Goal: Information Seeking & Learning: Find contact information

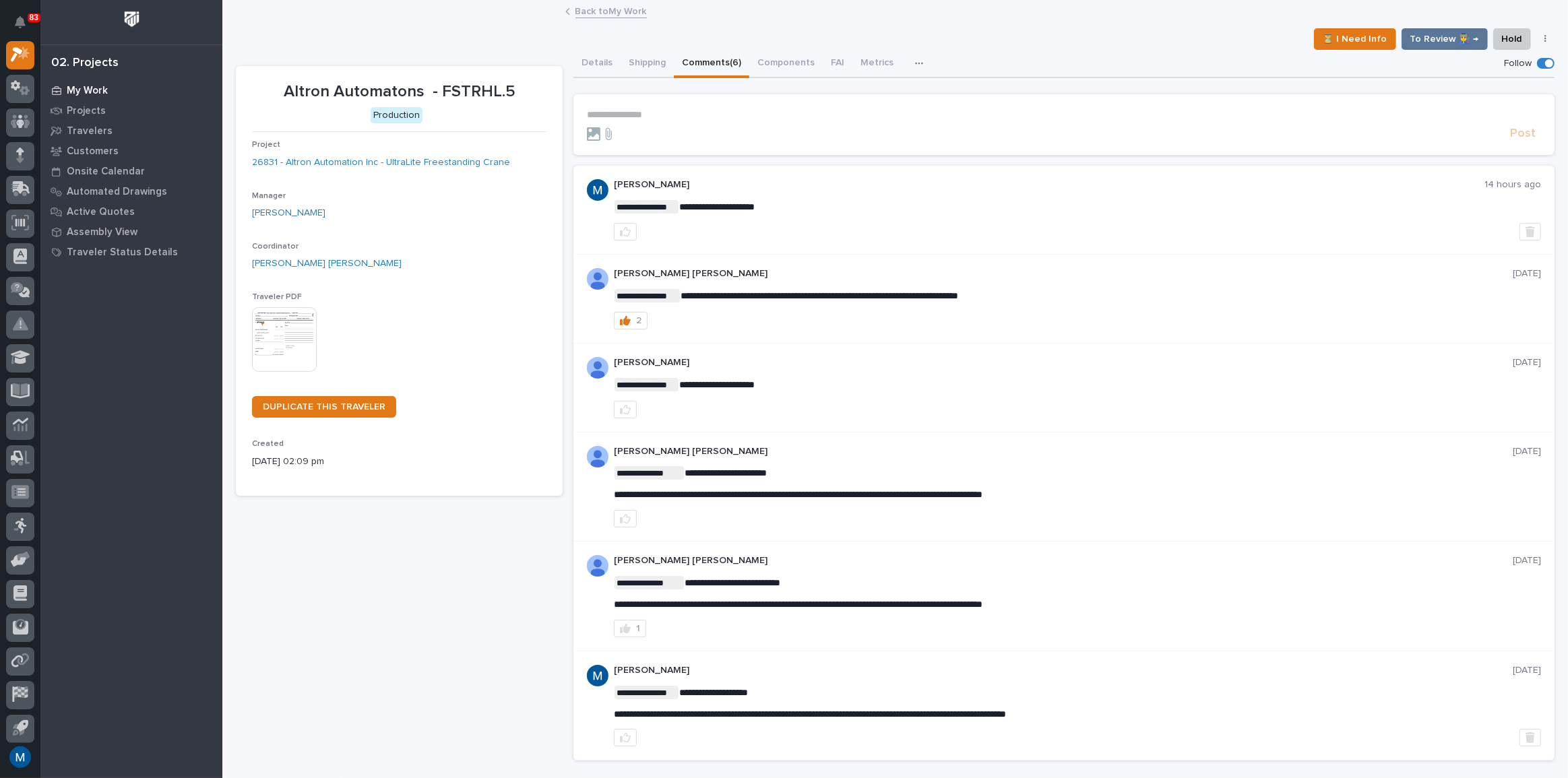
click at [67, 94] on p "My Work" at bounding box center [88, 91] width 41 height 12
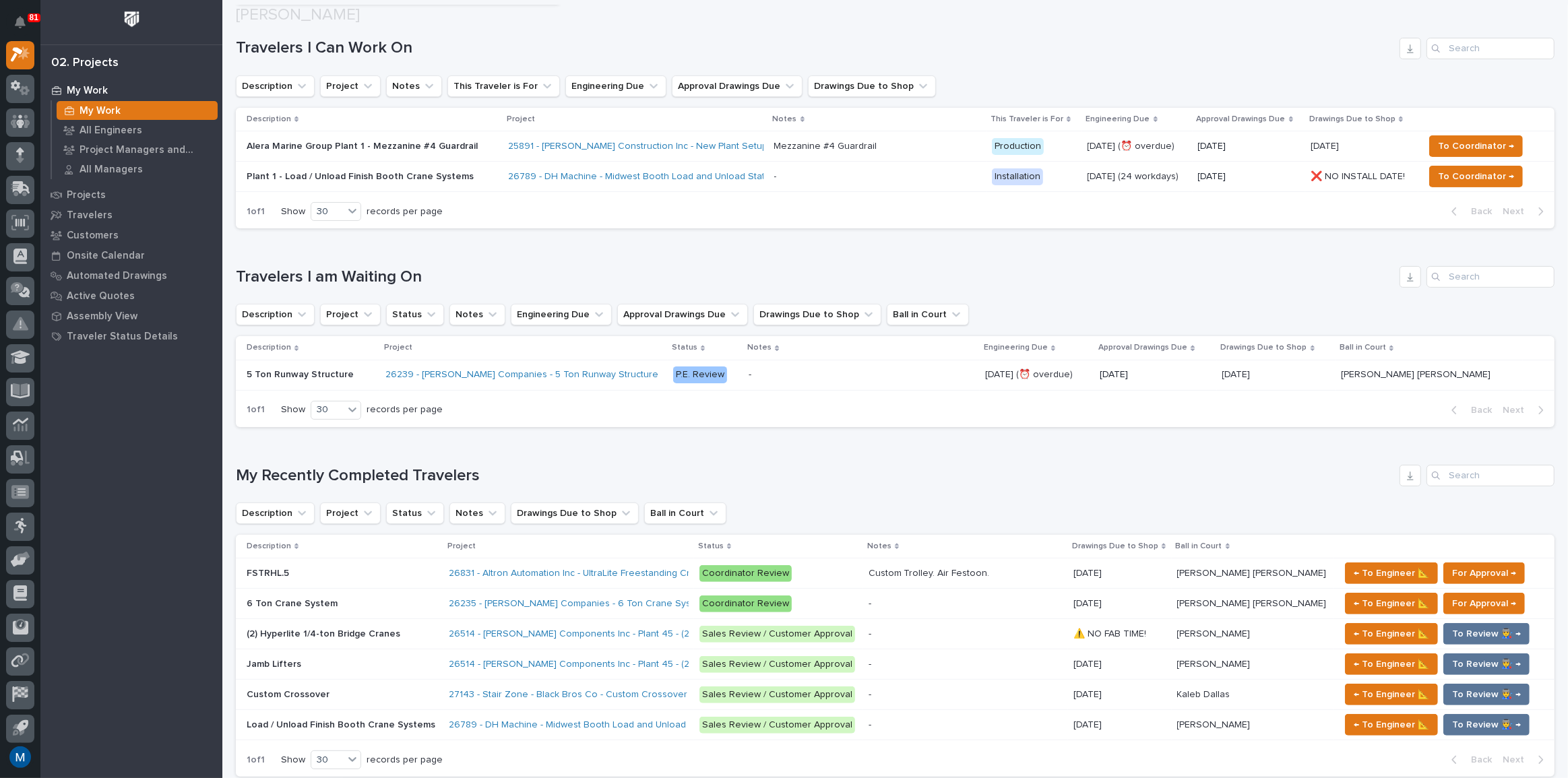
scroll to position [367, 0]
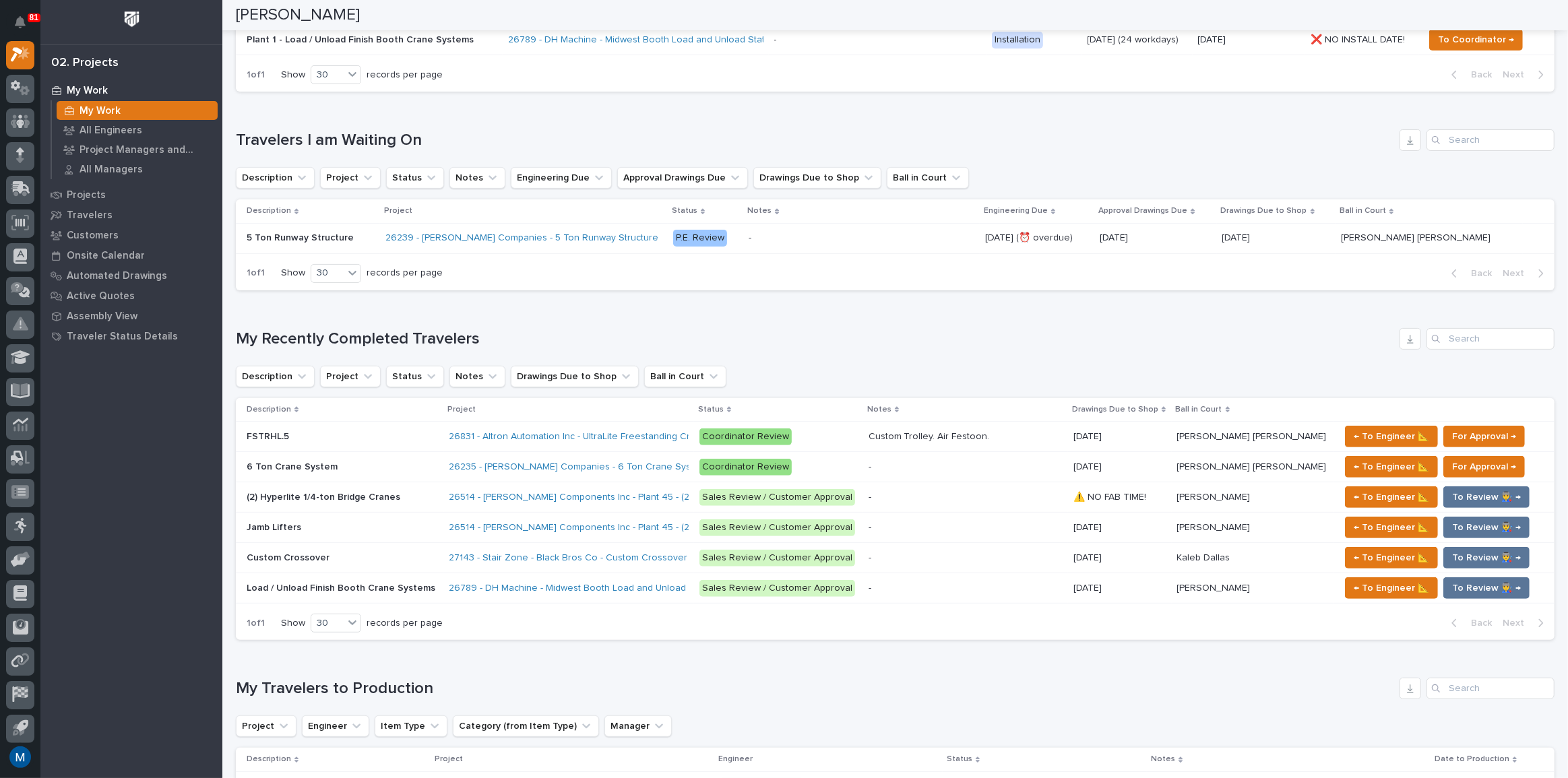
click at [396, 438] on p at bounding box center [342, 437] width 192 height 11
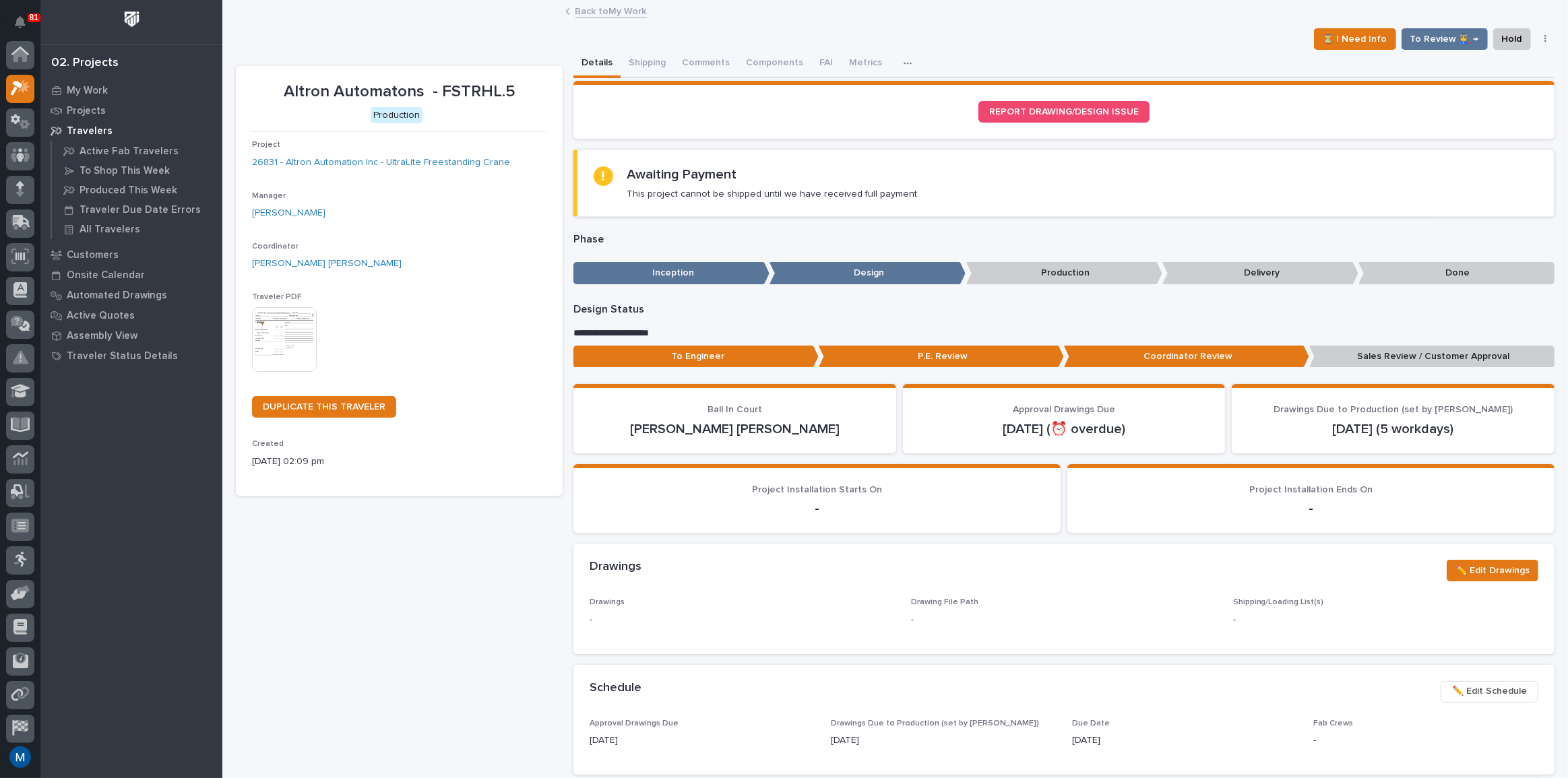
scroll to position [33, 0]
click at [718, 64] on button "Comments (6)" at bounding box center [711, 64] width 76 height 29
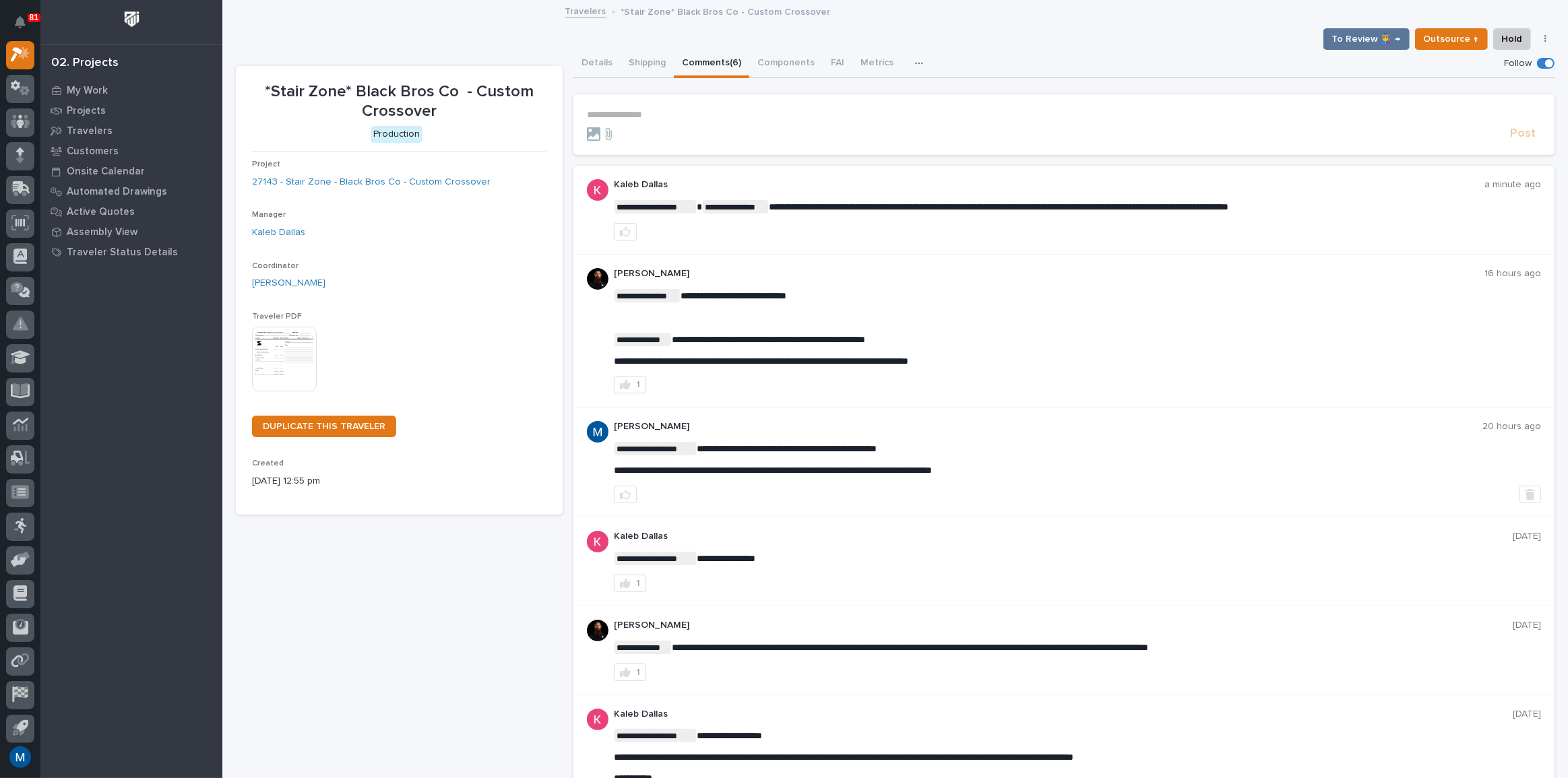
click at [659, 115] on p "**********" at bounding box center [1063, 115] width 954 height 11
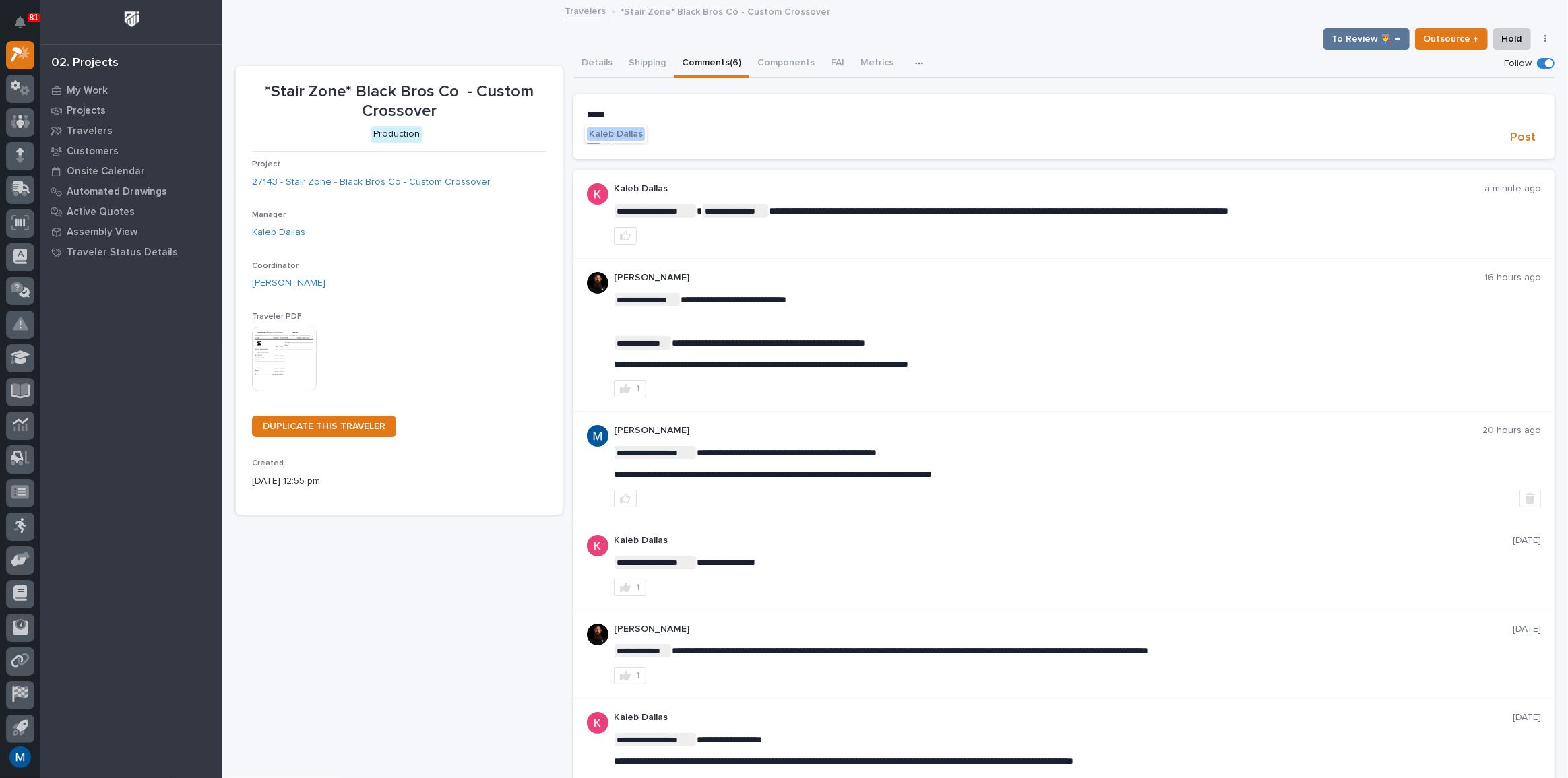
click at [638, 131] on span "Kaleb Dallas" at bounding box center [616, 134] width 54 height 10
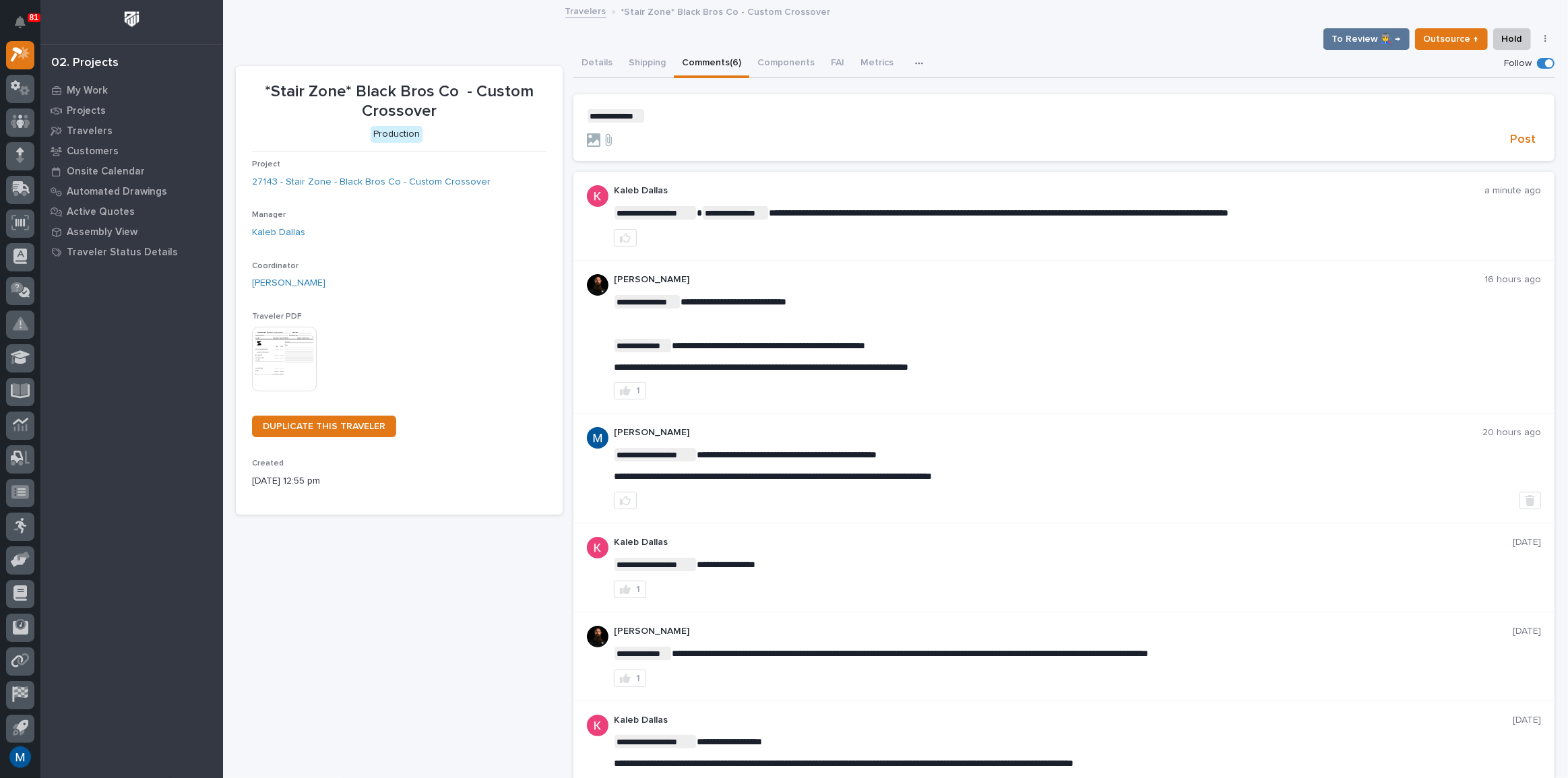
click at [686, 114] on p "**********" at bounding box center [1063, 115] width 954 height 14
click at [708, 149] on span "[PERSON_NAME]" at bounding box center [686, 149] width 76 height 10
click at [766, 119] on p "**********" at bounding box center [1063, 115] width 954 height 14
click at [1072, 107] on section "**********" at bounding box center [1063, 127] width 981 height 67
click at [1055, 117] on p "**********" at bounding box center [1063, 115] width 954 height 14
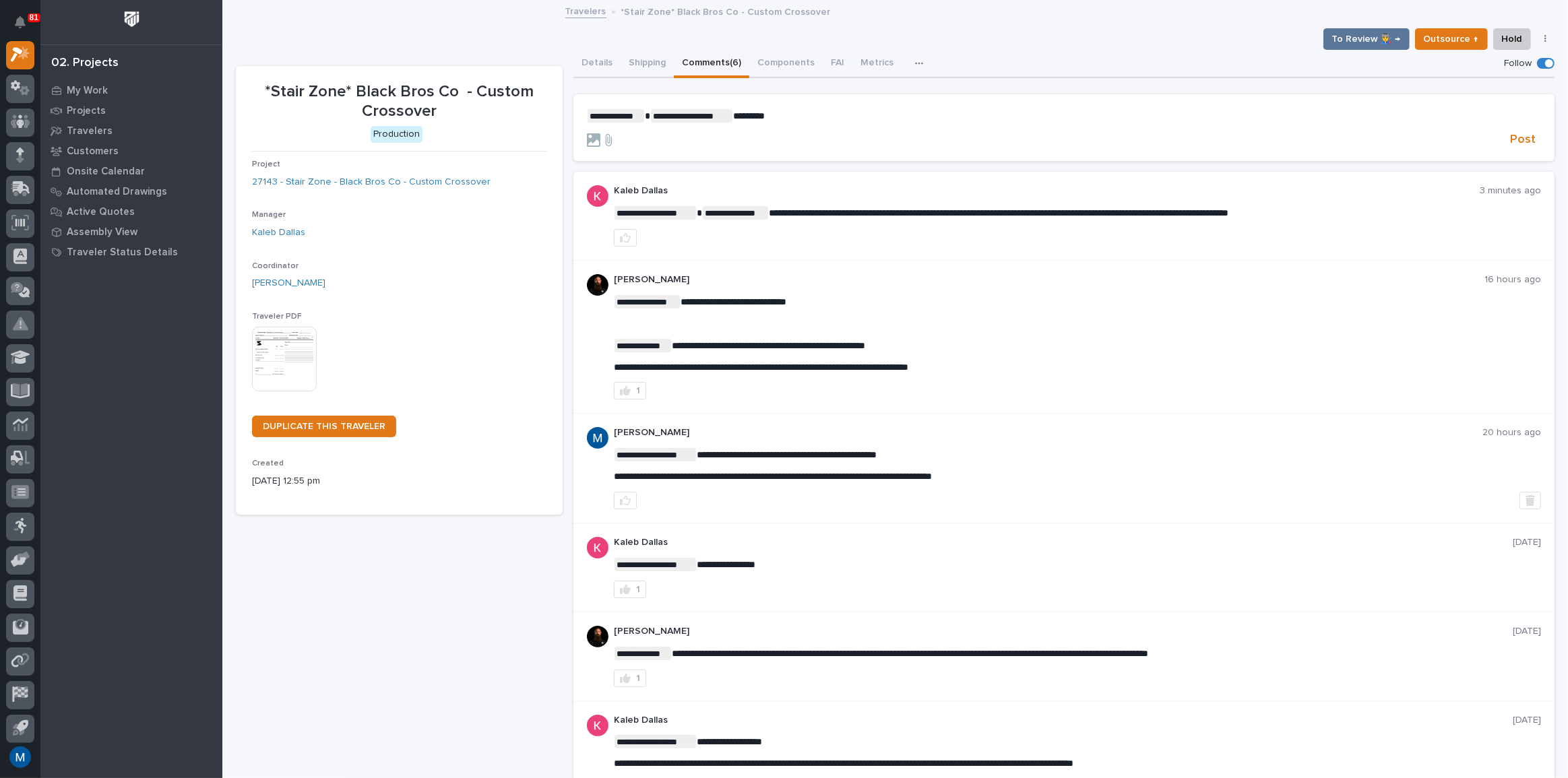
click at [917, 113] on p "**********" at bounding box center [1063, 115] width 954 height 14
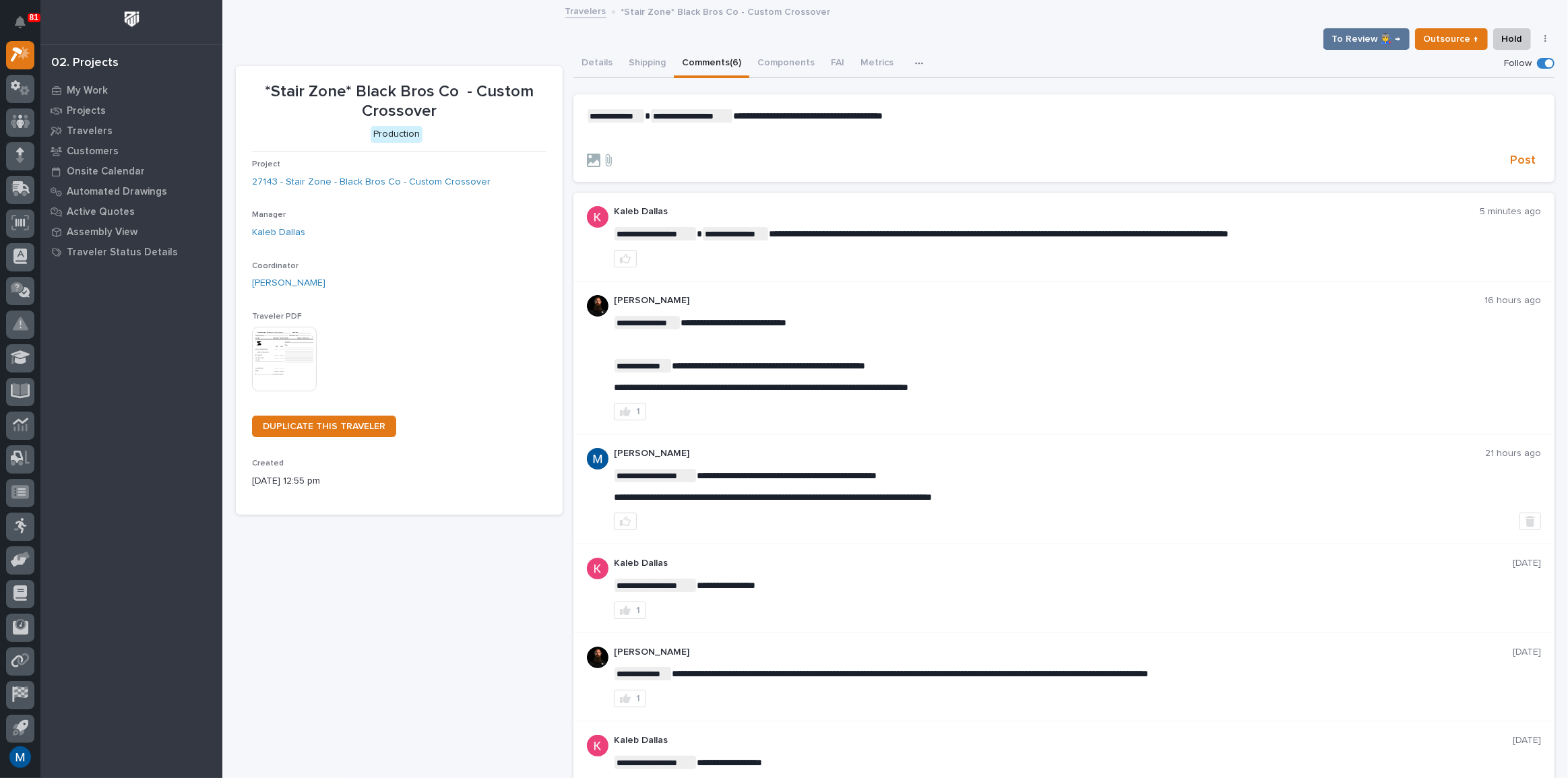
drag, startPoint x: 792, startPoint y: 145, endPoint x: 679, endPoint y: 139, distance: 113.2
click at [679, 139] on p "﻿" at bounding box center [1063, 138] width 954 height 11
click at [1519, 164] on span "Post" at bounding box center [1523, 160] width 25 height 15
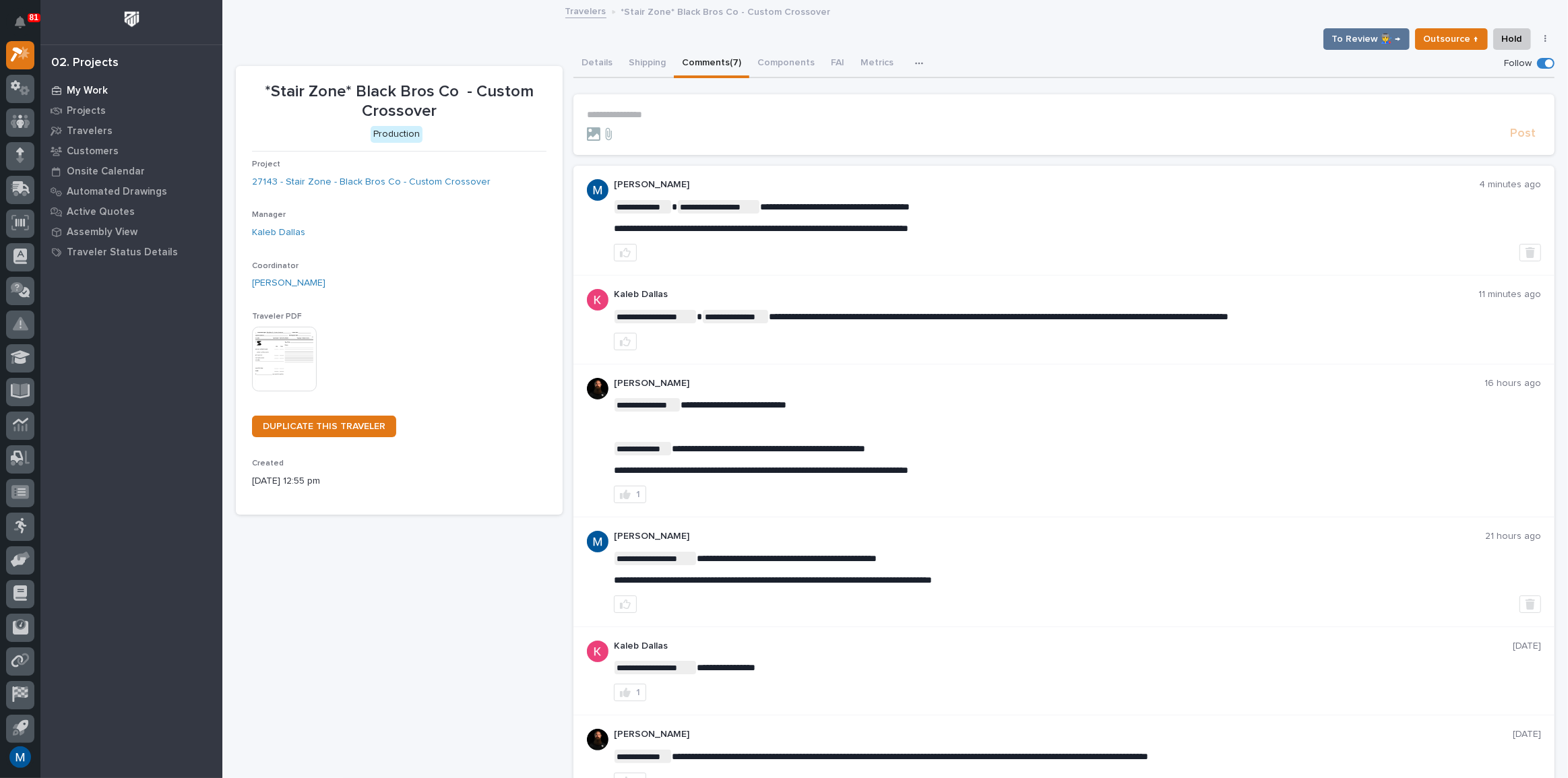
click at [88, 88] on p "My Work" at bounding box center [88, 91] width 41 height 12
drag, startPoint x: 934, startPoint y: 204, endPoint x: 891, endPoint y: 212, distance: 43.7
click at [930, 204] on p "**********" at bounding box center [1077, 206] width 927 height 14
drag, startPoint x: 1347, startPoint y: 310, endPoint x: 1389, endPoint y: 333, distance: 47.9
click at [1390, 333] on div at bounding box center [1077, 341] width 927 height 18
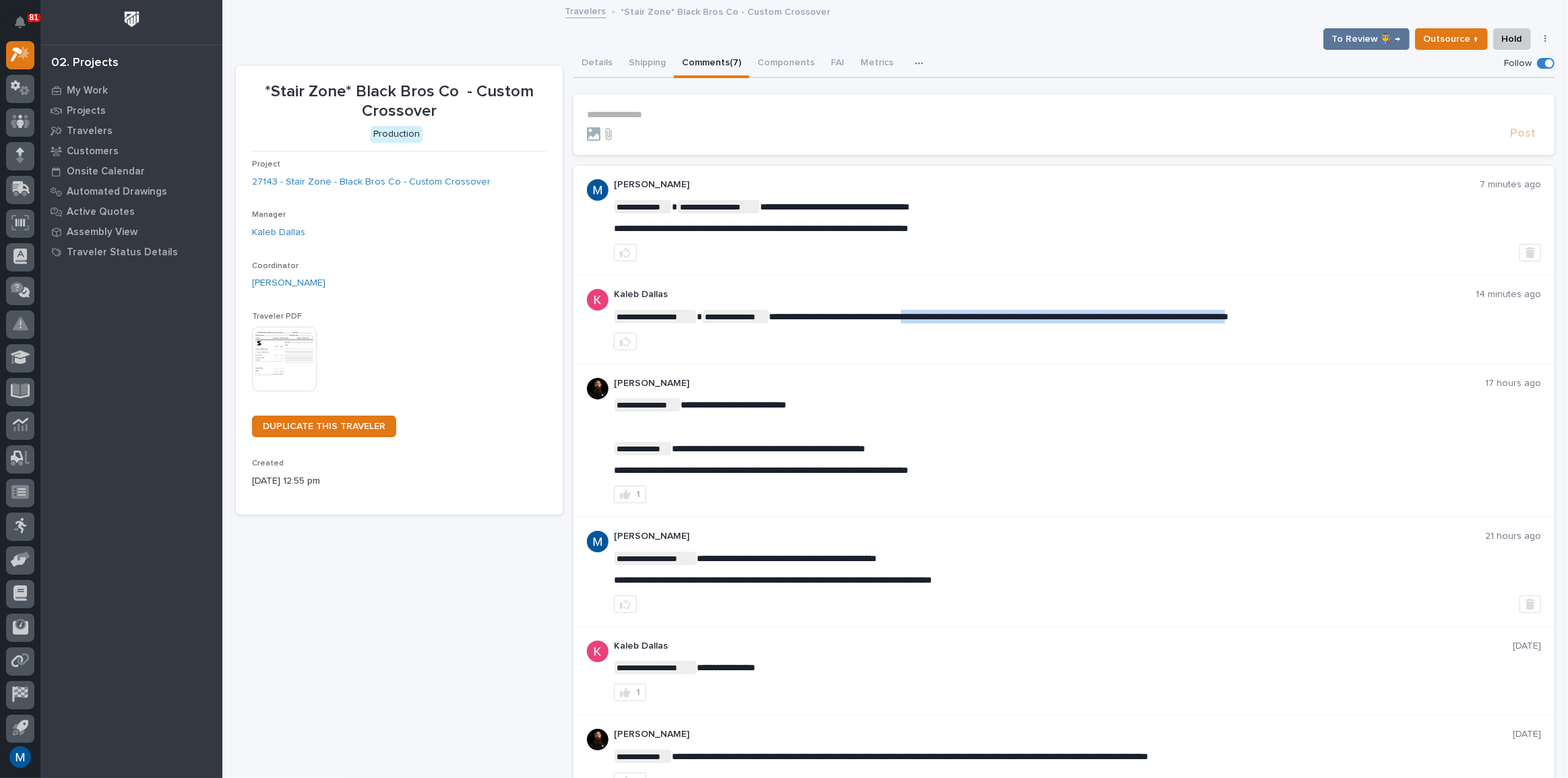
drag, startPoint x: 1331, startPoint y: 315, endPoint x: 934, endPoint y: 318, distance: 397.0
click at [934, 318] on span "**********" at bounding box center [998, 317] width 459 height 10
click at [926, 316] on span "**********" at bounding box center [998, 317] width 459 height 10
click at [108, 81] on div "My Work" at bounding box center [131, 91] width 175 height 19
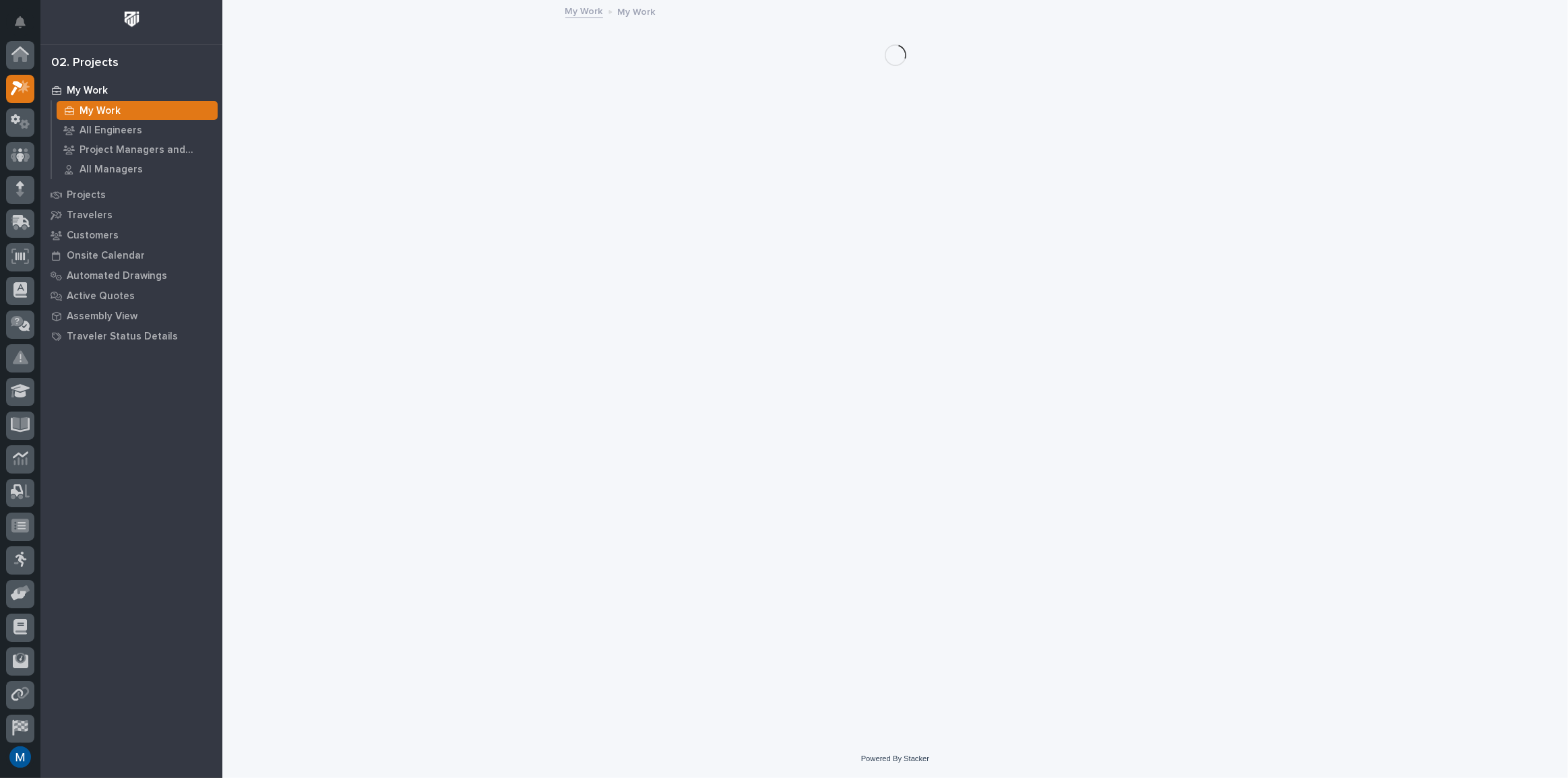
scroll to position [33, 0]
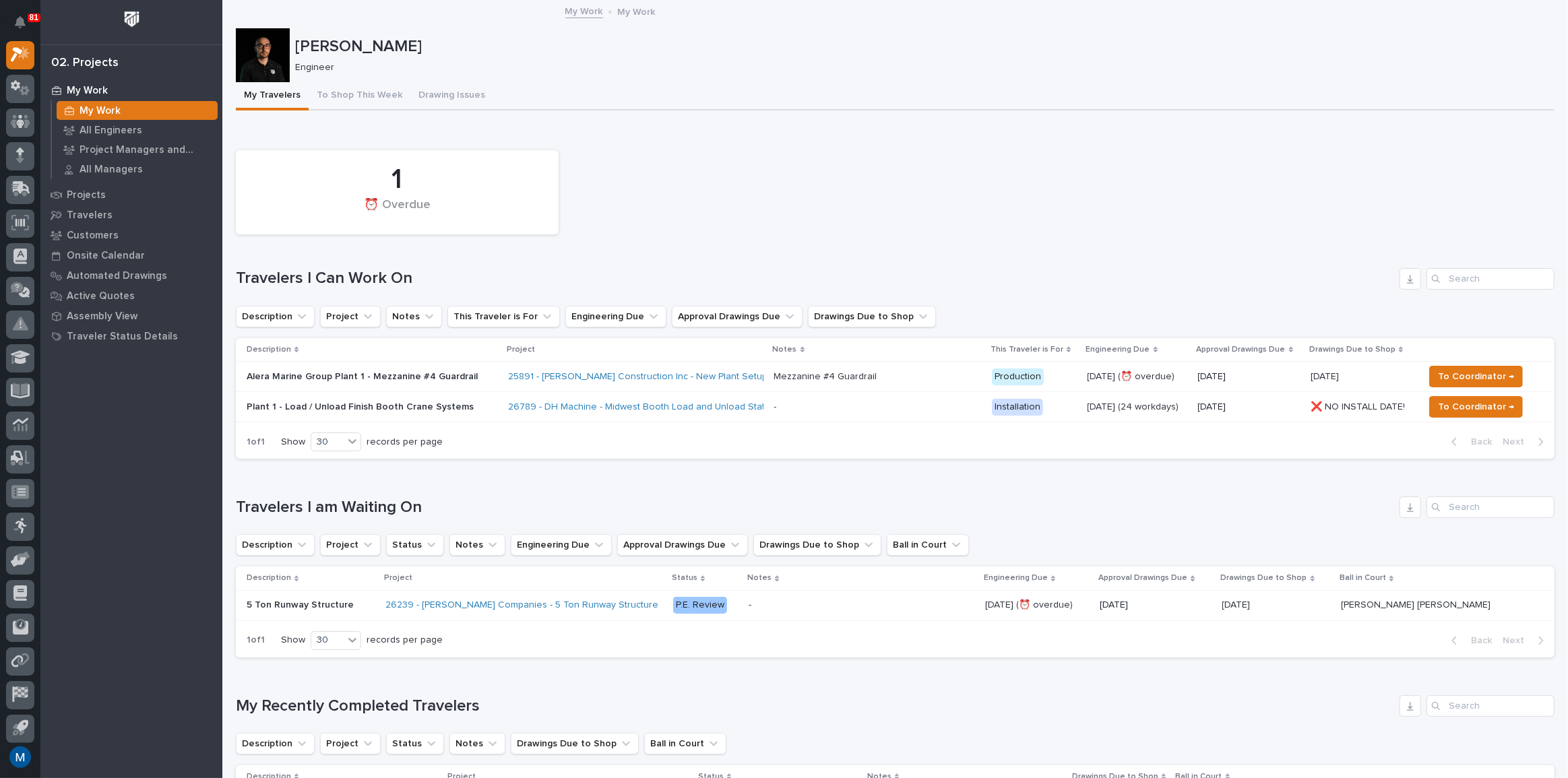
click at [806, 231] on div "1 ⏰ Overdue" at bounding box center [895, 192] width 1332 height 98
click at [892, 219] on div "1 ⏰ Overdue" at bounding box center [895, 192] width 1332 height 98
click at [345, 95] on button "To Shop This Week" at bounding box center [360, 96] width 102 height 29
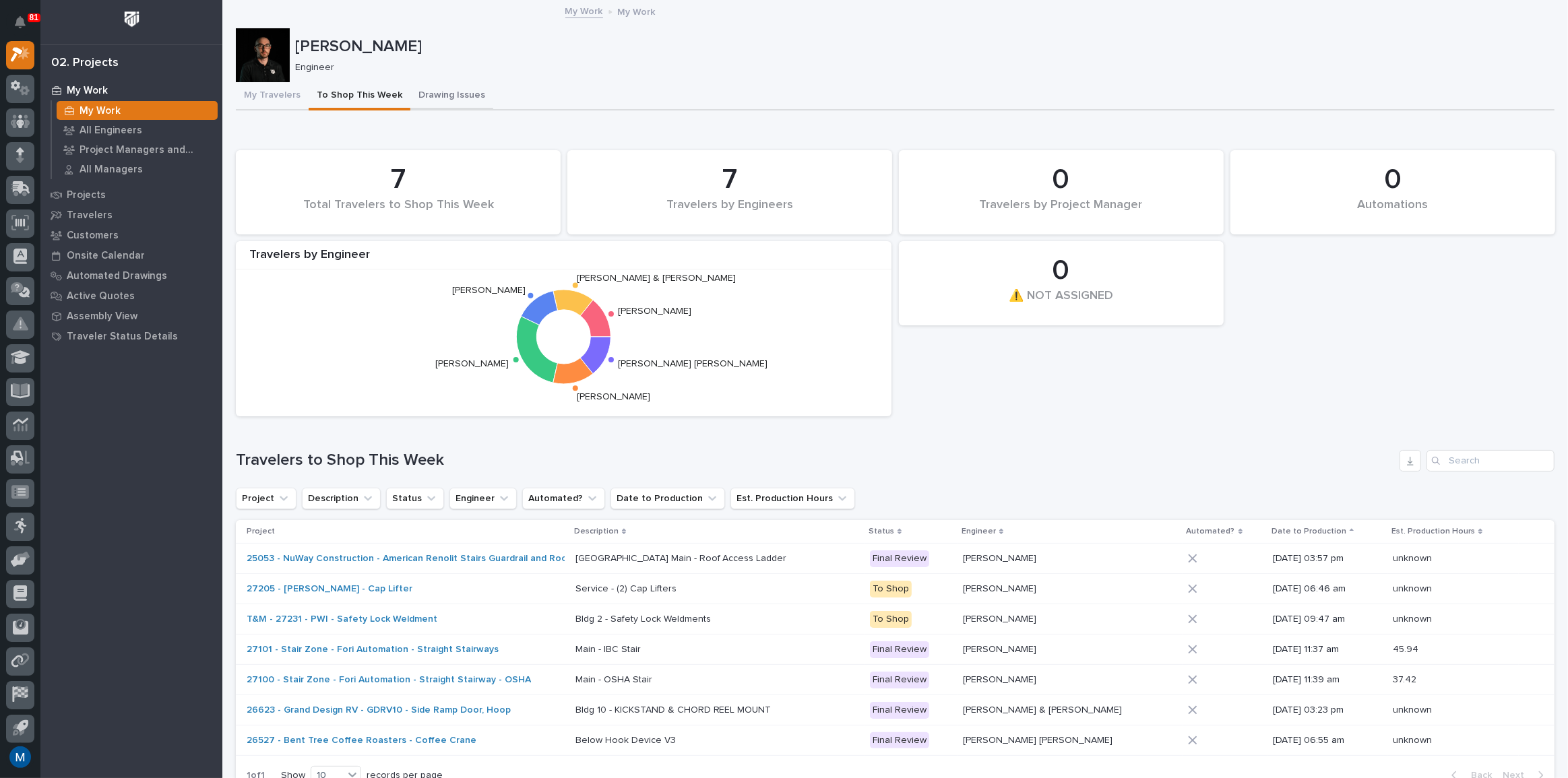
click at [430, 105] on button "Drawing Issues" at bounding box center [451, 96] width 83 height 29
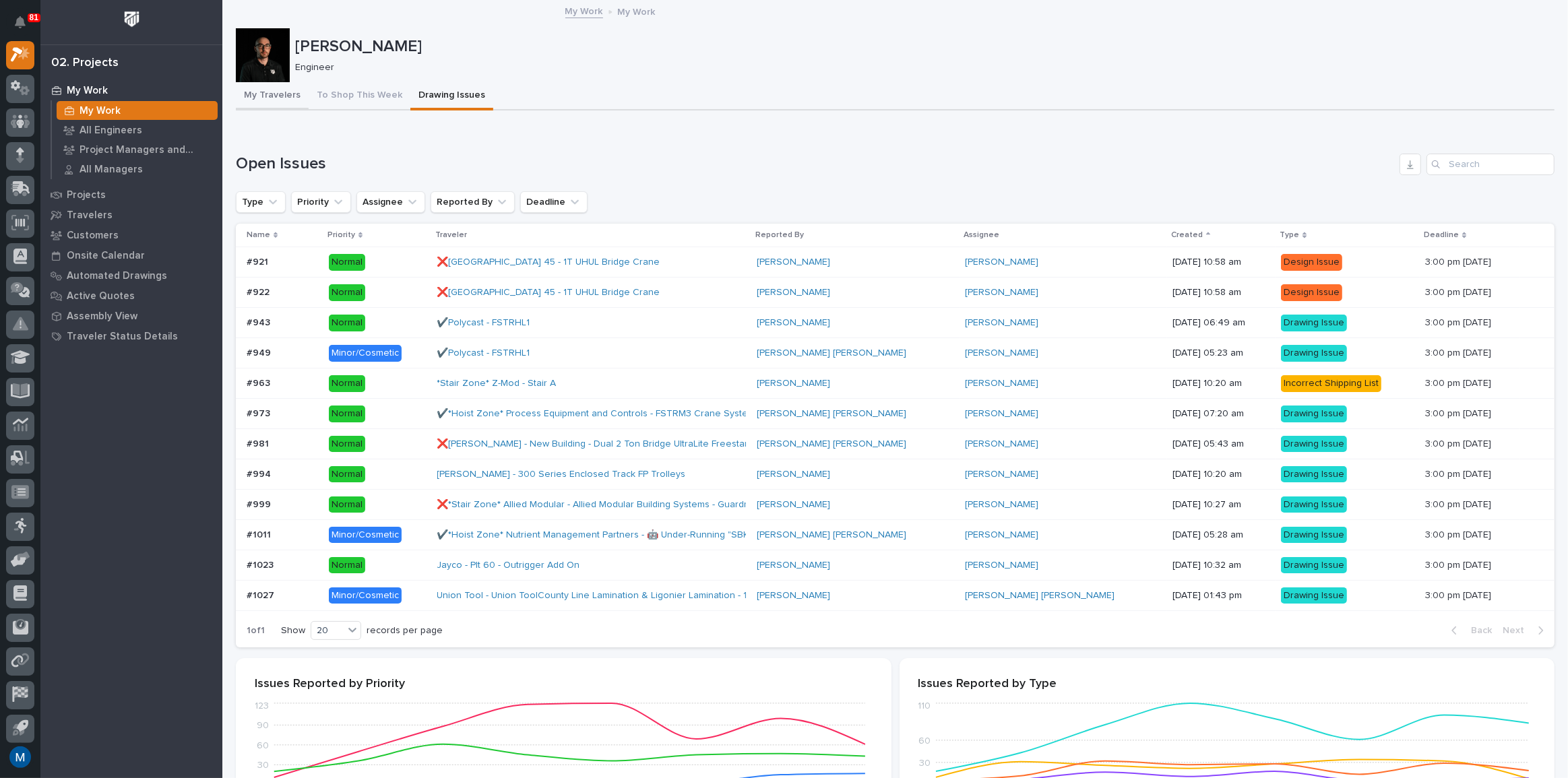
click at [256, 88] on button "My Travelers" at bounding box center [271, 96] width 72 height 29
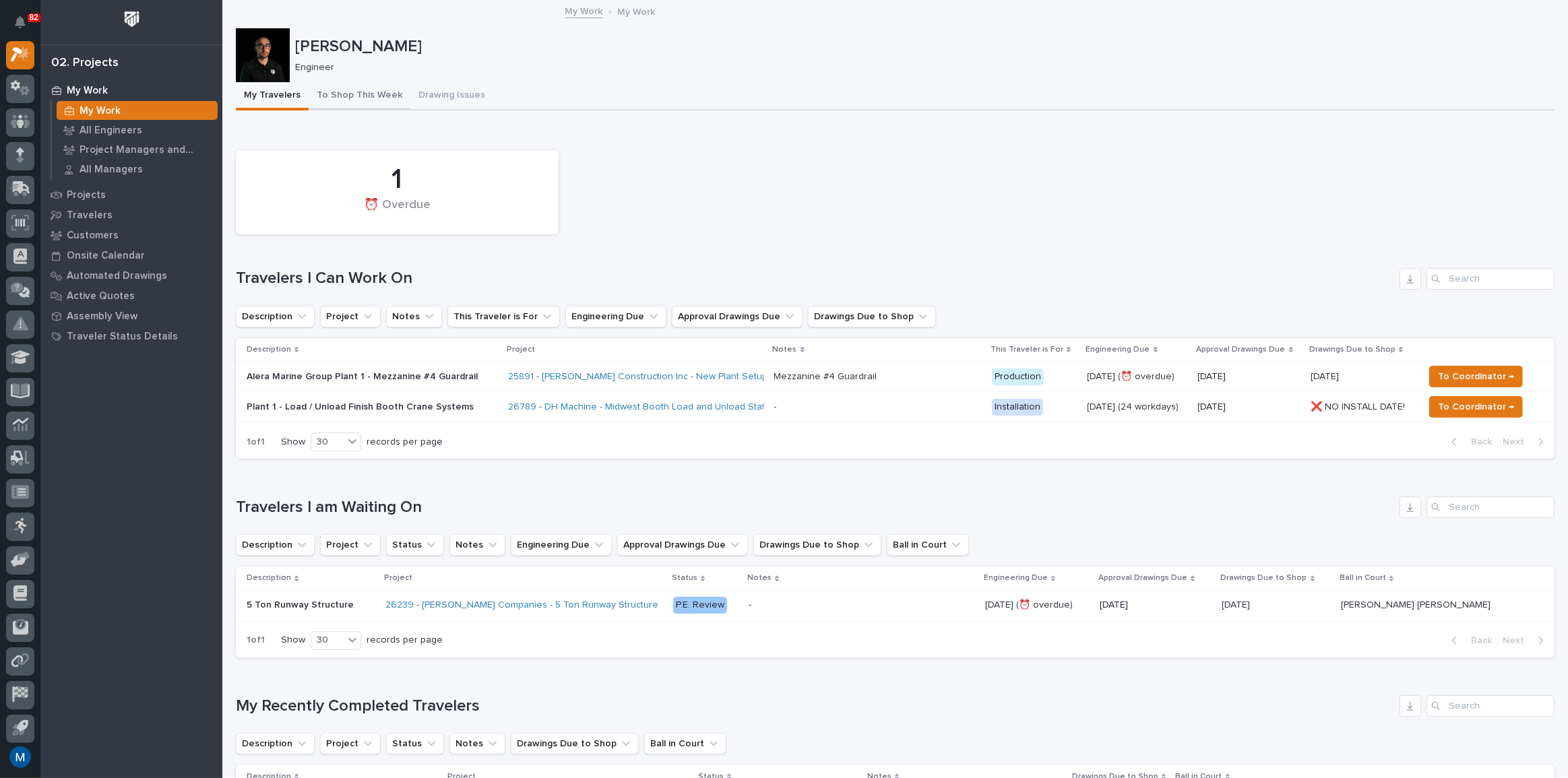
click at [400, 106] on button "To Shop This Week" at bounding box center [360, 96] width 102 height 29
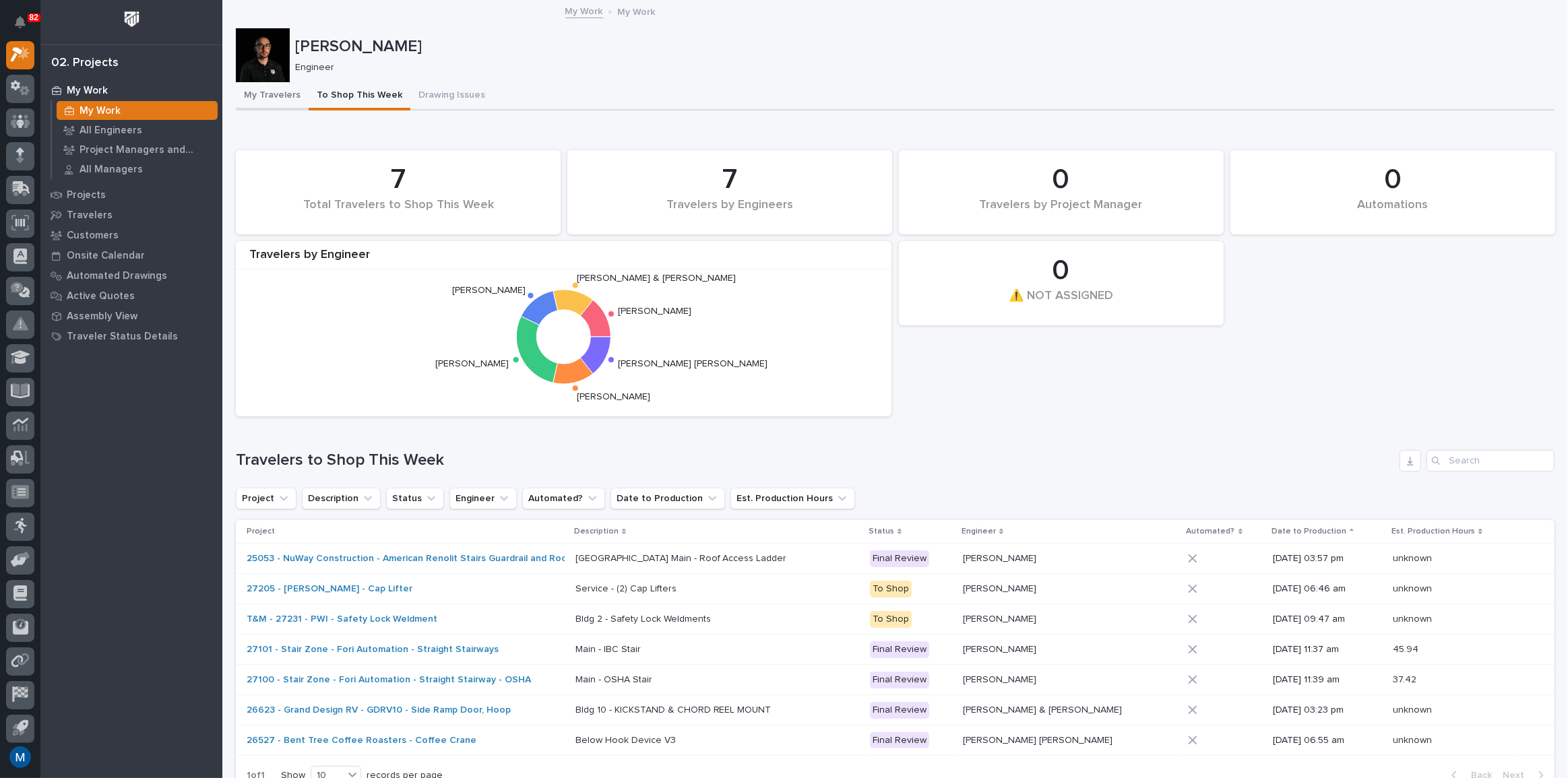
click at [300, 103] on button "My Travelers" at bounding box center [271, 96] width 72 height 29
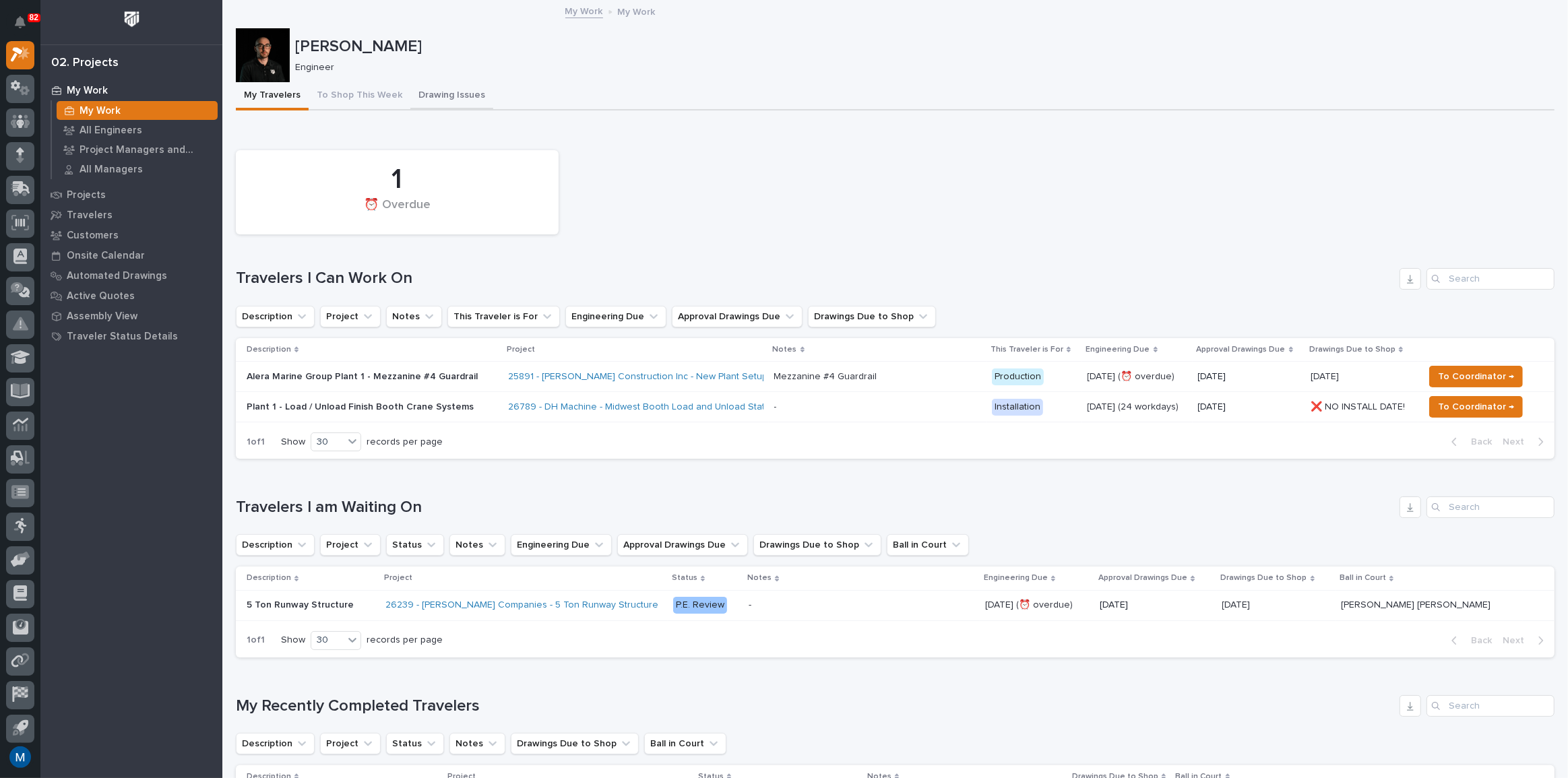
click at [421, 102] on button "Drawing Issues" at bounding box center [451, 96] width 83 height 29
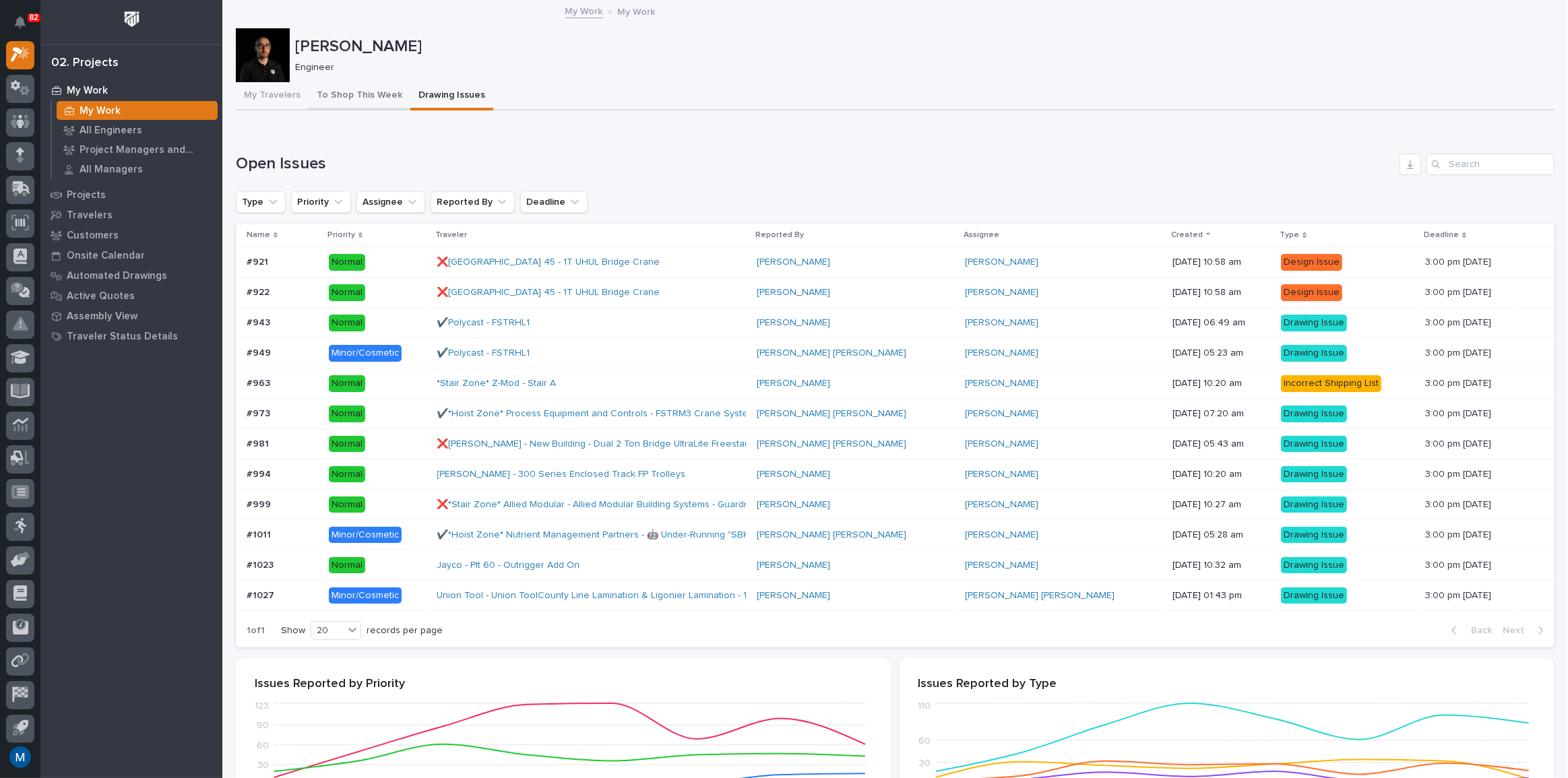
click at [353, 91] on button "To Shop This Week" at bounding box center [360, 96] width 102 height 29
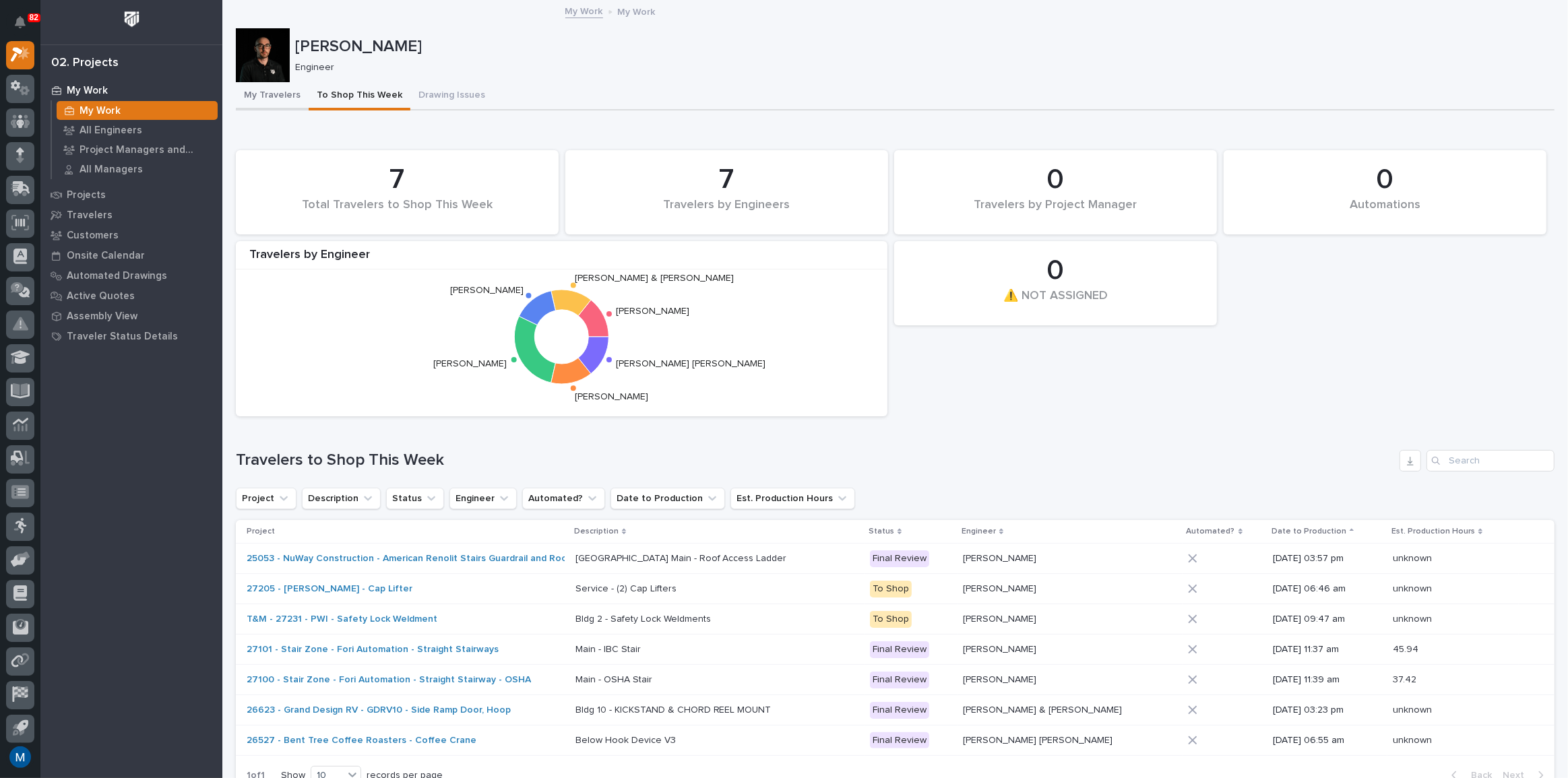
click at [263, 94] on button "My Travelers" at bounding box center [271, 96] width 72 height 29
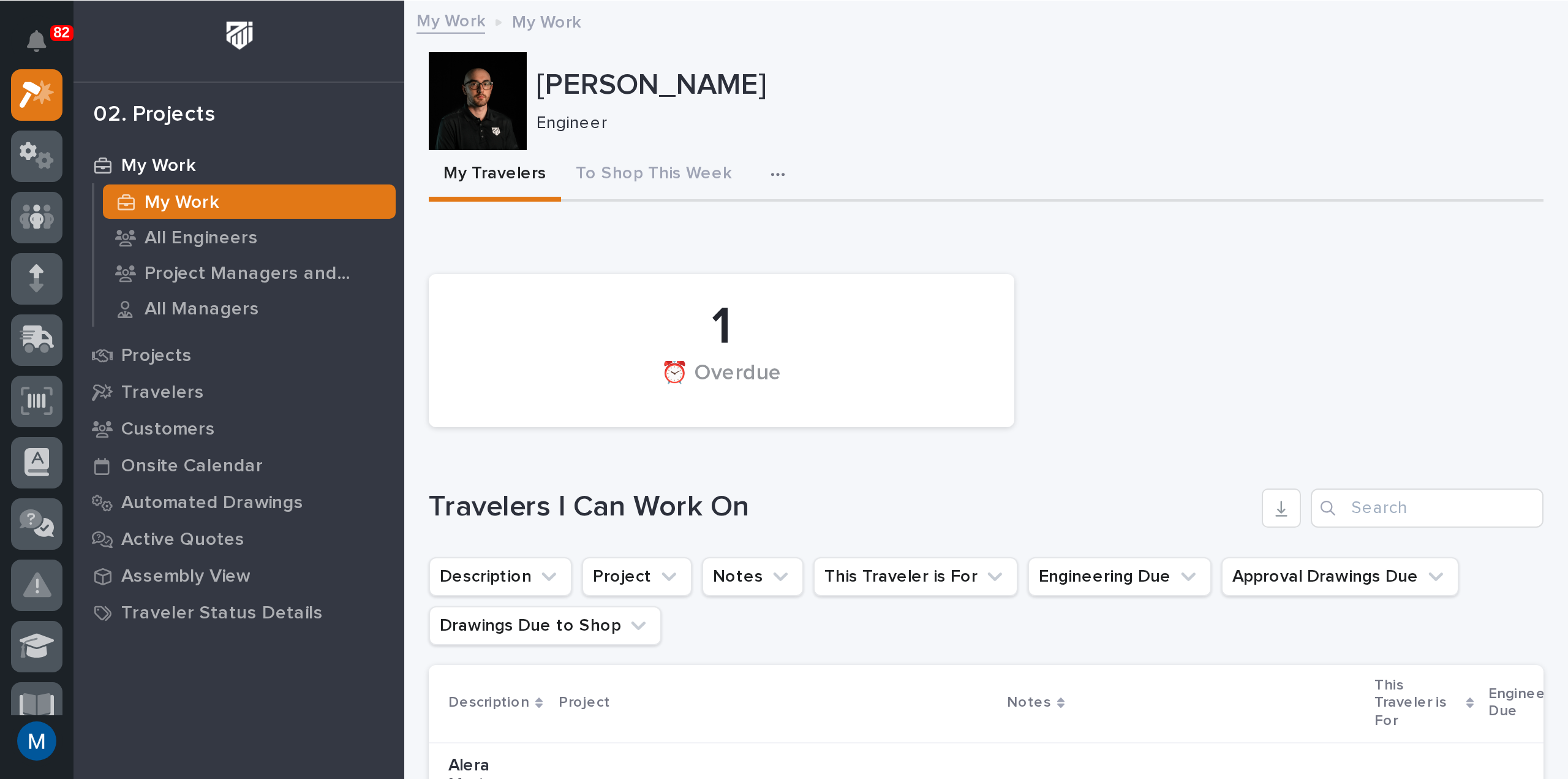
scroll to position [30, 0]
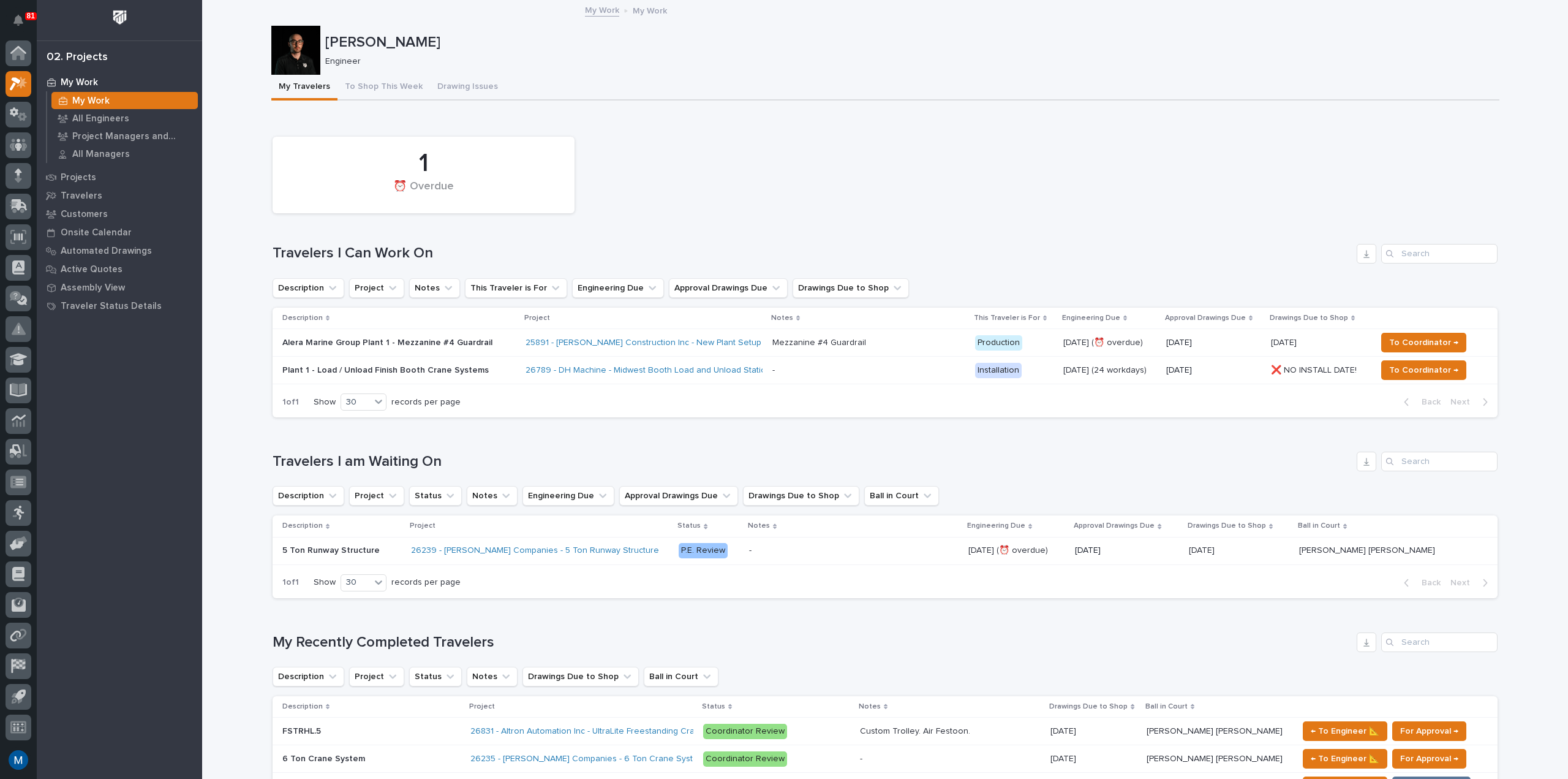
click at [291, 37] on div at bounding box center [296, 51] width 49 height 49
click at [361, 85] on button "To Shop This Week" at bounding box center [383, 88] width 93 height 26
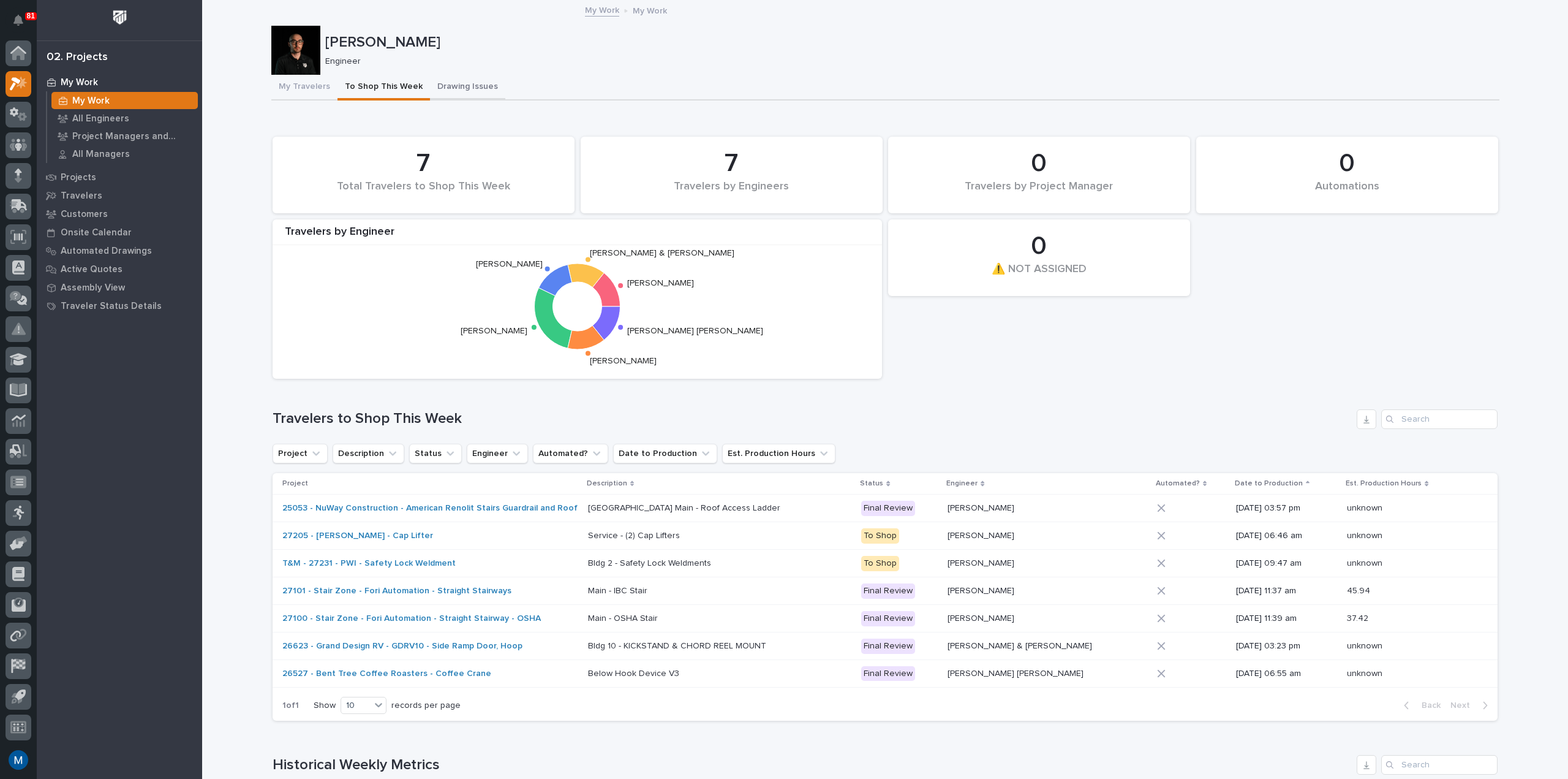
click at [459, 77] on button "Drawing Issues" at bounding box center [467, 88] width 75 height 26
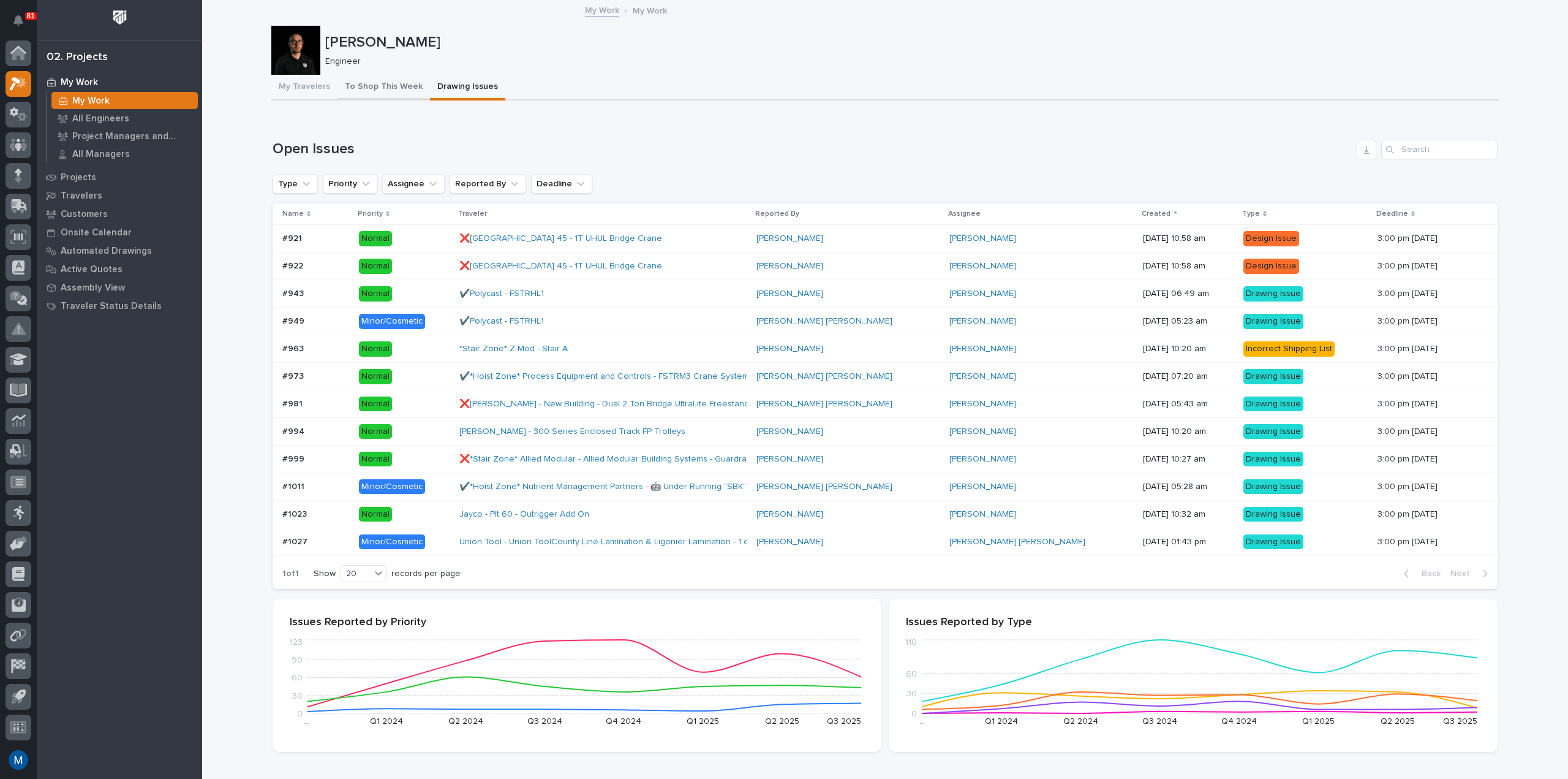
click at [370, 83] on button "To Shop This Week" at bounding box center [383, 88] width 93 height 26
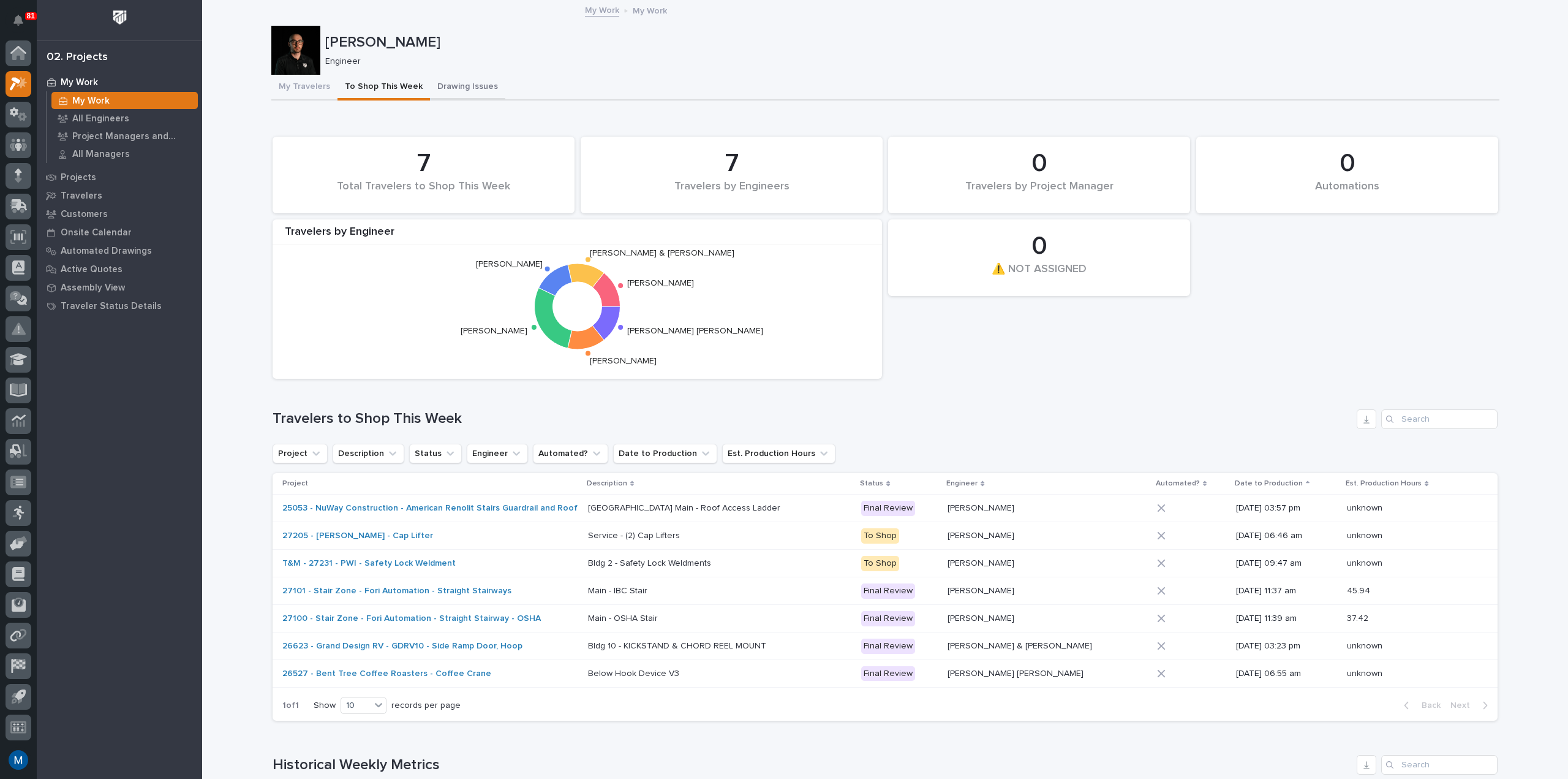
click at [447, 85] on button "Drawing Issues" at bounding box center [467, 88] width 75 height 26
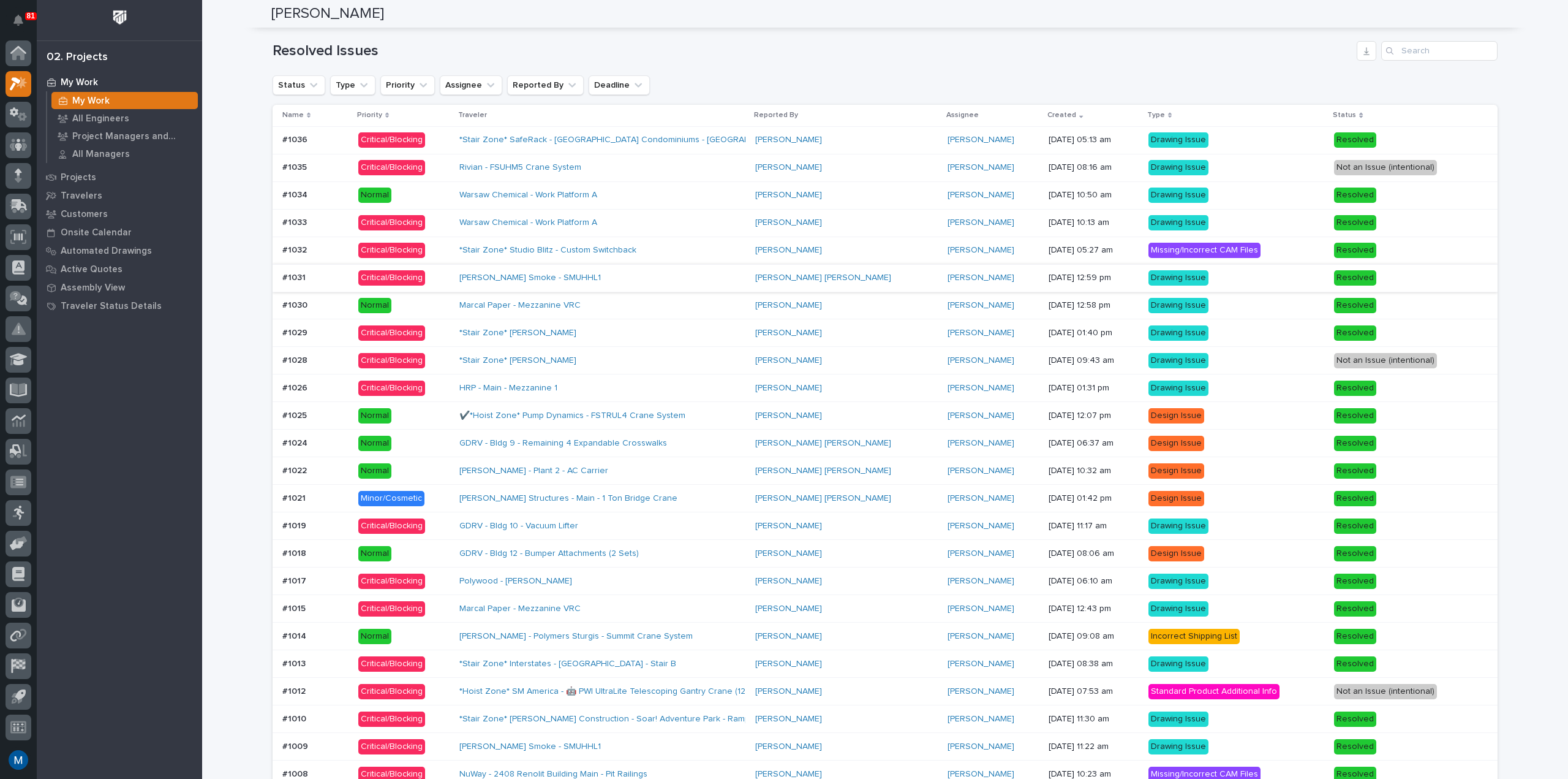
scroll to position [796, 0]
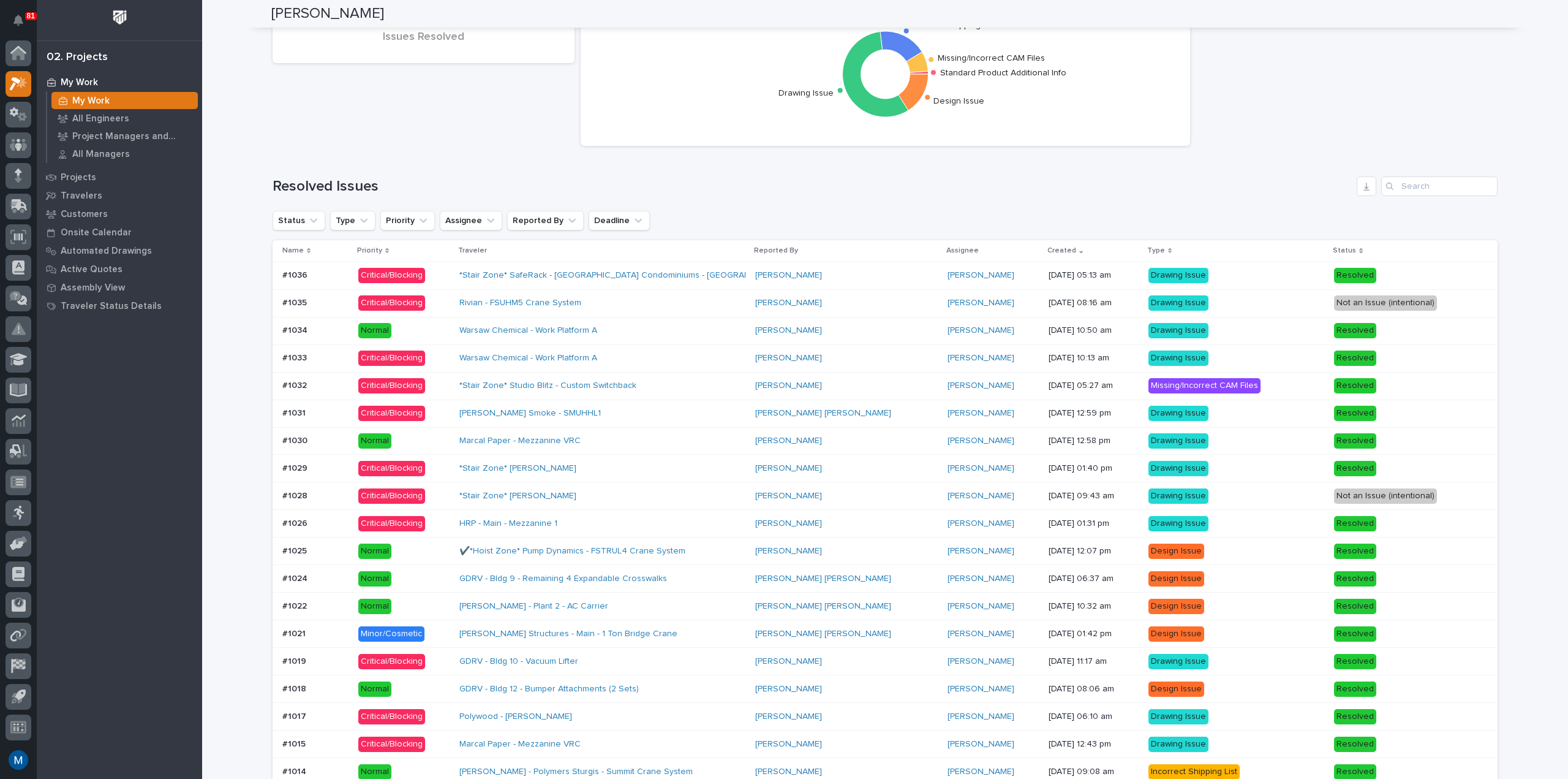
click at [955, 303] on div "[PERSON_NAME]" at bounding box center [993, 303] width 91 height 10
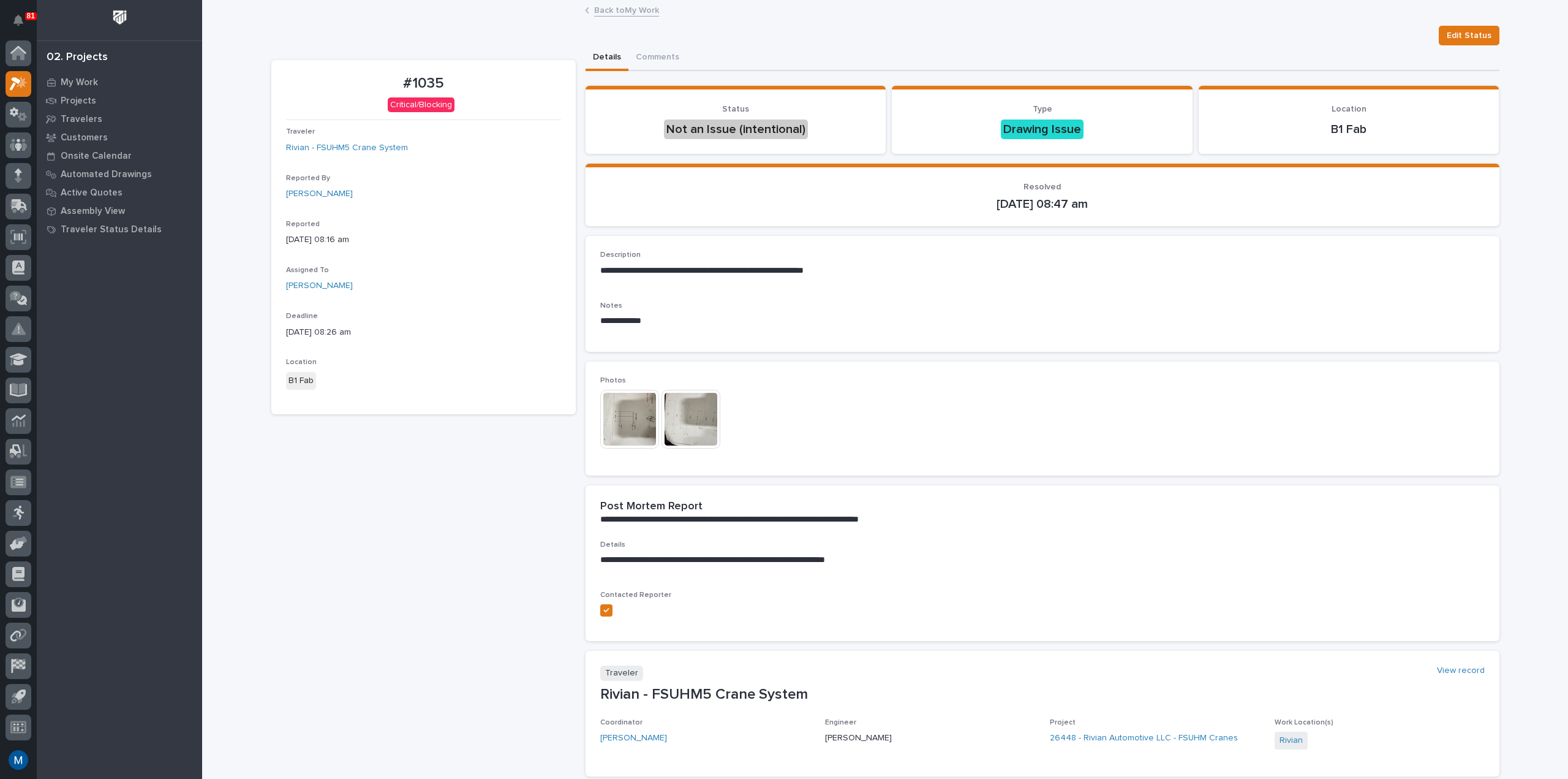
click at [642, 413] on img at bounding box center [629, 418] width 59 height 59
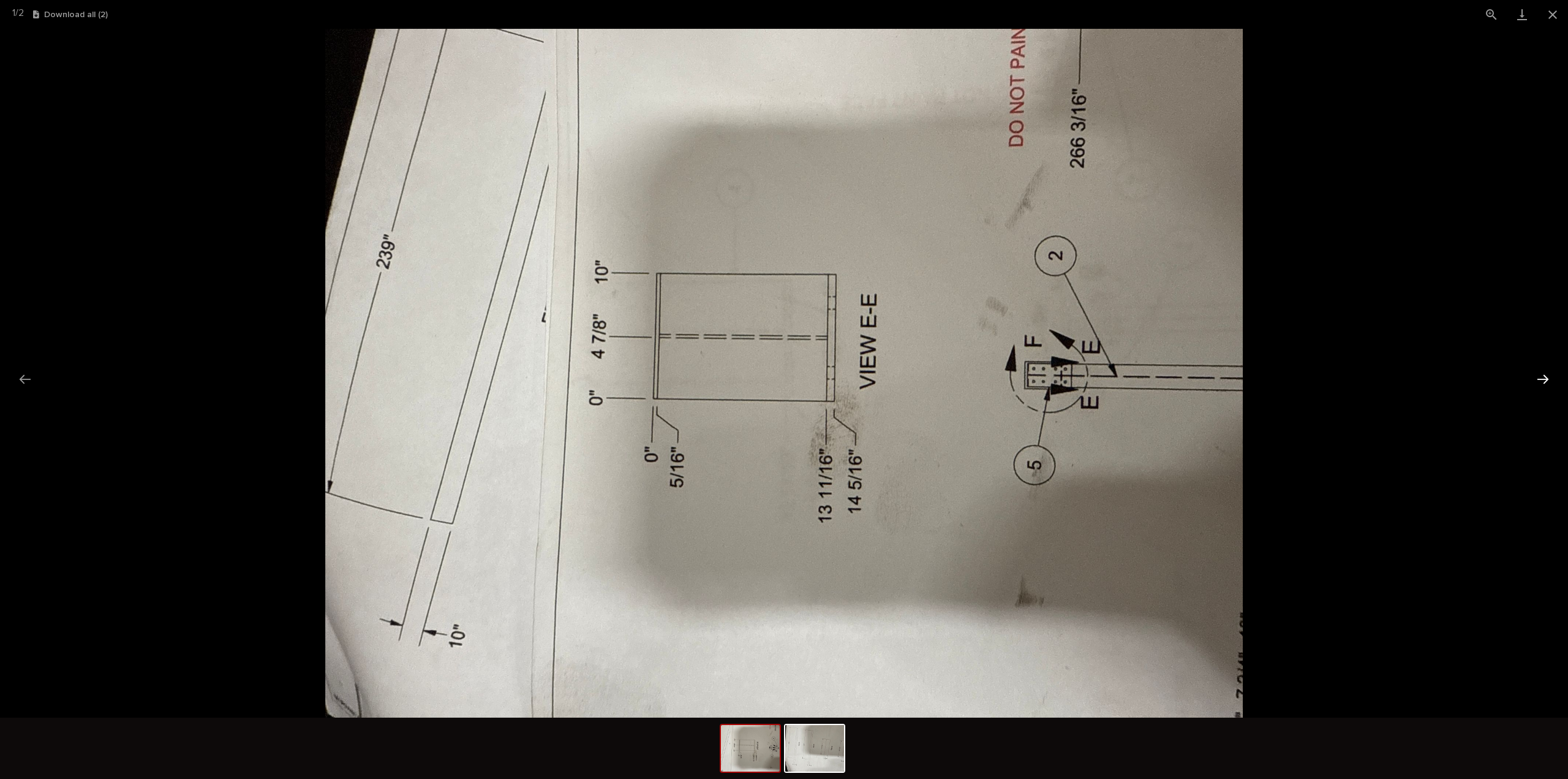
click at [1535, 381] on button "Next slide" at bounding box center [1543, 379] width 26 height 24
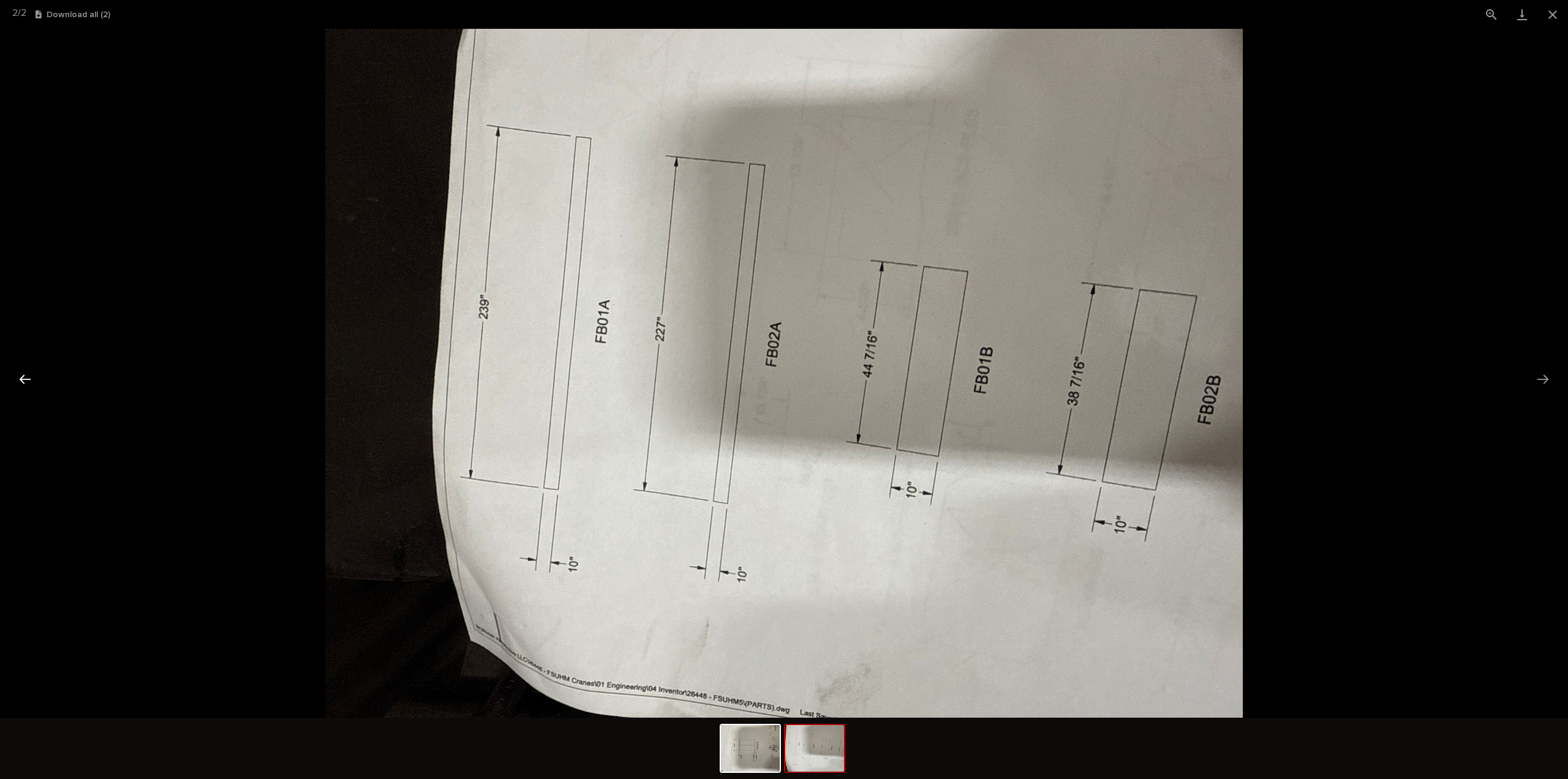
click at [25, 385] on button "Previous slide" at bounding box center [25, 379] width 26 height 24
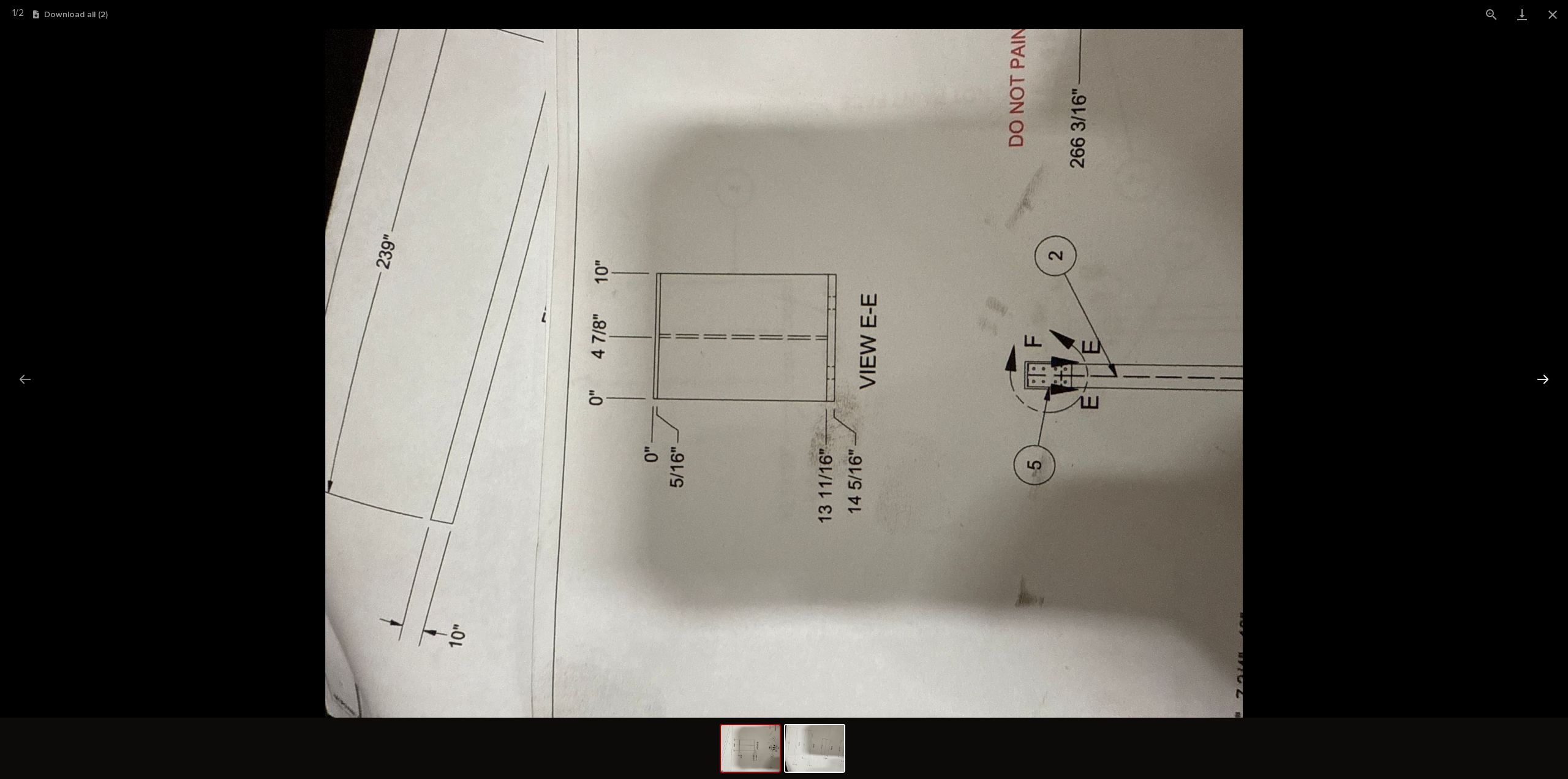
click at [1554, 386] on button "Next slide" at bounding box center [1543, 379] width 26 height 24
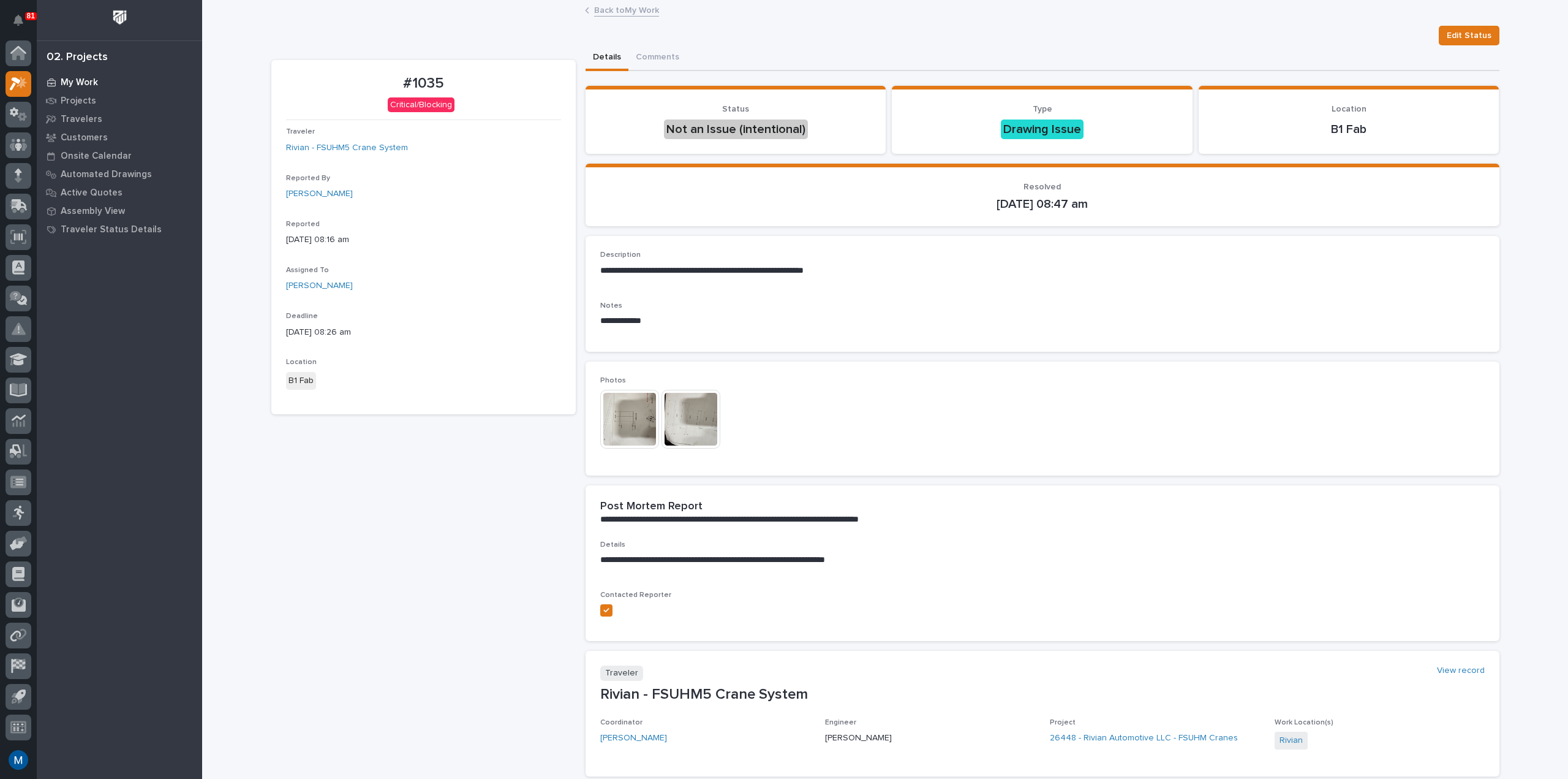
click at [75, 79] on p "My Work" at bounding box center [80, 83] width 38 height 11
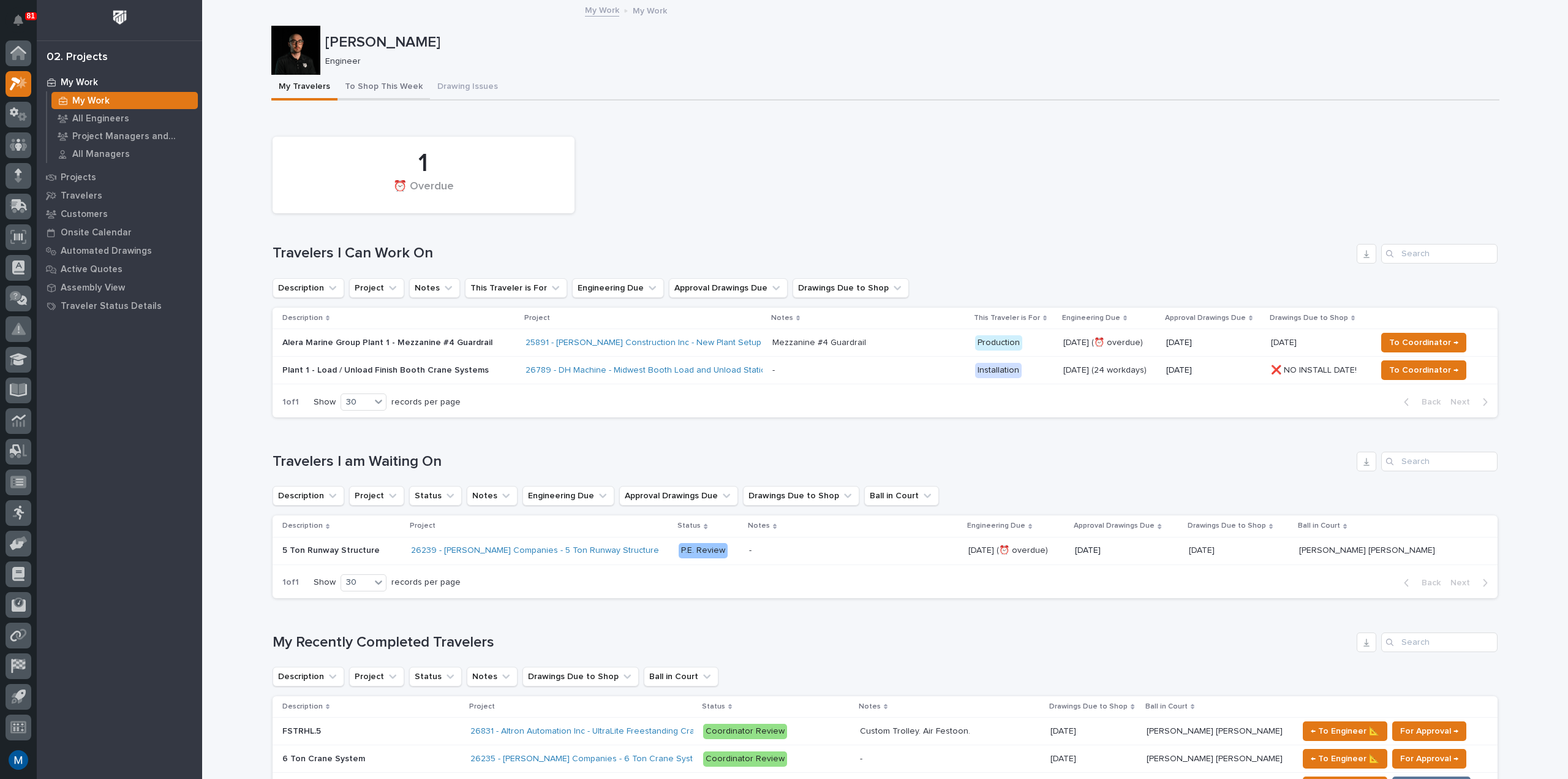
click at [370, 90] on button "To Shop This Week" at bounding box center [383, 88] width 93 height 26
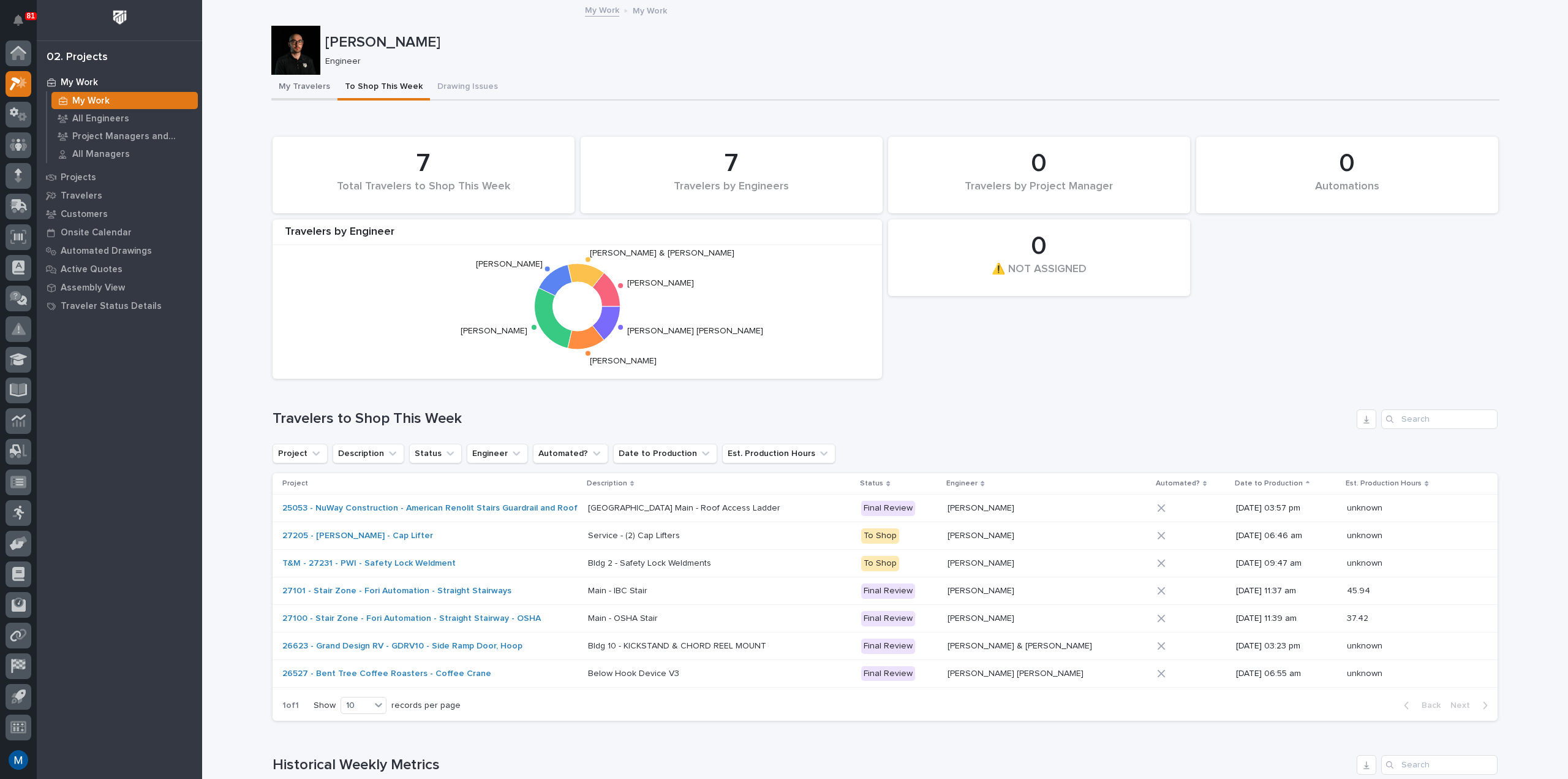
click at [303, 80] on button "My Travelers" at bounding box center [304, 88] width 66 height 26
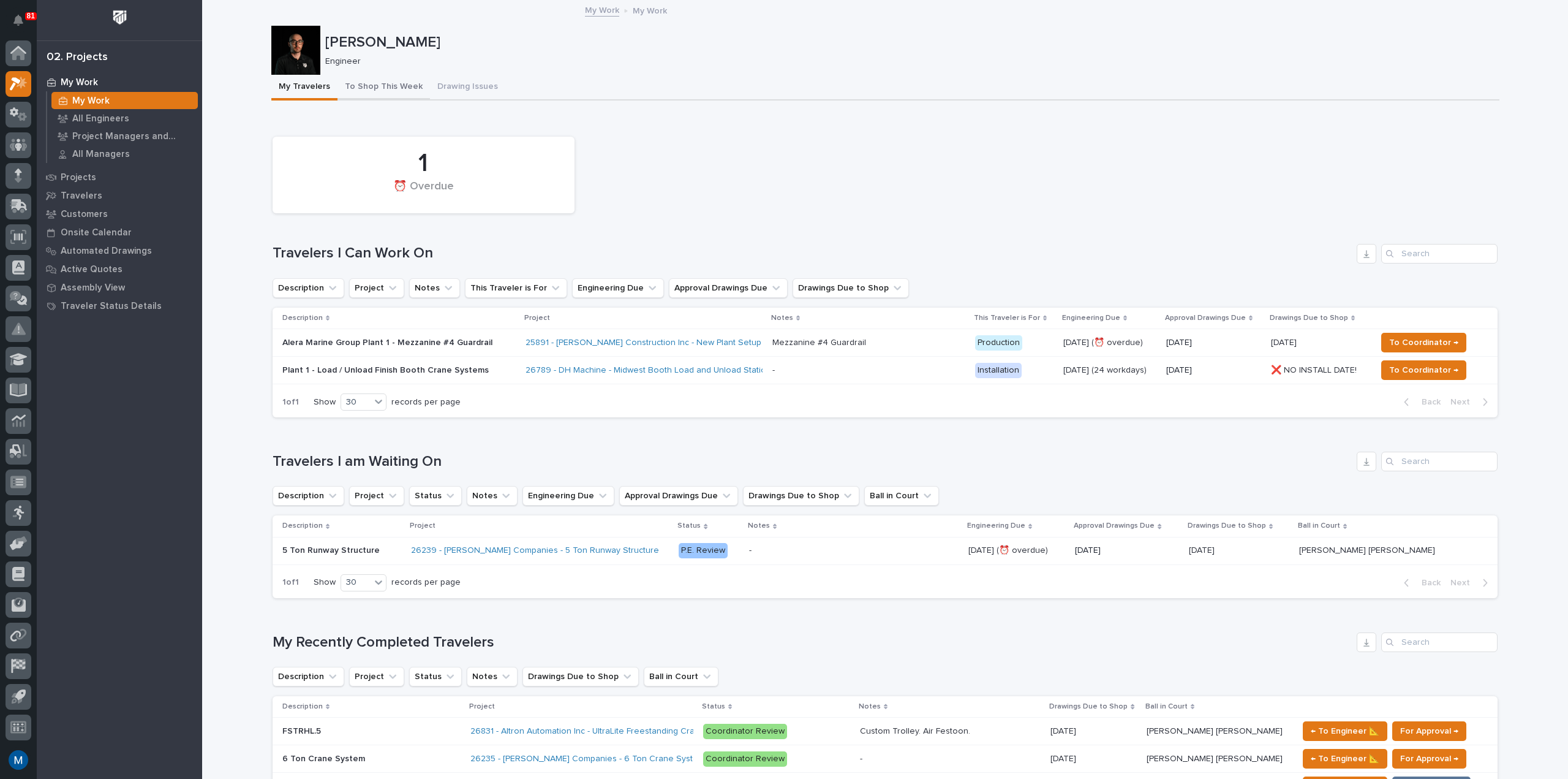
click at [389, 88] on button "To Shop This Week" at bounding box center [383, 88] width 93 height 26
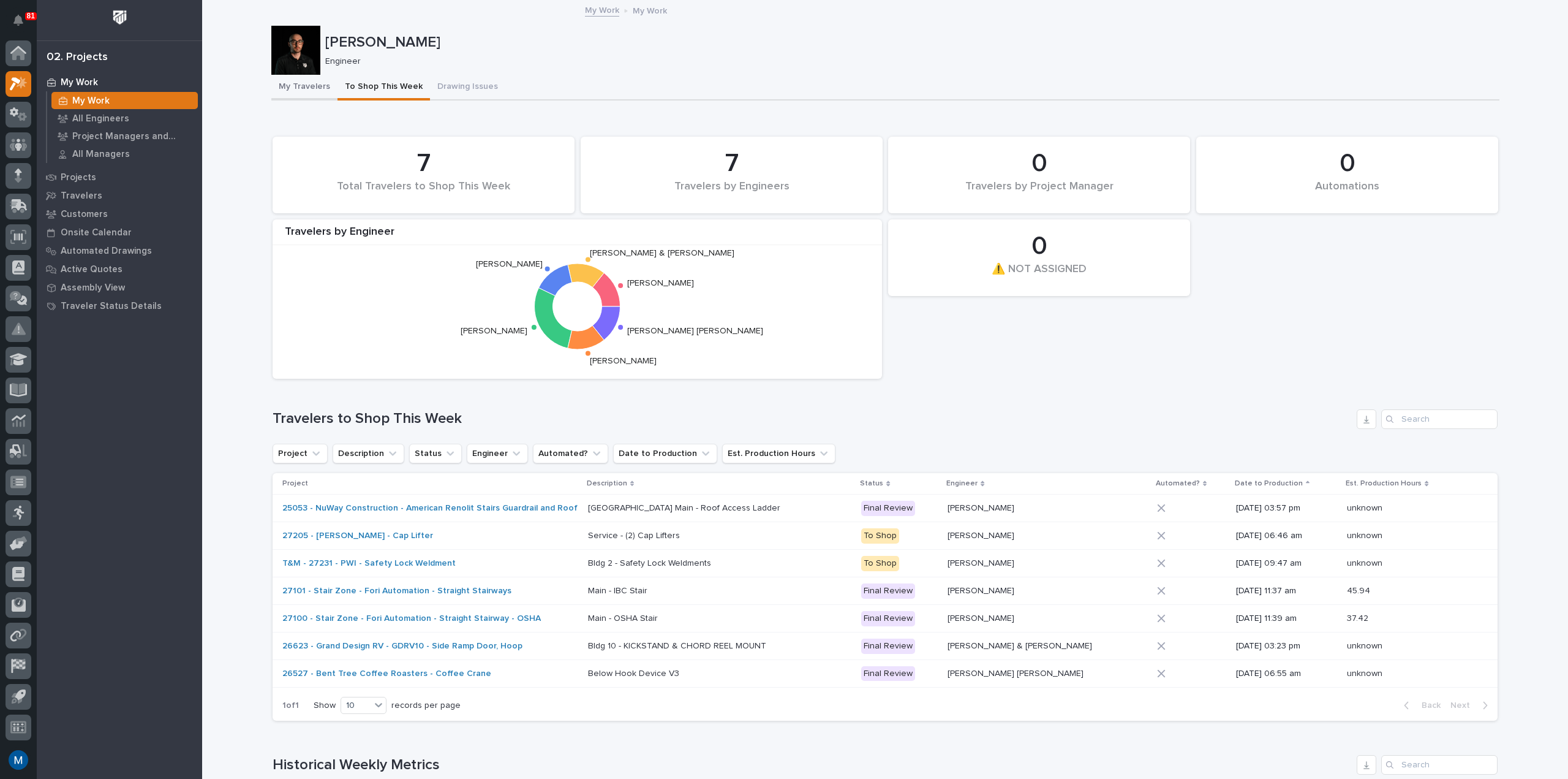
click at [276, 90] on button "My Travelers" at bounding box center [304, 88] width 66 height 26
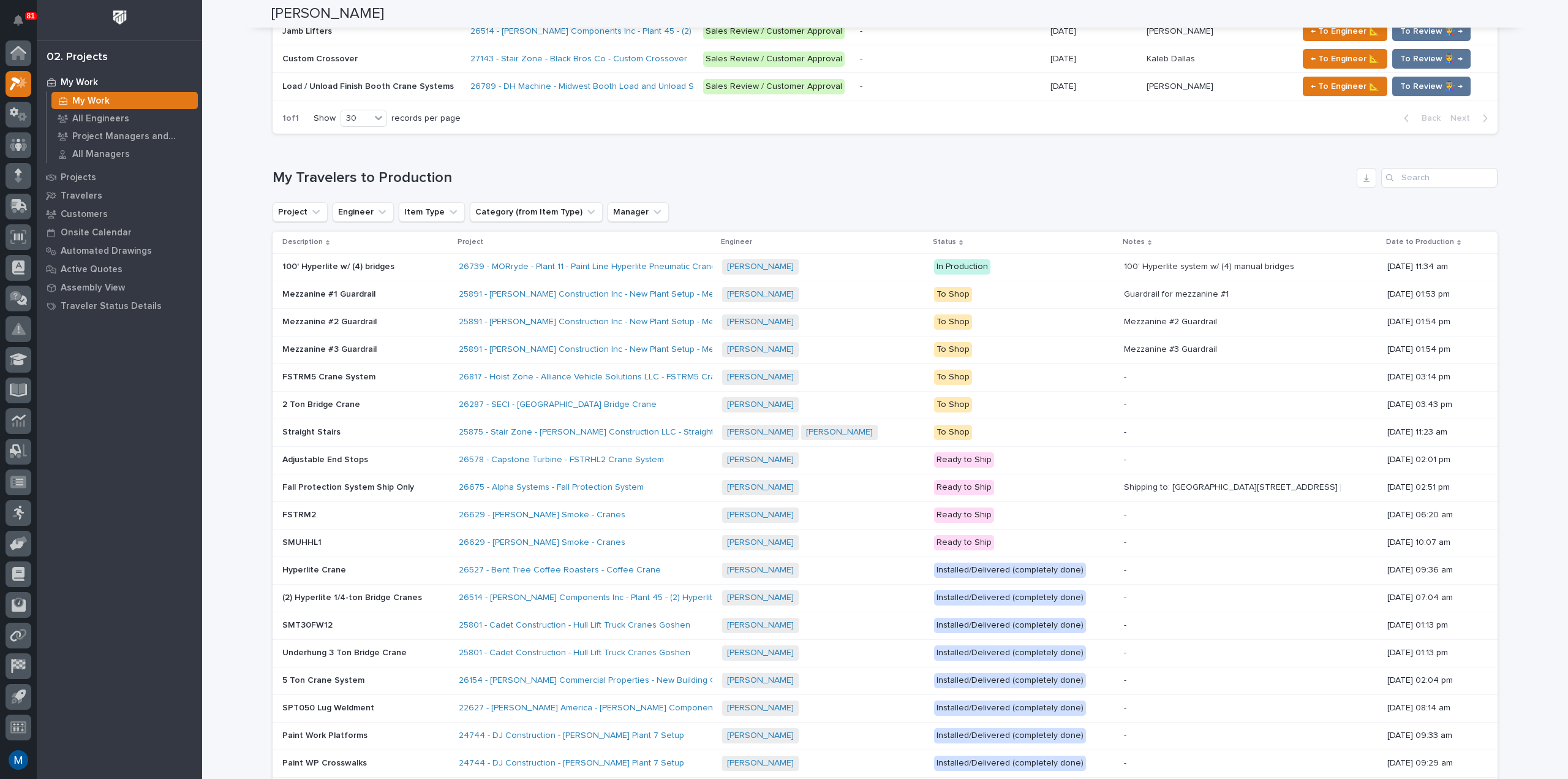
scroll to position [796, 0]
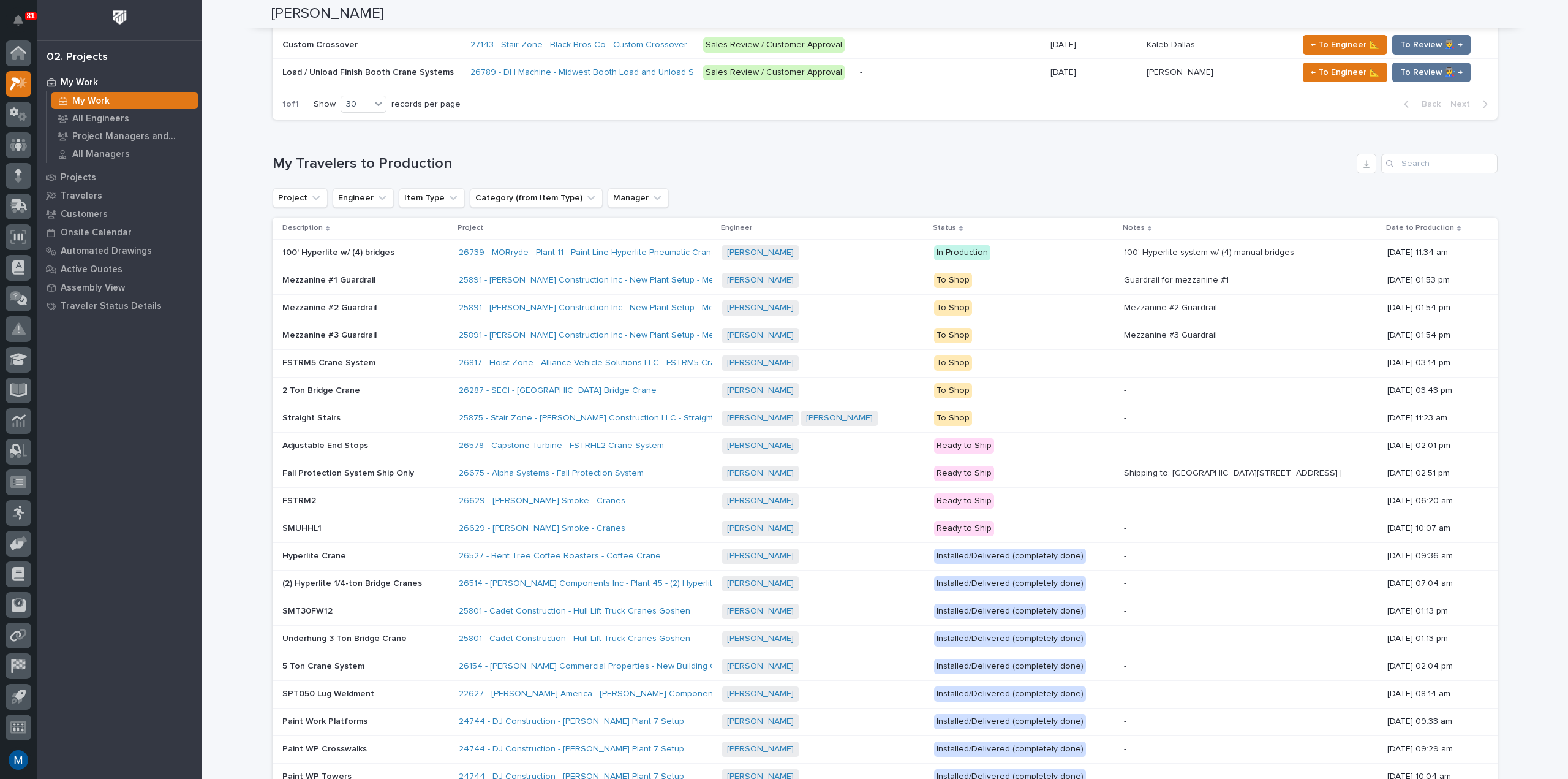
click at [964, 72] on p at bounding box center [950, 72] width 181 height 10
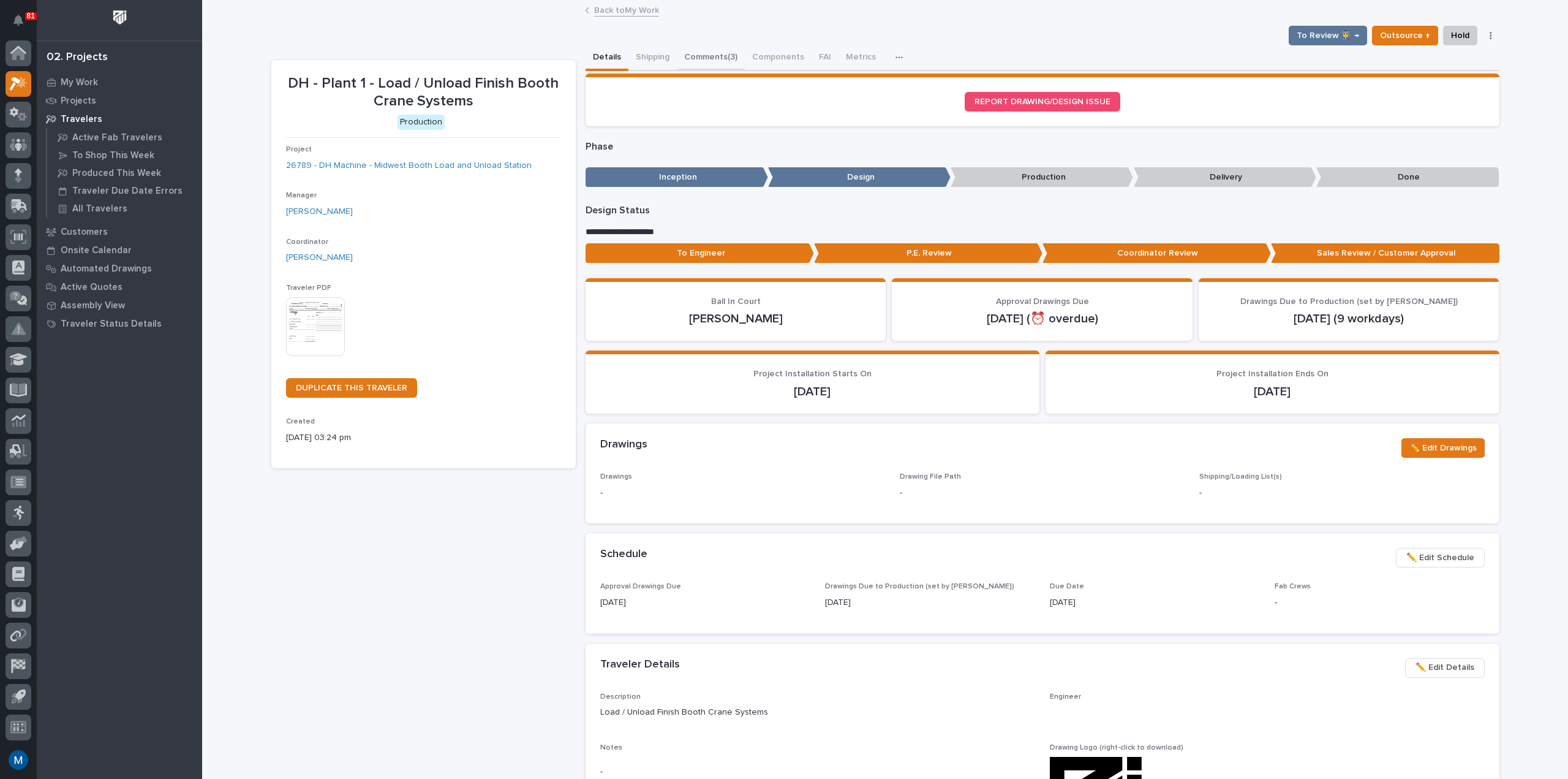
click at [705, 63] on button "Comments (3)" at bounding box center [711, 59] width 68 height 26
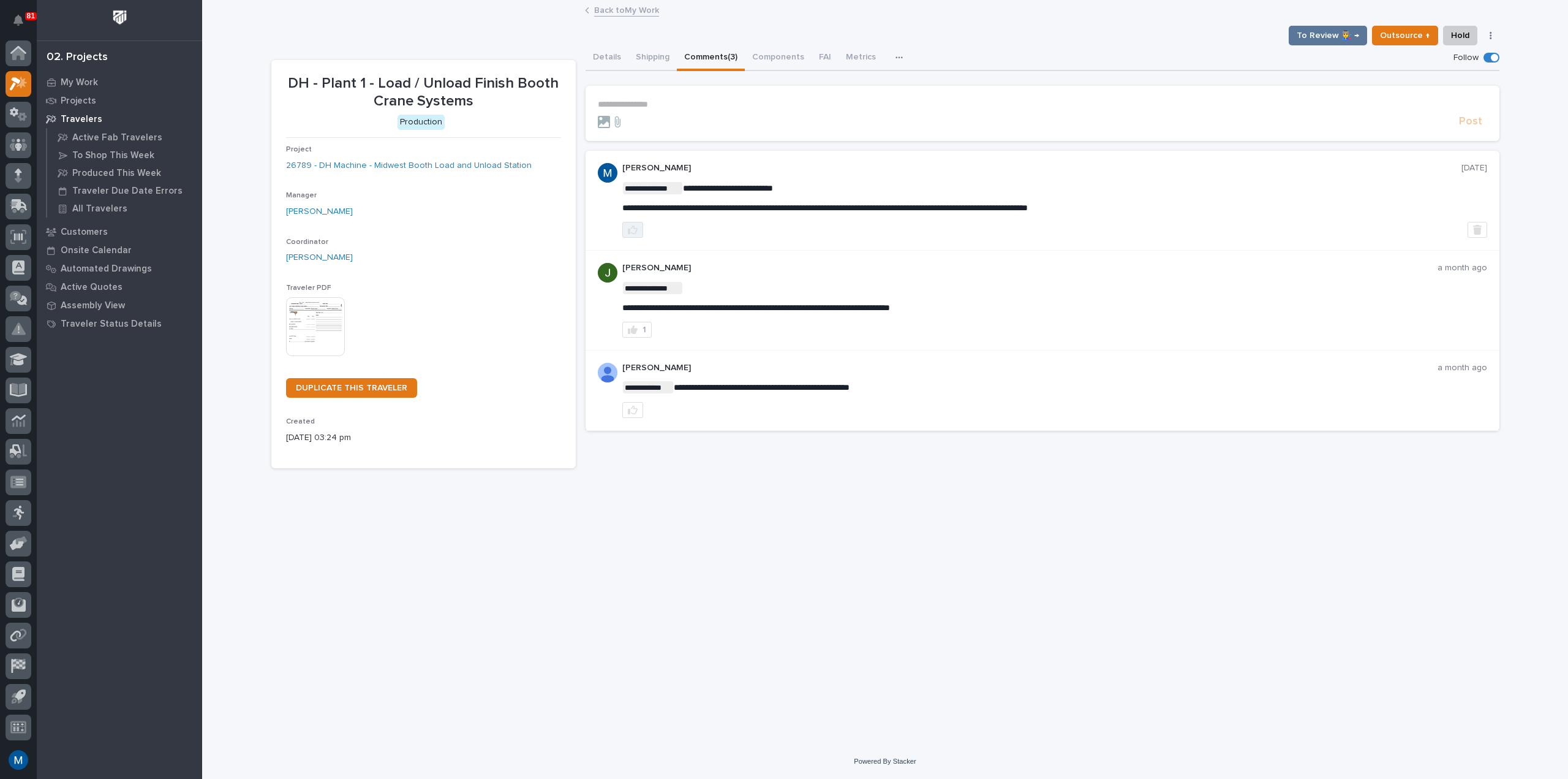
click at [633, 235] on button "button" at bounding box center [632, 230] width 21 height 16
click at [84, 81] on p "My Work" at bounding box center [80, 83] width 38 height 11
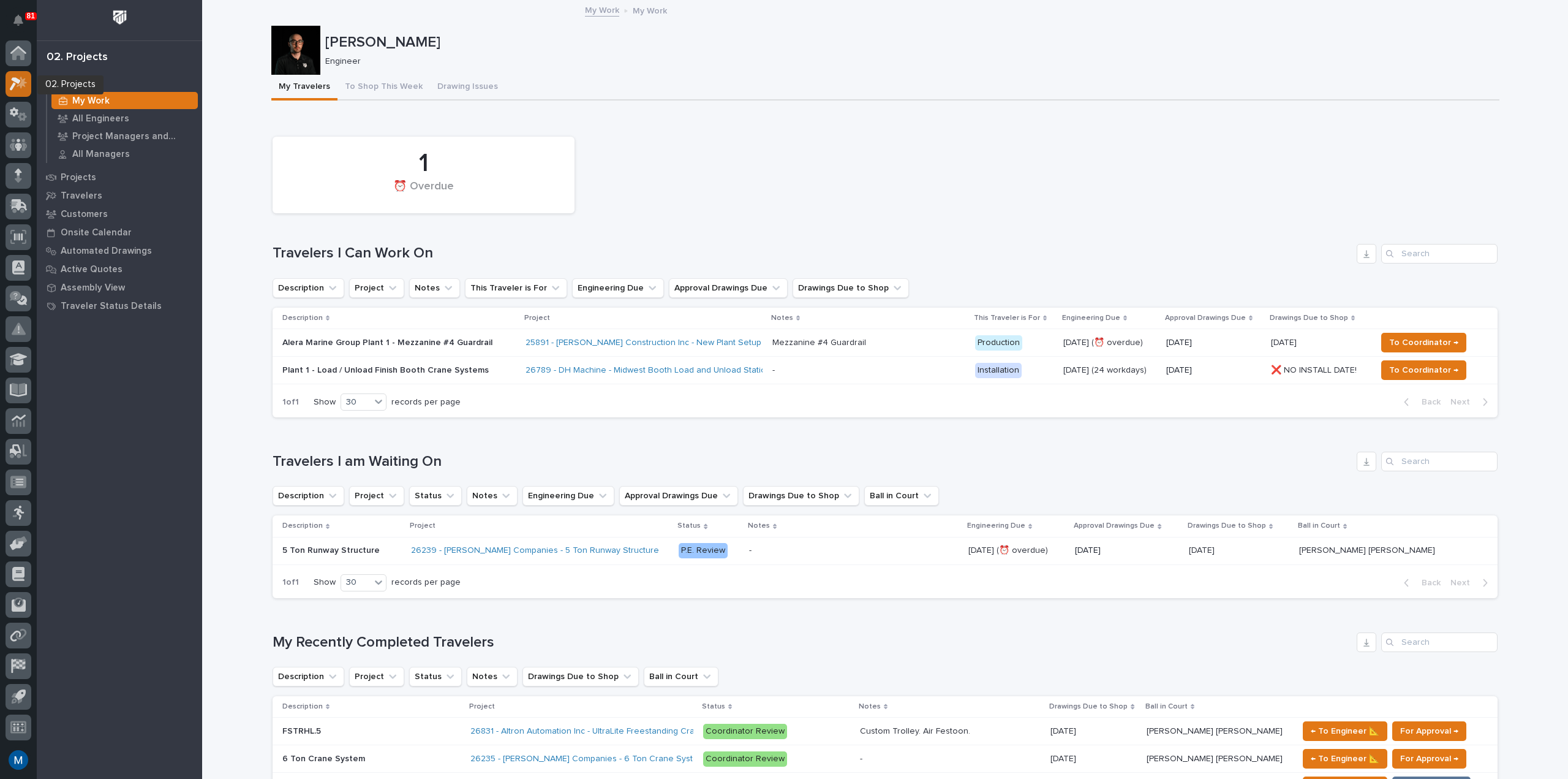
click at [22, 89] on icon at bounding box center [19, 83] width 18 height 14
click at [760, 426] on div "Loading... Saving… 1 ⏰ Overdue Travelers I Can Work On Description Project Note…" at bounding box center [885, 271] width 1225 height 313
click at [379, 79] on button "To Shop This Week" at bounding box center [383, 88] width 93 height 26
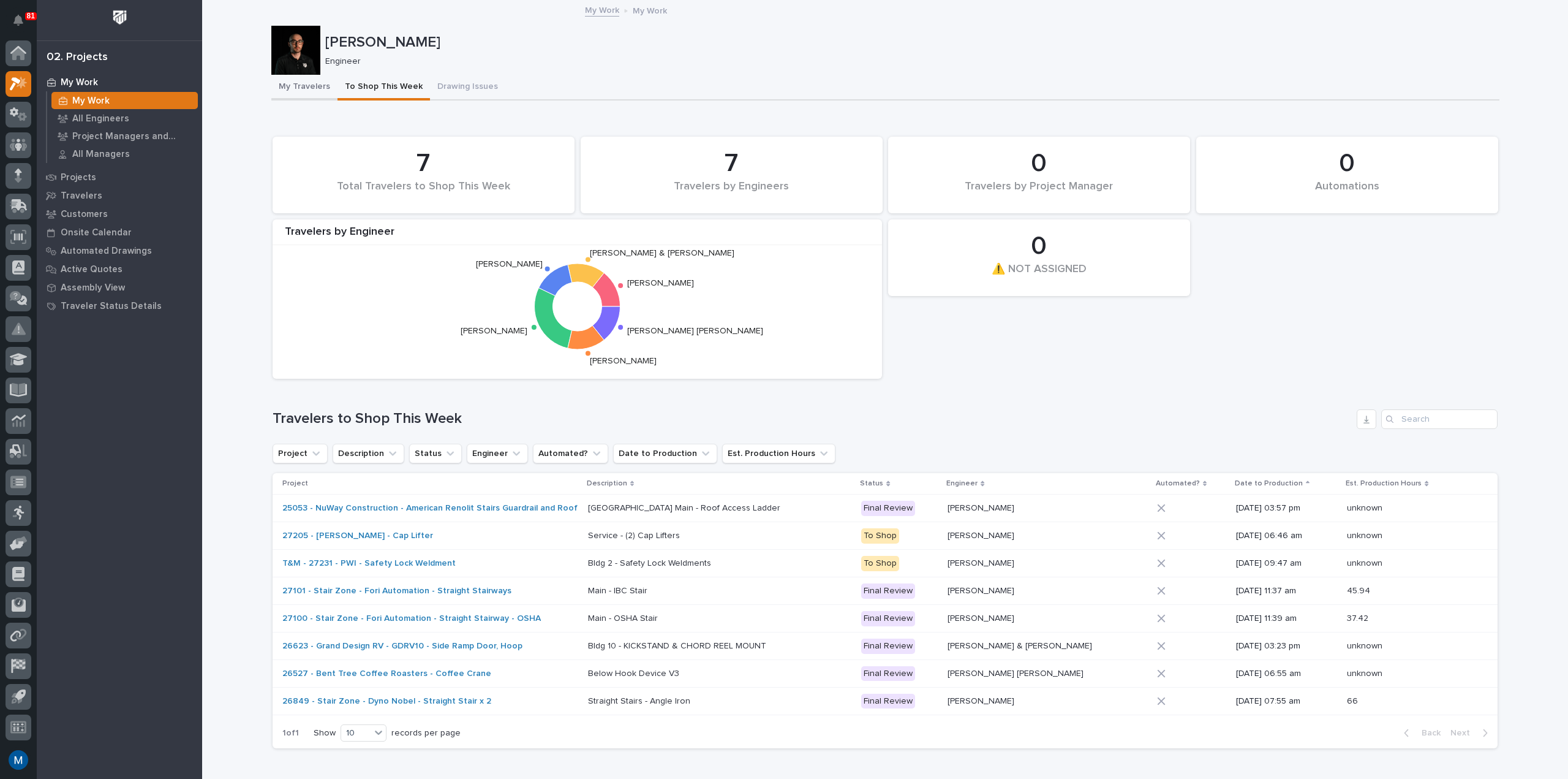
click at [287, 93] on button "My Travelers" at bounding box center [304, 88] width 66 height 26
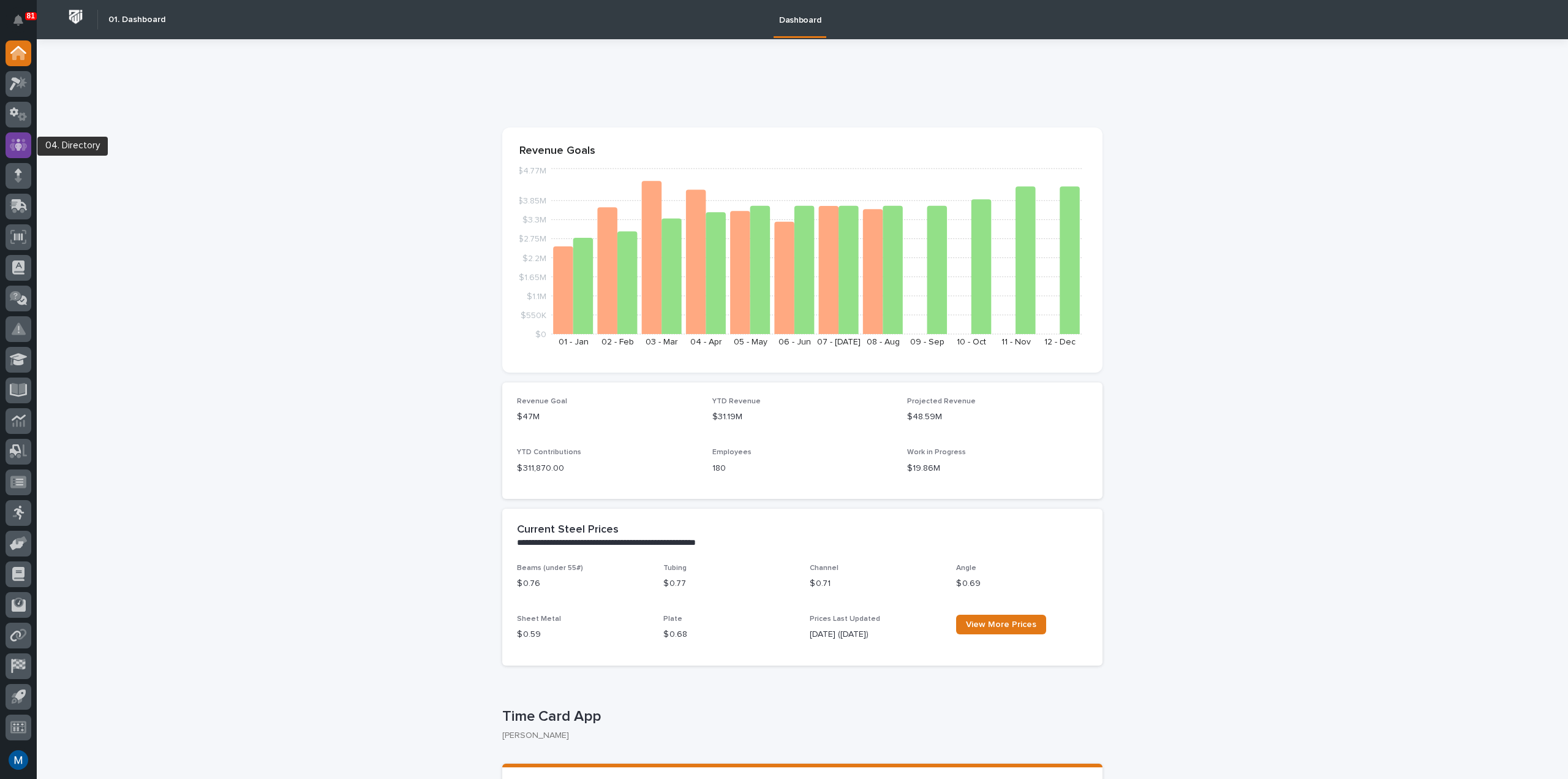
click at [15, 151] on icon at bounding box center [19, 144] width 18 height 14
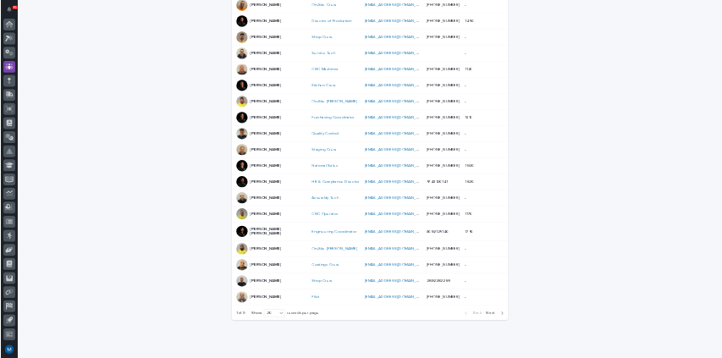
scroll to position [472, 0]
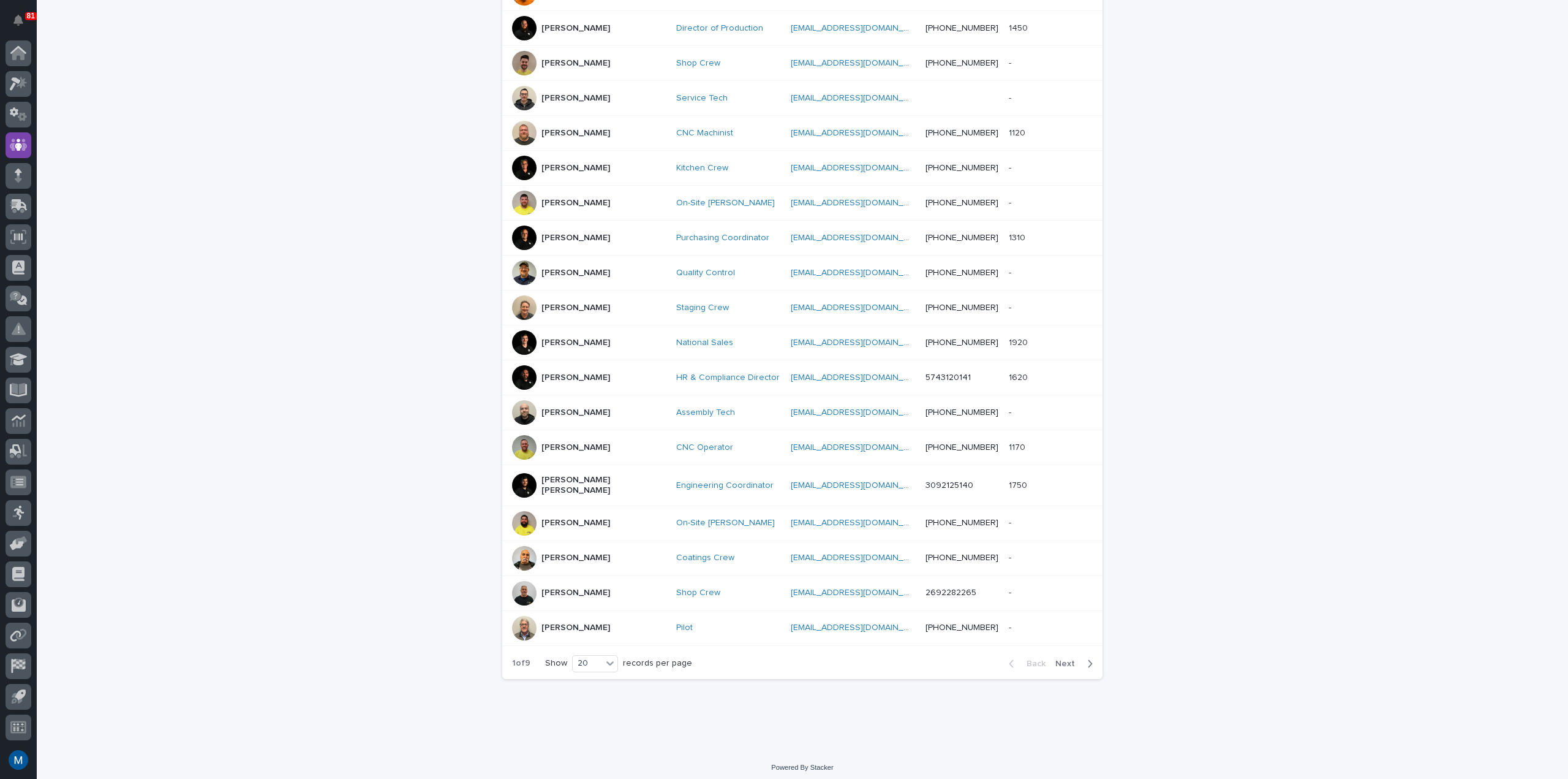
click at [556, 283] on div "[PERSON_NAME]" at bounding box center [589, 273] width 154 height 25
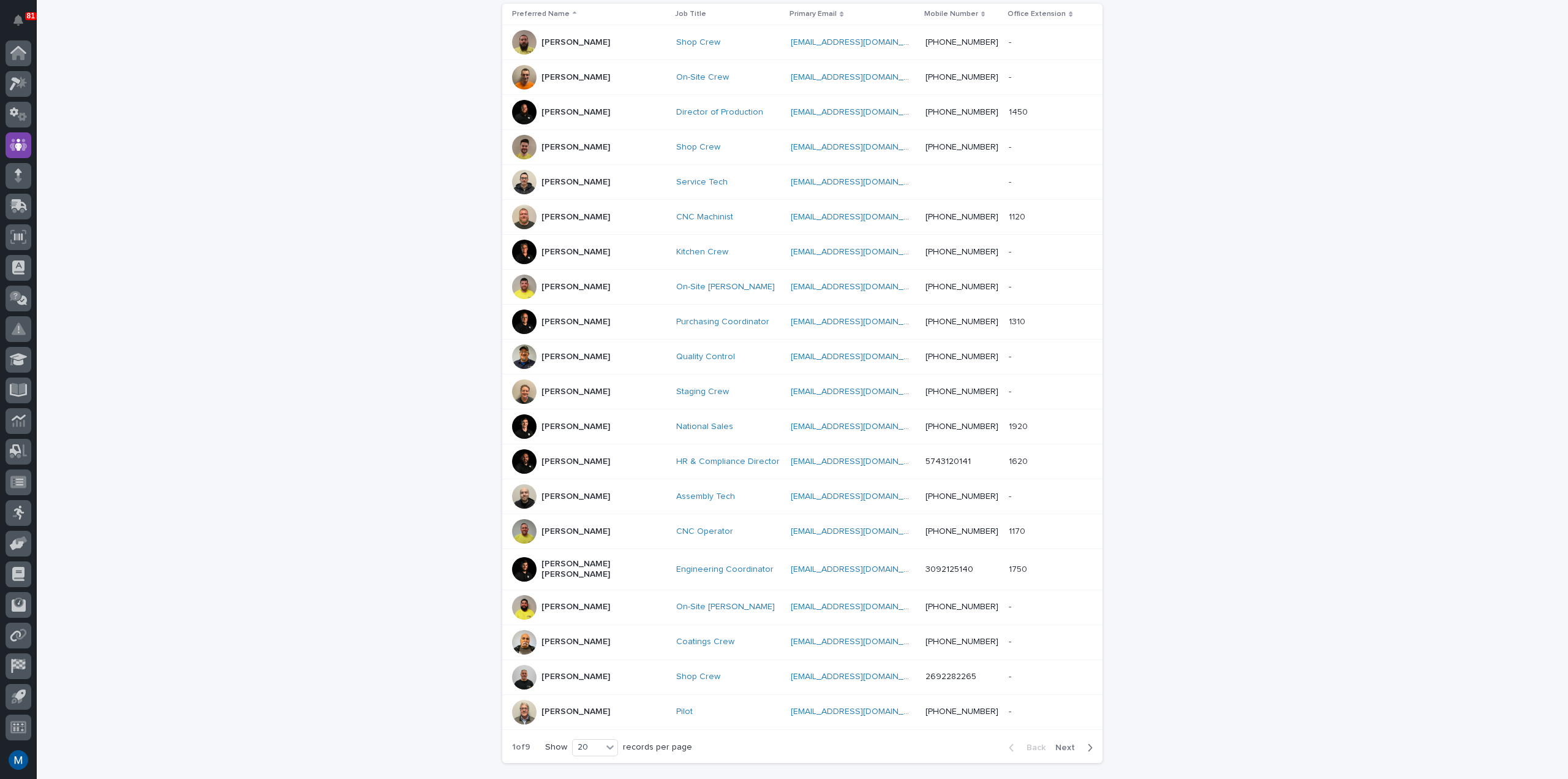
scroll to position [342, 0]
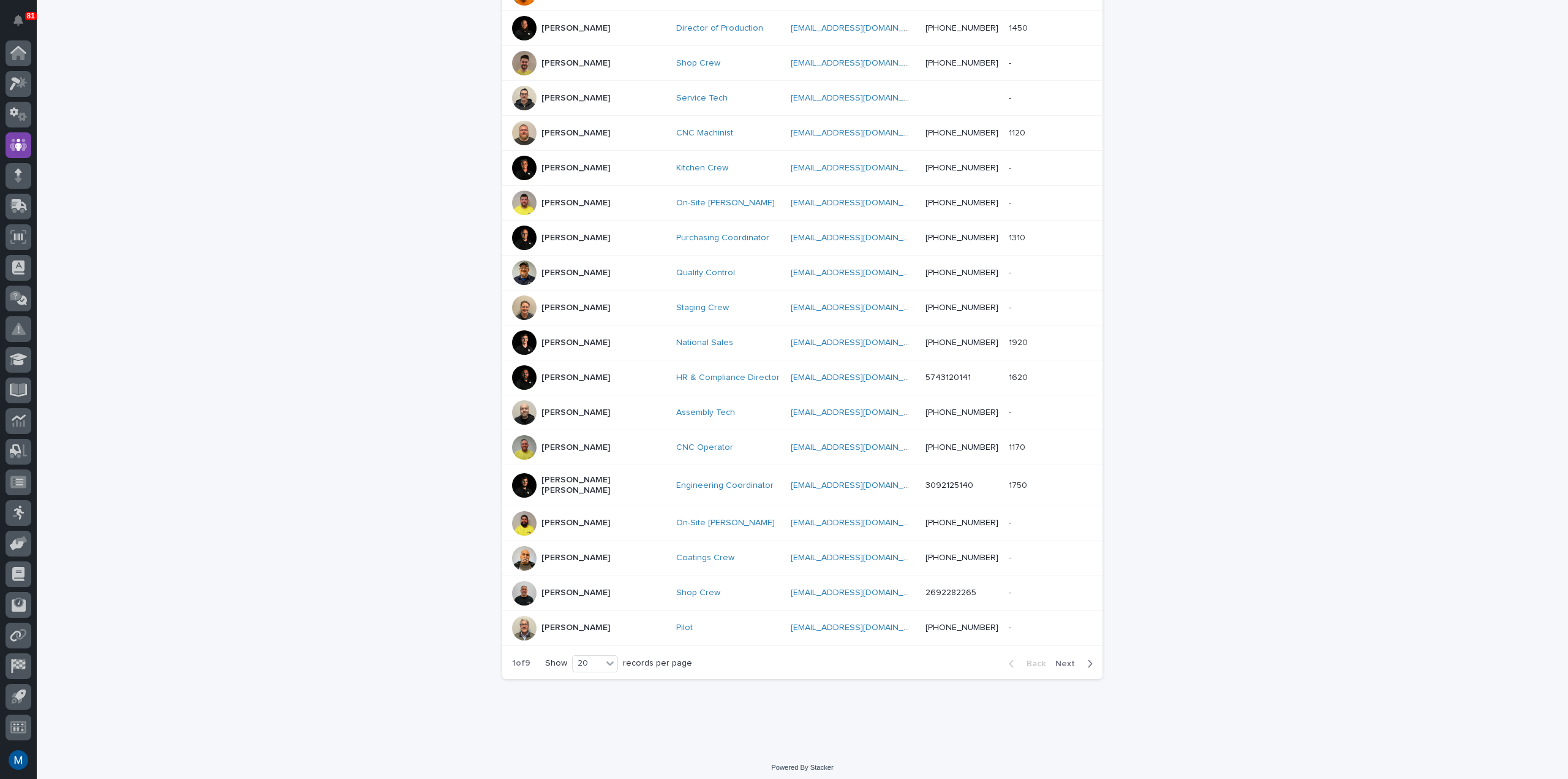
click at [1087, 662] on icon "button" at bounding box center [1090, 663] width 6 height 11
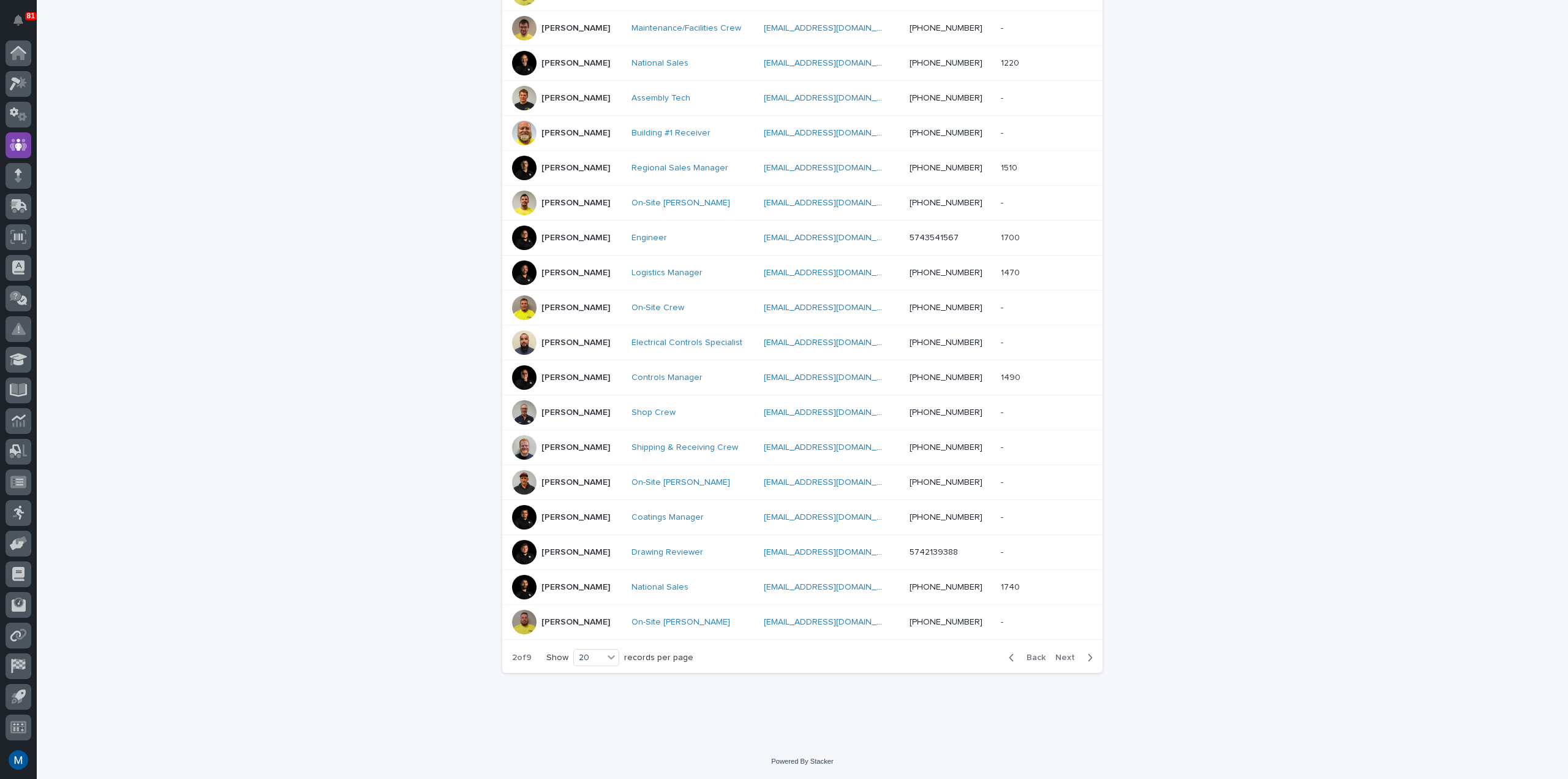
click at [1061, 660] on span "Next" at bounding box center [1068, 657] width 27 height 9
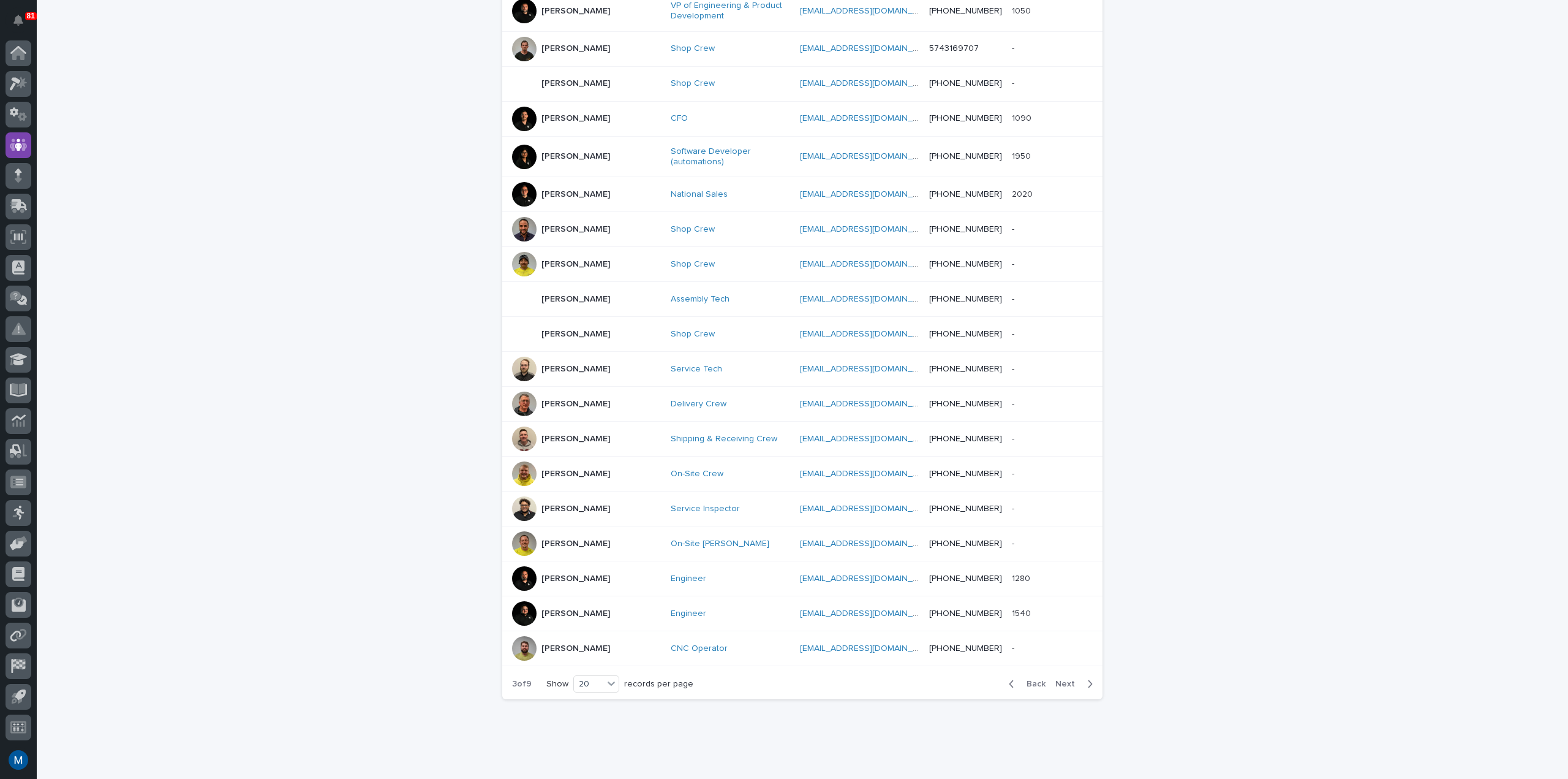
scroll to position [348, 0]
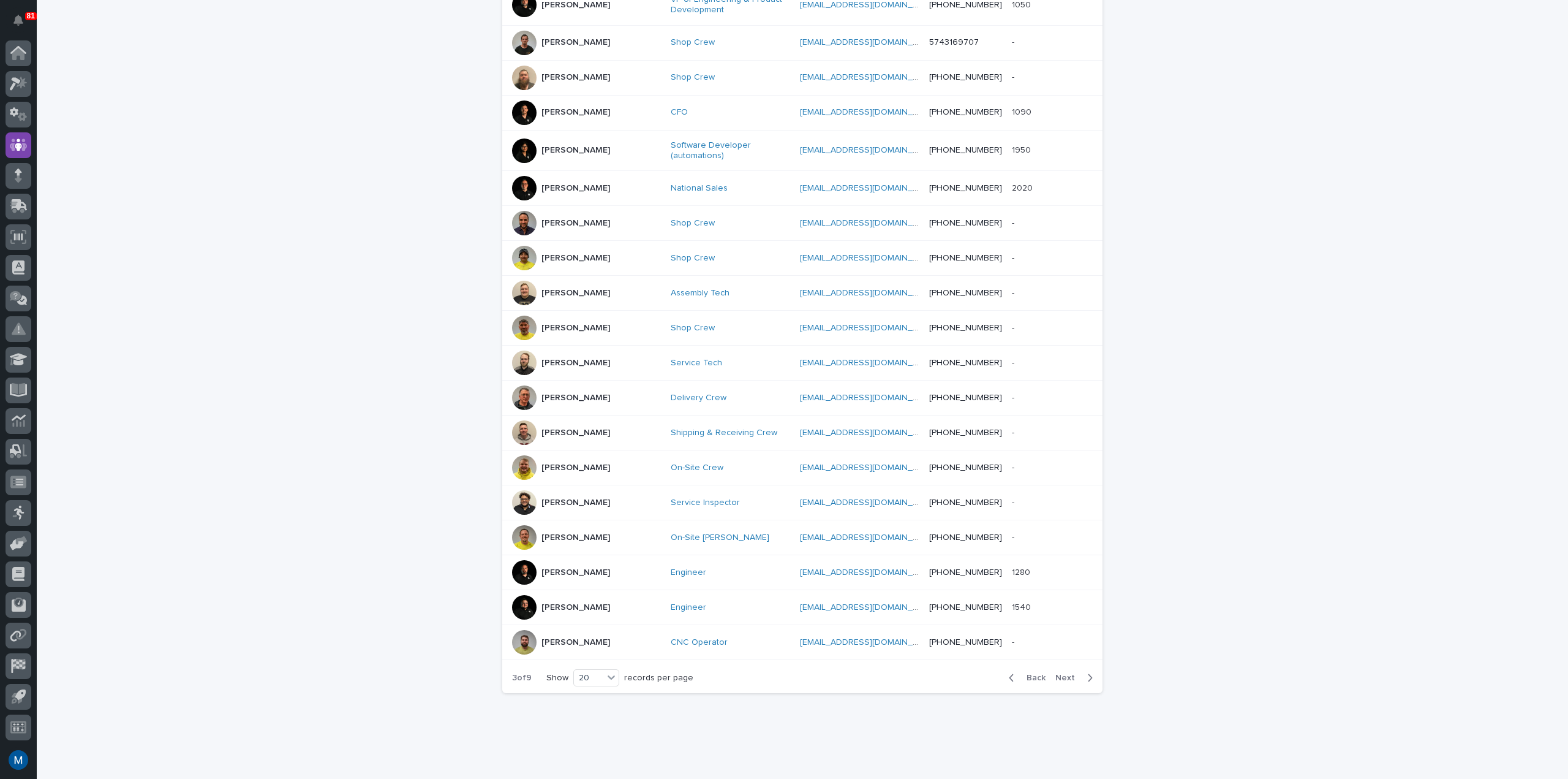
click at [1061, 673] on span "Next" at bounding box center [1068, 678] width 27 height 9
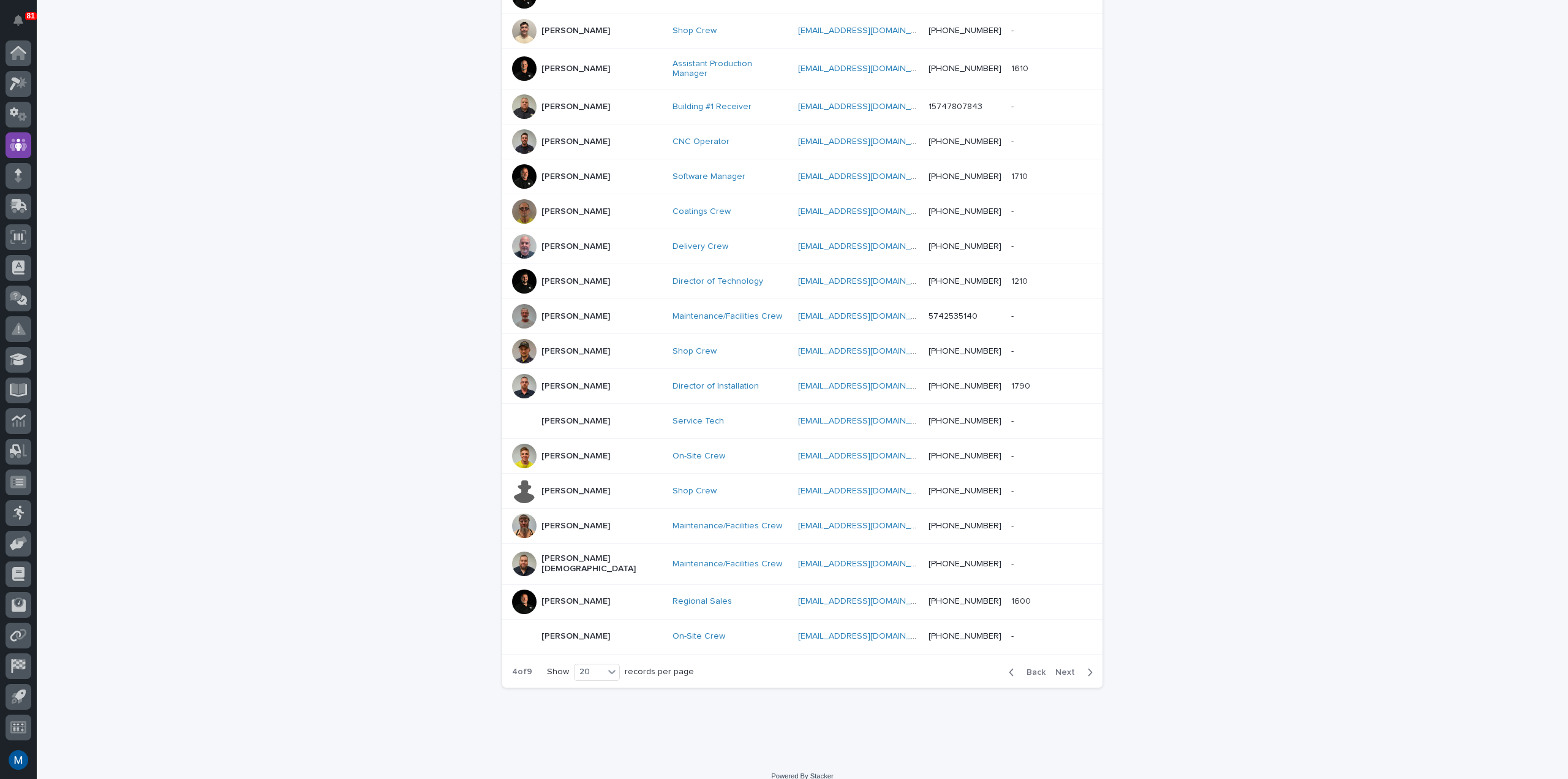
scroll to position [342, 0]
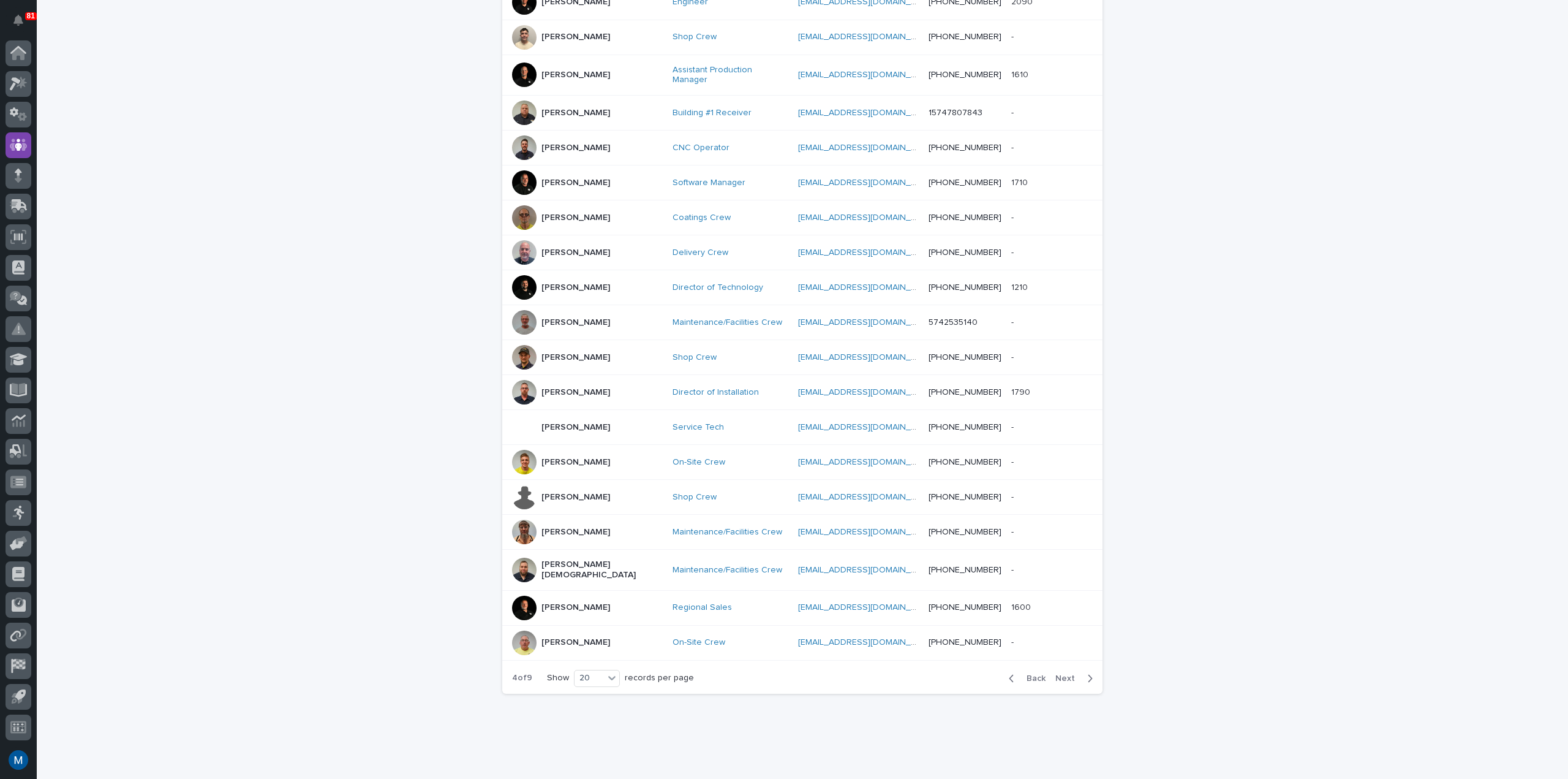
click at [1061, 674] on span "Next" at bounding box center [1068, 678] width 27 height 9
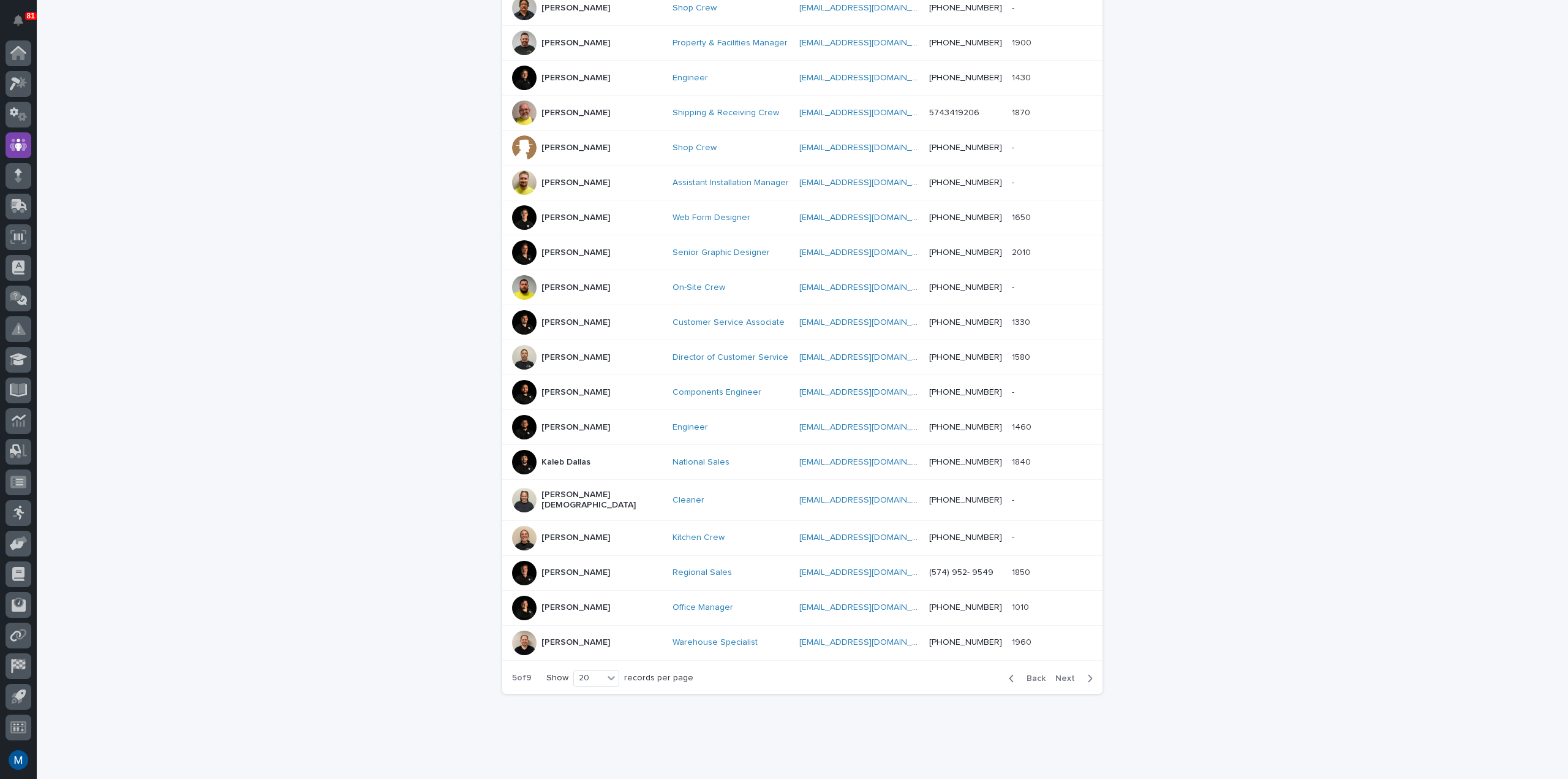
click at [1061, 674] on span "Next" at bounding box center [1068, 678] width 27 height 9
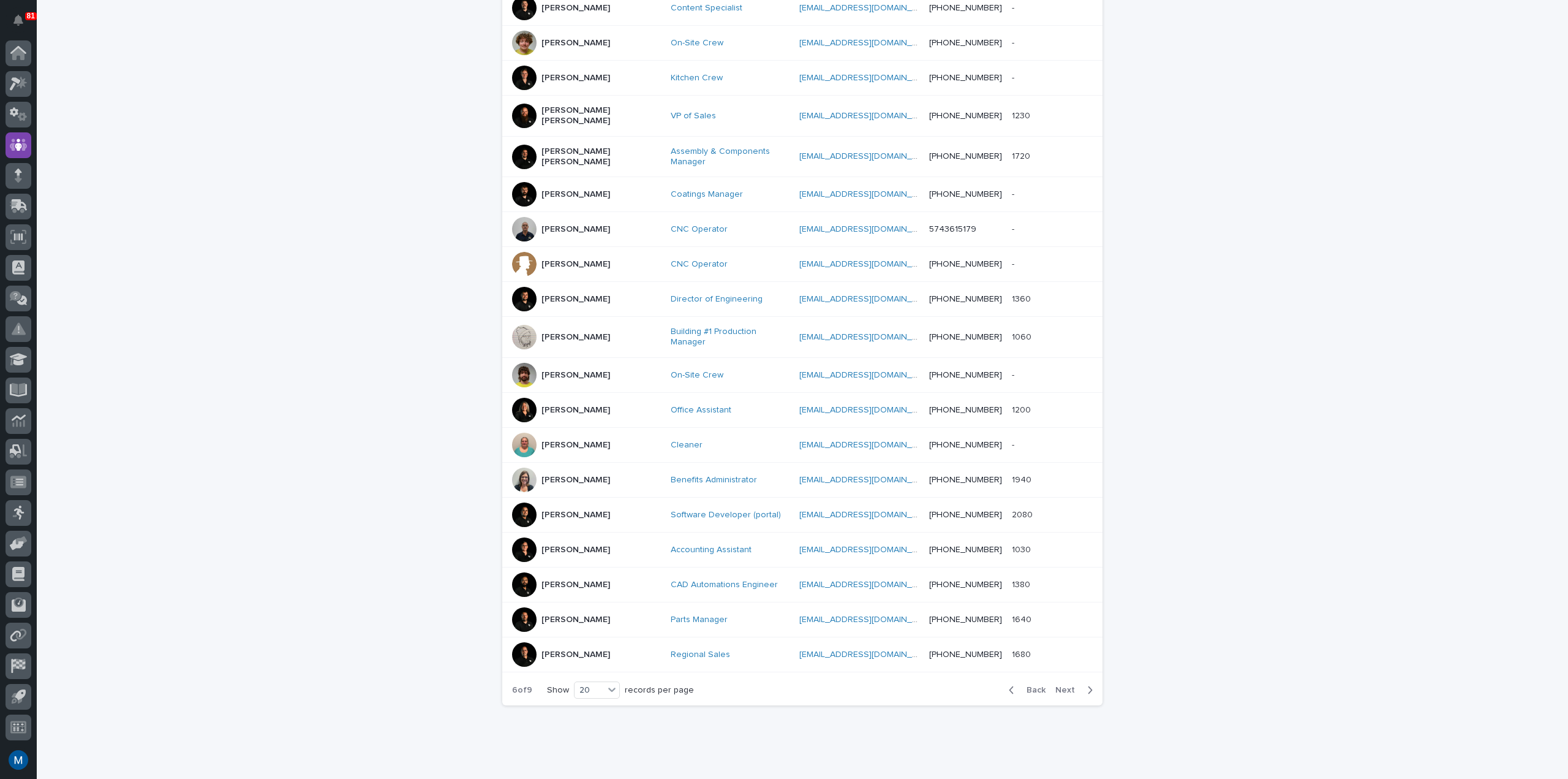
scroll to position [348, 0]
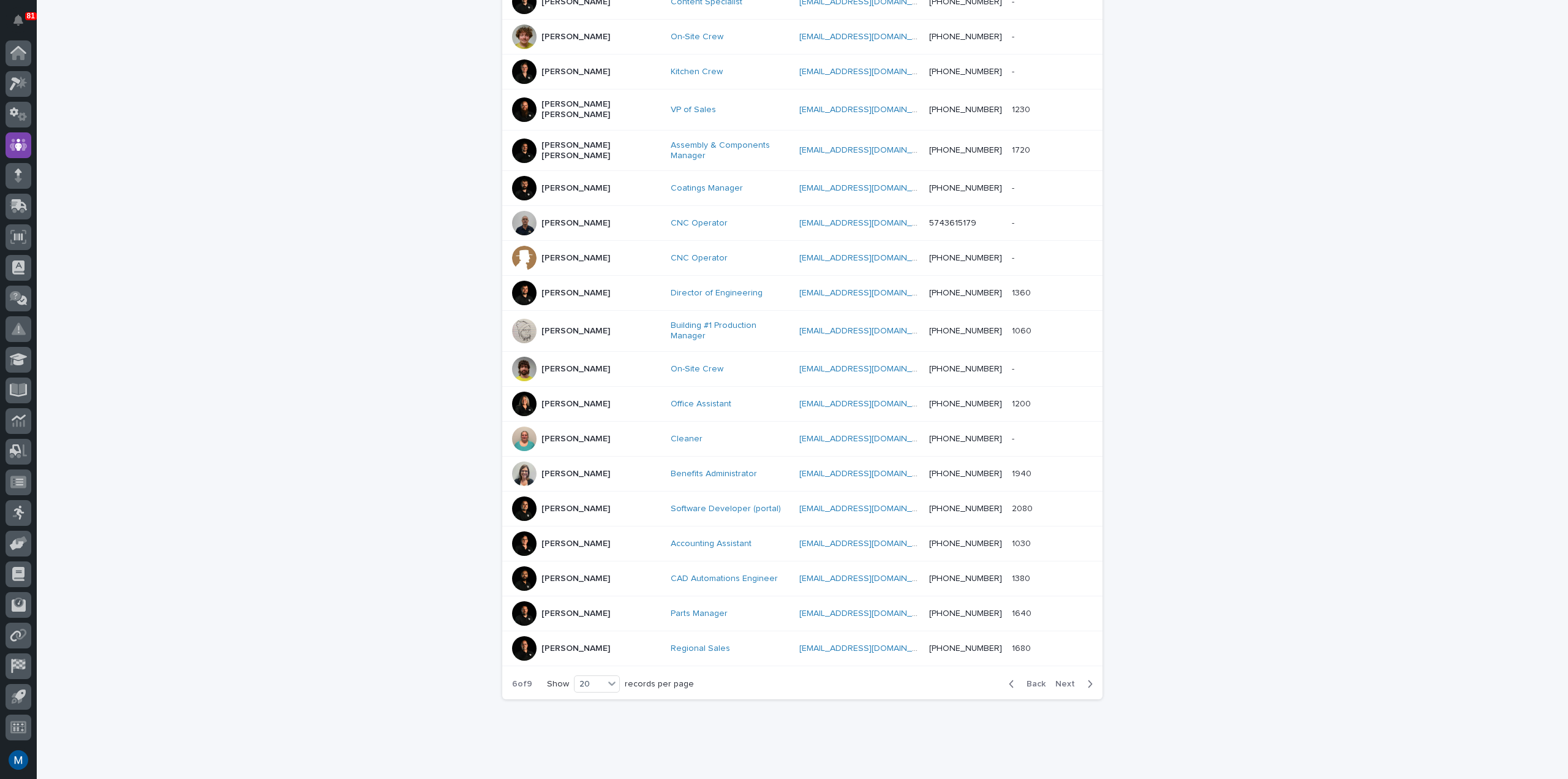
click at [1061, 680] on span "Next" at bounding box center [1068, 684] width 27 height 9
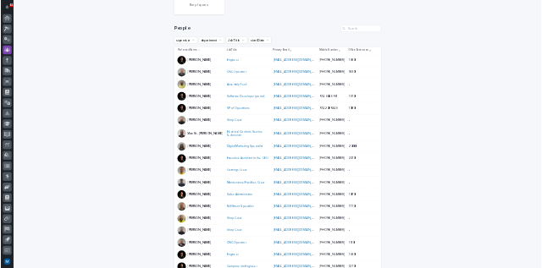
scroll to position [138, 0]
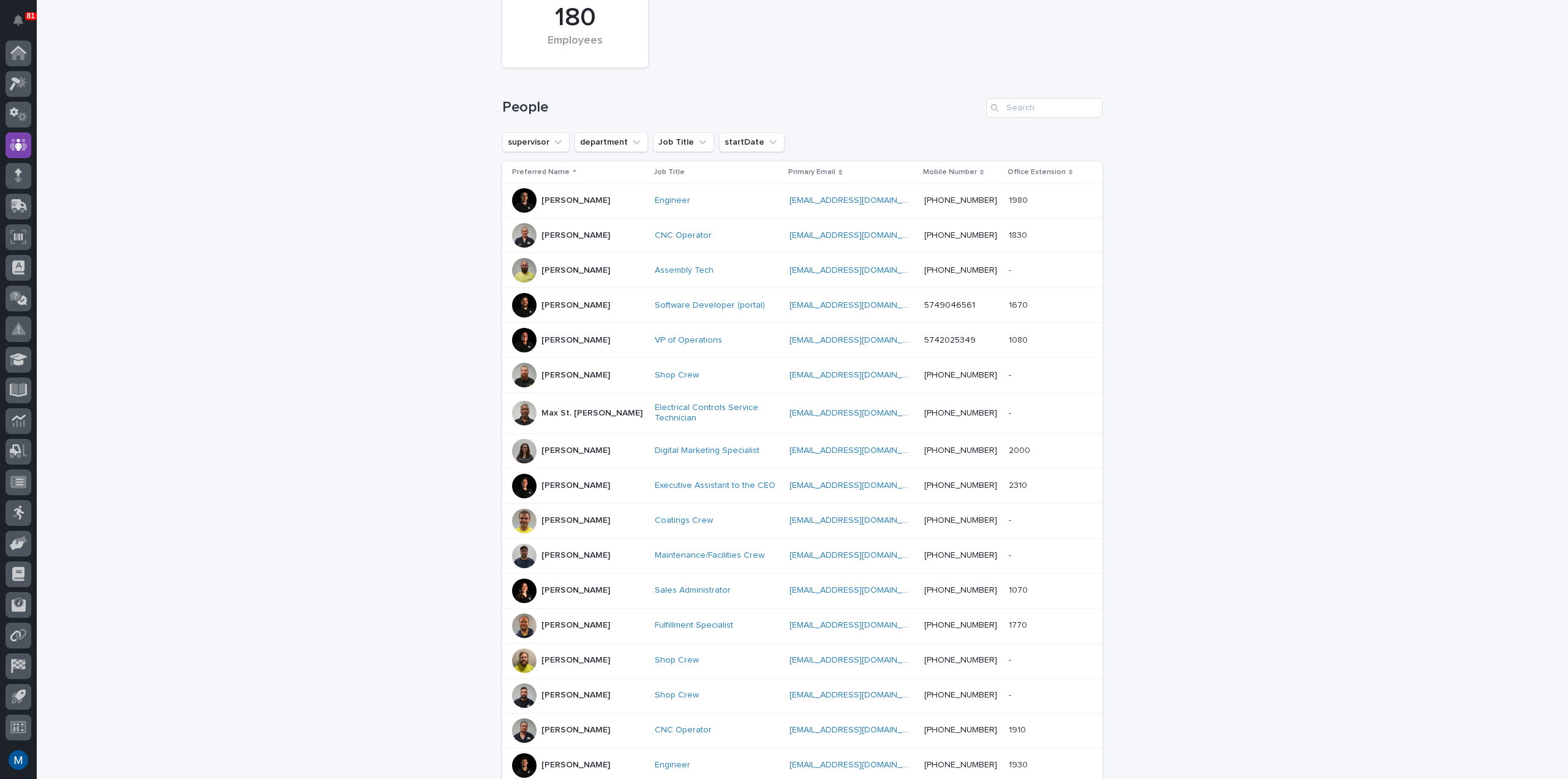
click at [563, 235] on p "[PERSON_NAME]" at bounding box center [575, 235] width 69 height 10
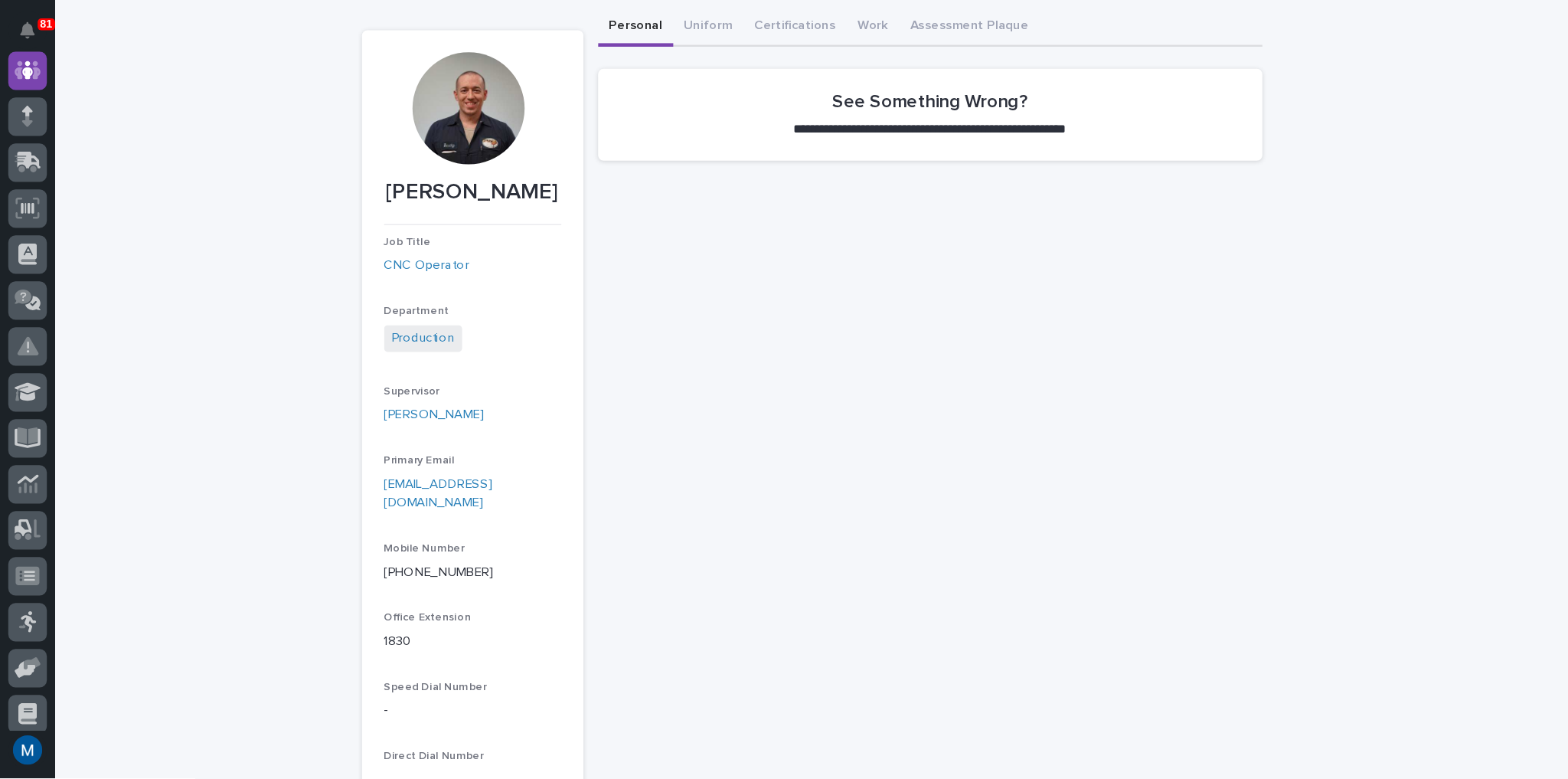
scroll to position [115, 0]
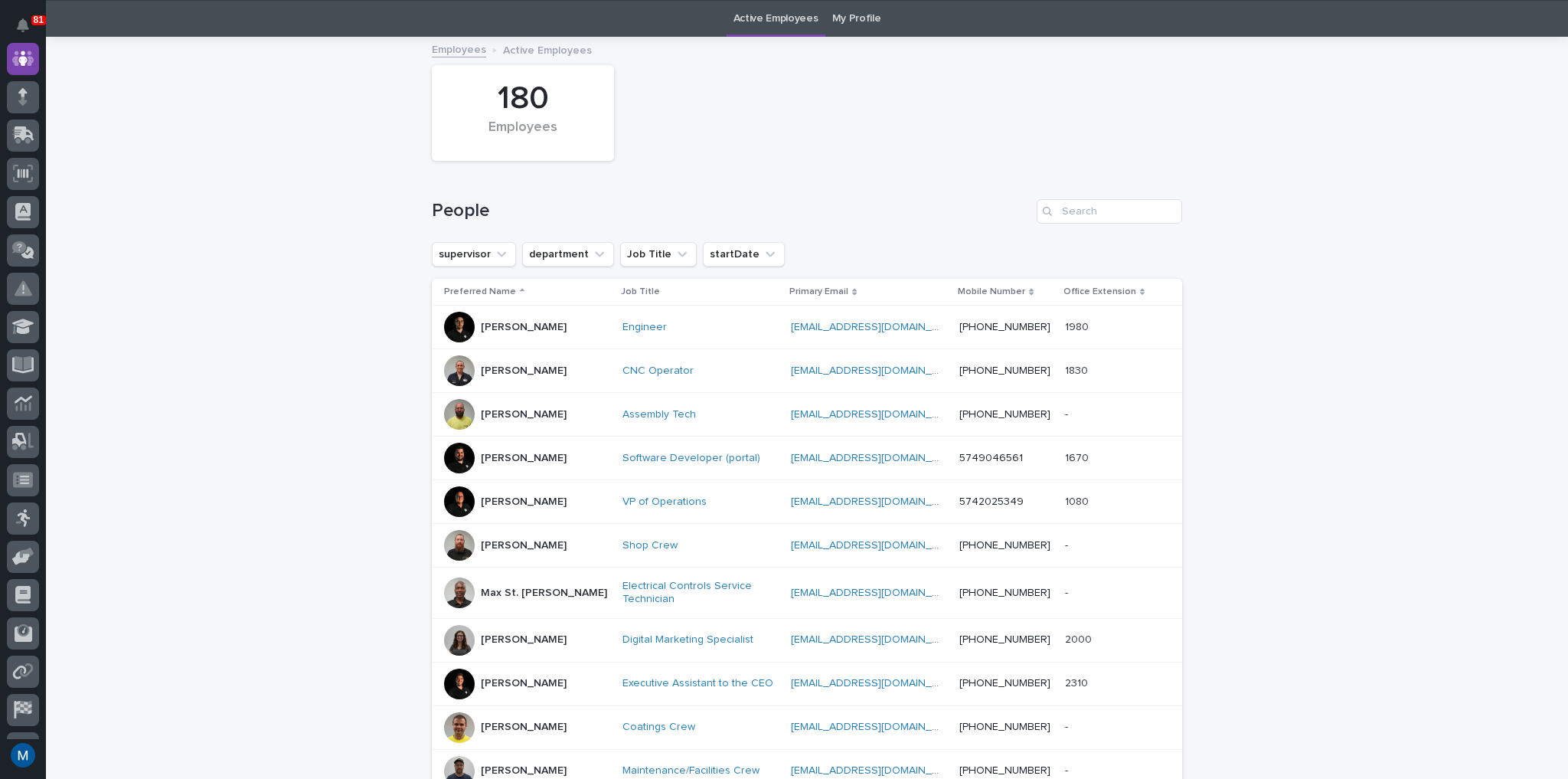
scroll to position [49, 0]
click at [493, 327] on p "[PERSON_NAME]" at bounding box center [524, 327] width 86 height 13
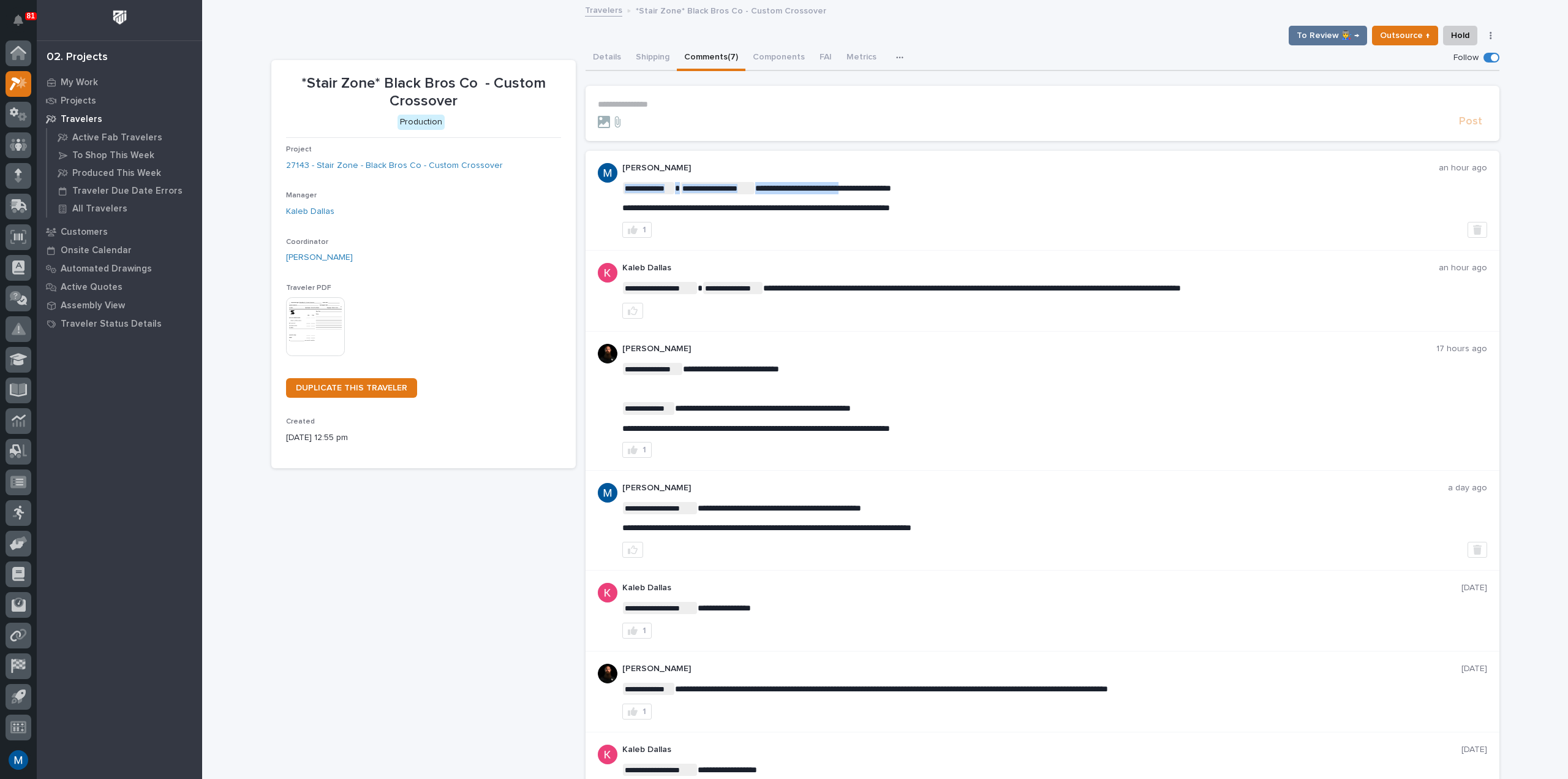
drag, startPoint x: 920, startPoint y: 188, endPoint x: 839, endPoint y: 190, distance: 81.0
click at [839, 190] on span "**********" at bounding box center [823, 188] width 136 height 9
drag, startPoint x: 751, startPoint y: 188, endPoint x: 915, endPoint y: 186, distance: 164.0
click at [915, 186] on p "**********" at bounding box center [1054, 188] width 865 height 12
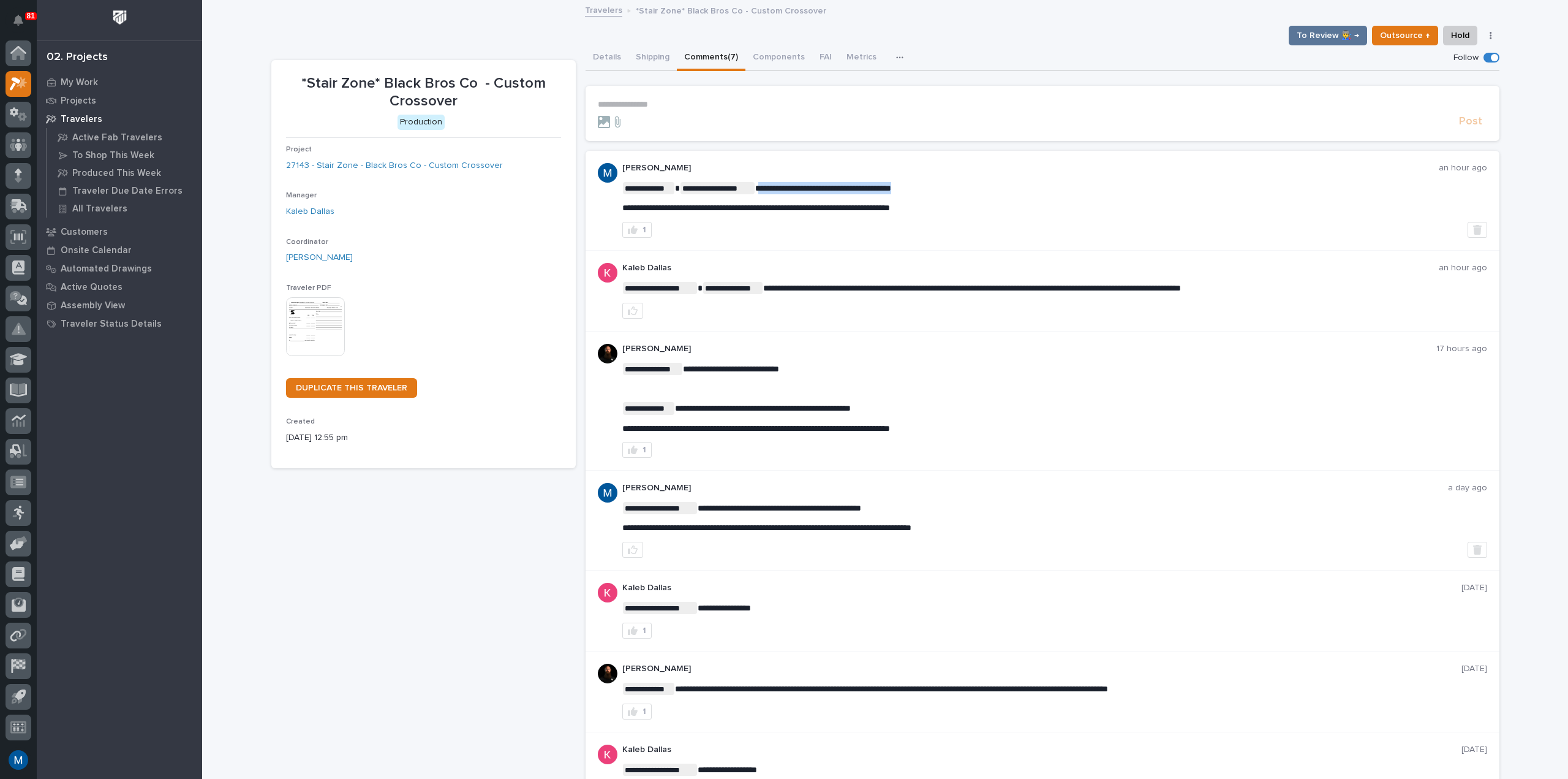
drag, startPoint x: 912, startPoint y: 188, endPoint x: 750, endPoint y: 190, distance: 162.0
click at [750, 190] on p "**********" at bounding box center [1054, 188] width 865 height 12
click at [889, 188] on span "**********" at bounding box center [823, 188] width 136 height 9
drag, startPoint x: 912, startPoint y: 183, endPoint x: 751, endPoint y: 190, distance: 161.2
click at [751, 190] on p "**********" at bounding box center [1054, 188] width 865 height 12
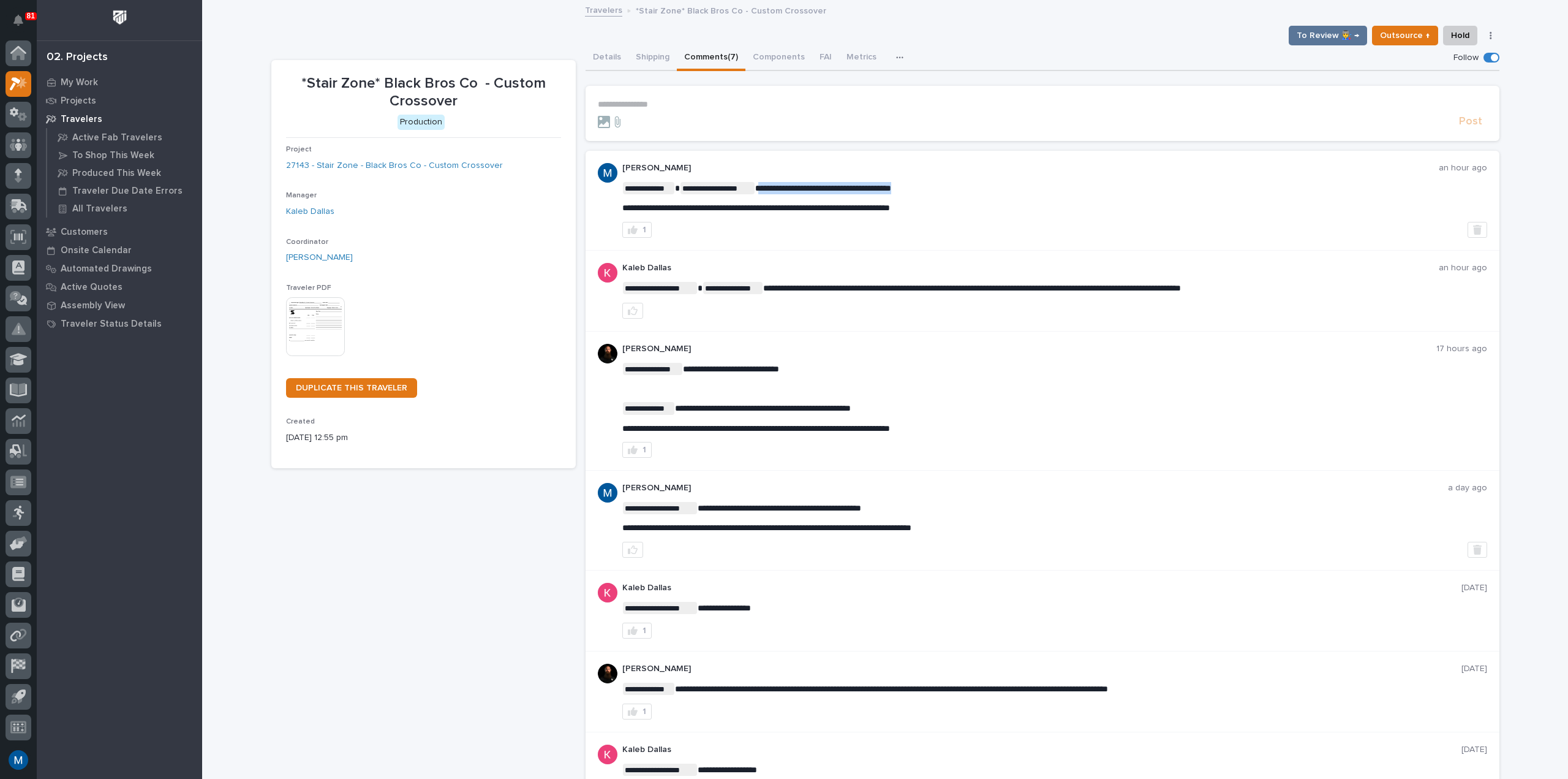
click at [803, 179] on div "**********" at bounding box center [1054, 200] width 865 height 75
click at [93, 79] on p "My Work" at bounding box center [80, 83] width 38 height 11
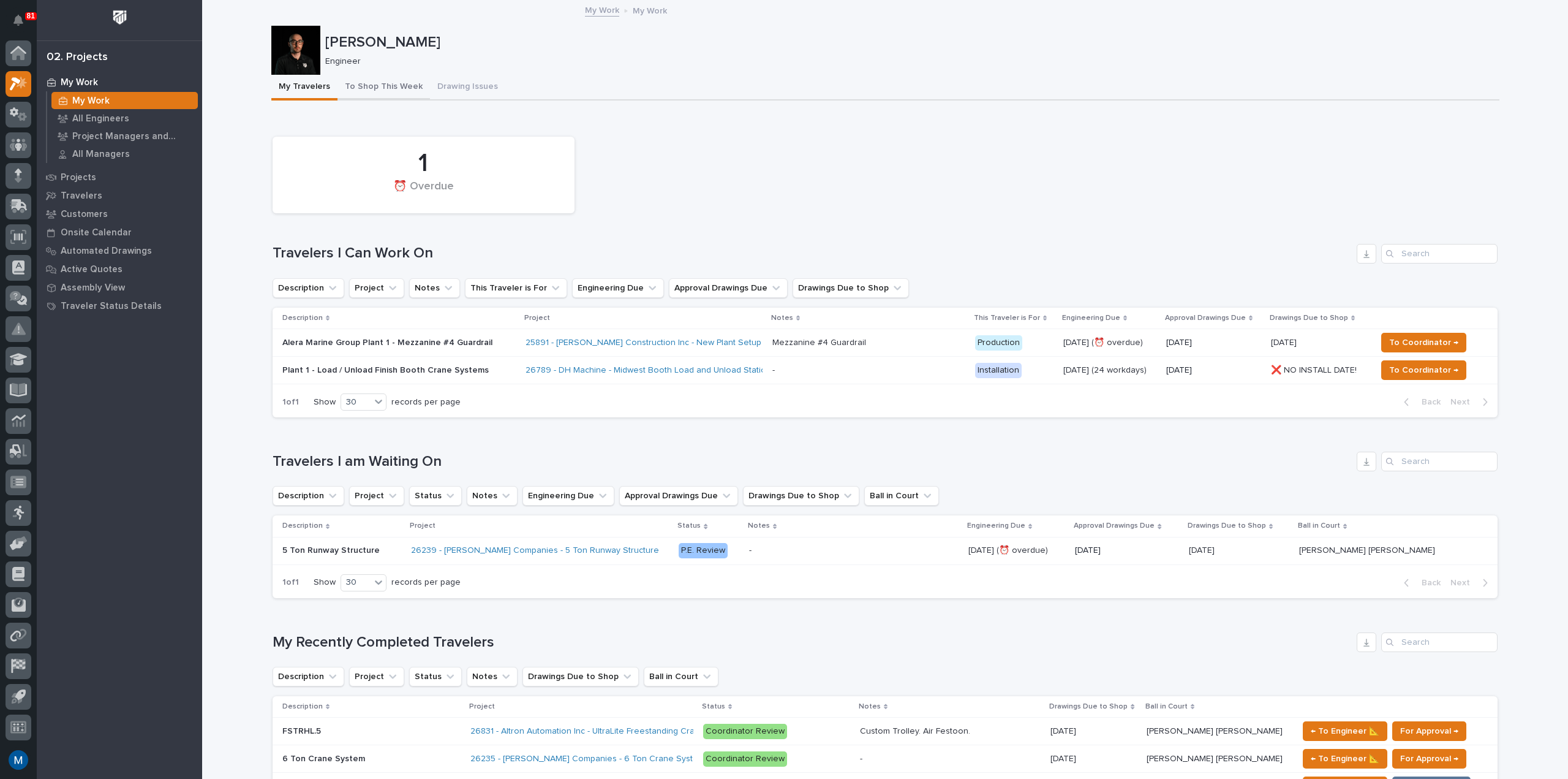
click at [360, 96] on button "To Shop This Week" at bounding box center [383, 88] width 93 height 26
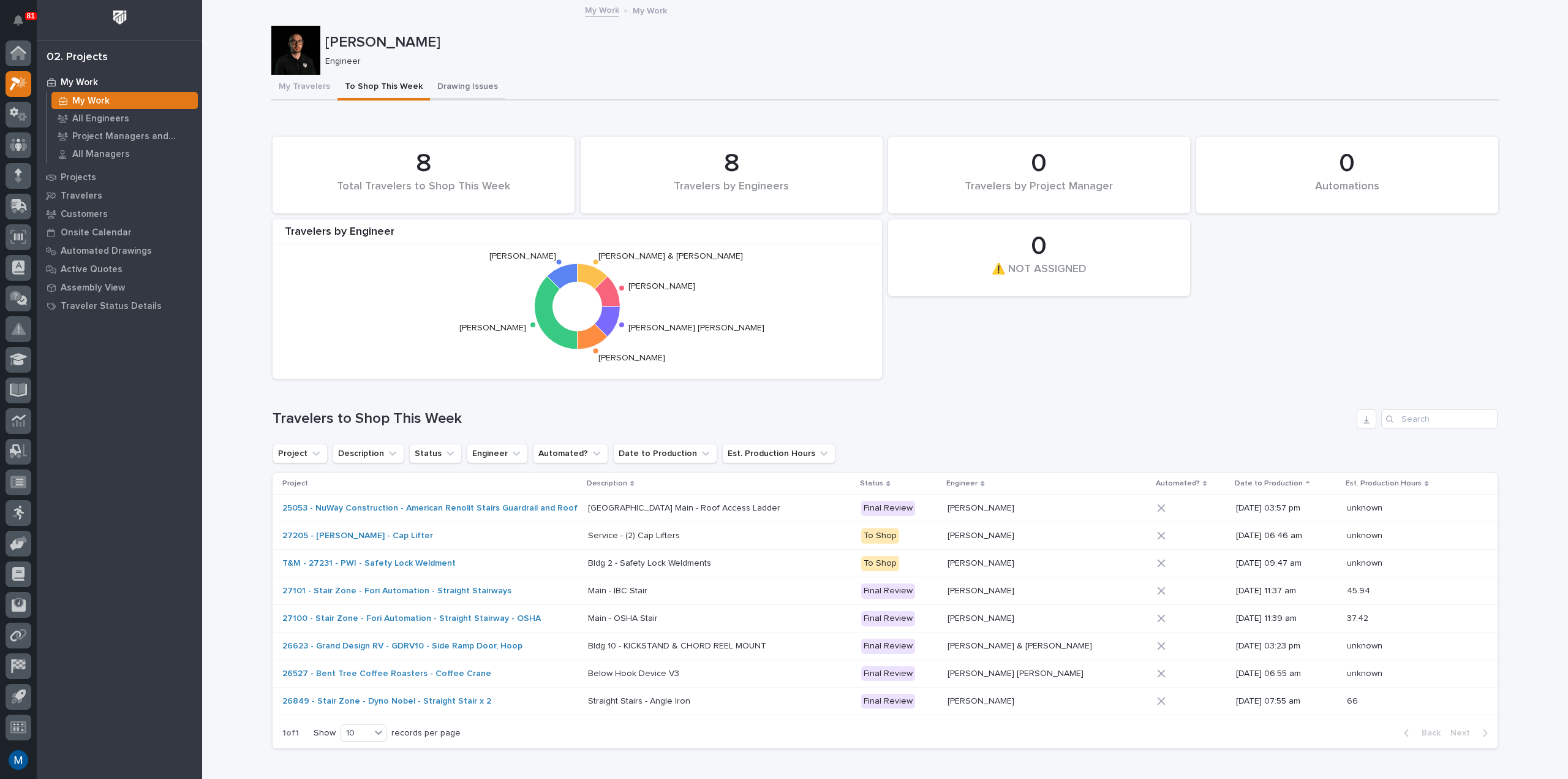
click at [464, 93] on button "Drawing Issues" at bounding box center [467, 88] width 75 height 26
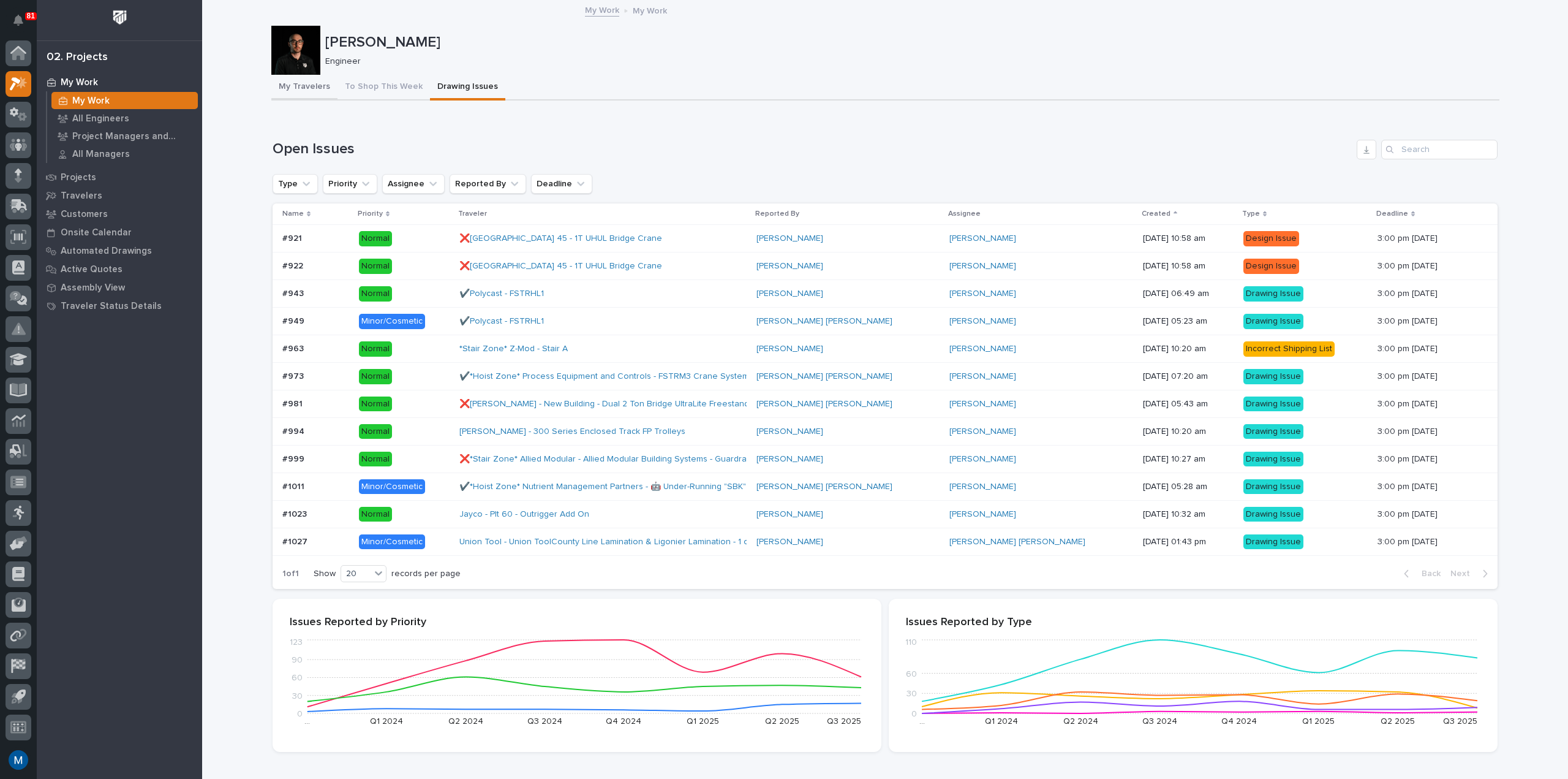
click at [288, 90] on button "My Travelers" at bounding box center [304, 88] width 66 height 26
